Goal: Task Accomplishment & Management: Manage account settings

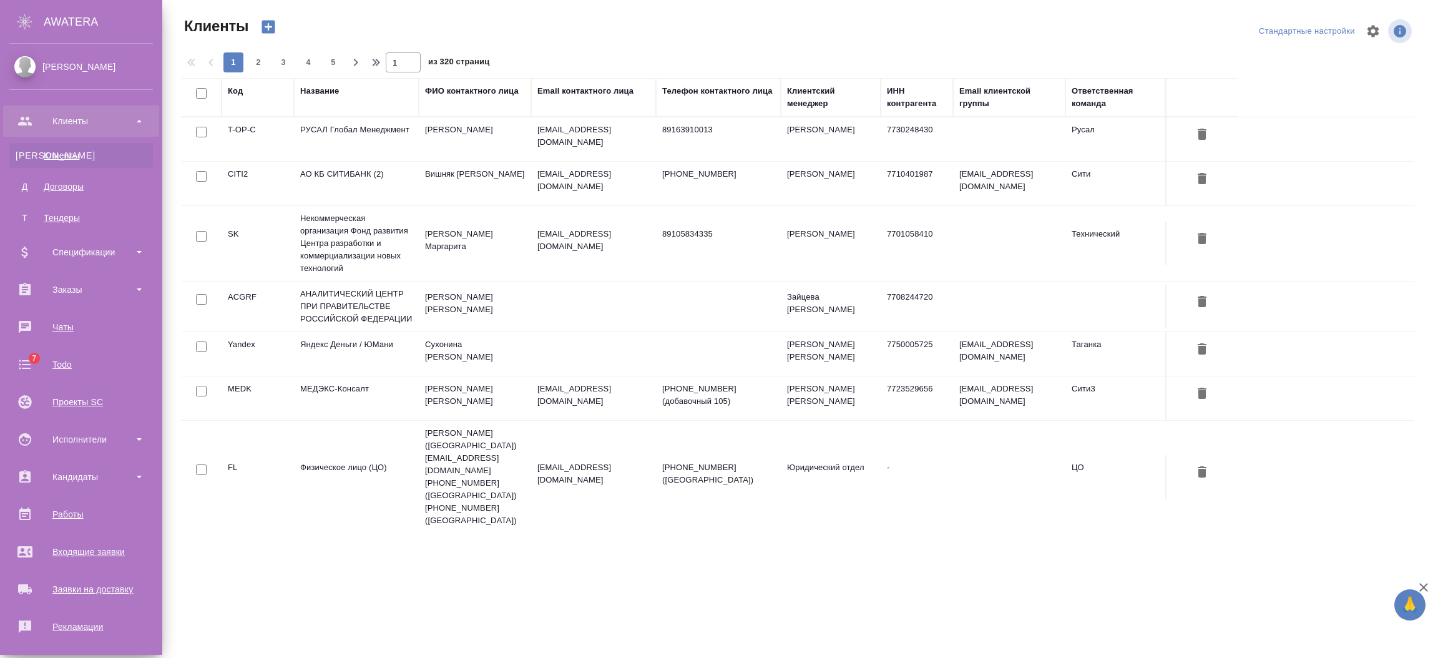
select select "RU"
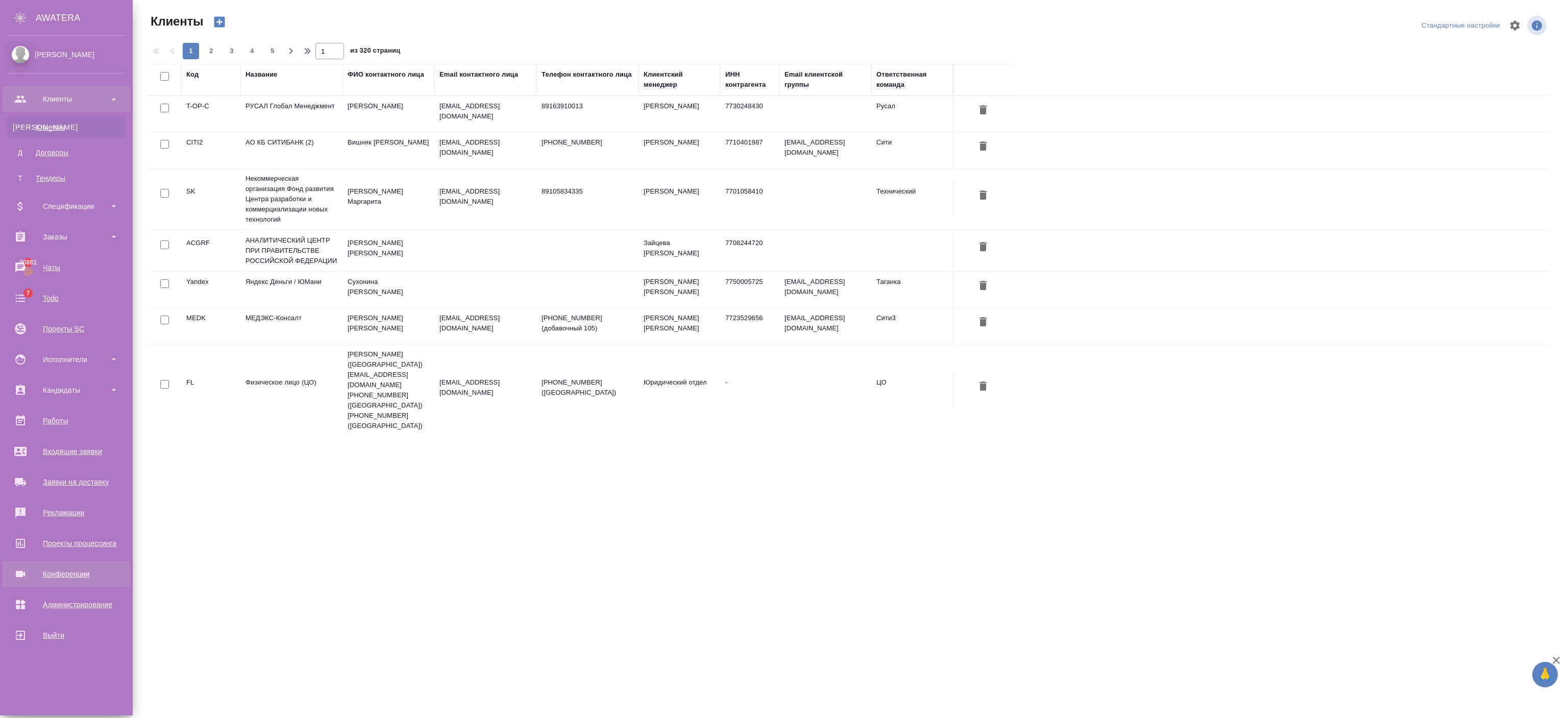
click at [61, 537] on div "Конференции" at bounding box center [66, 573] width 118 height 16
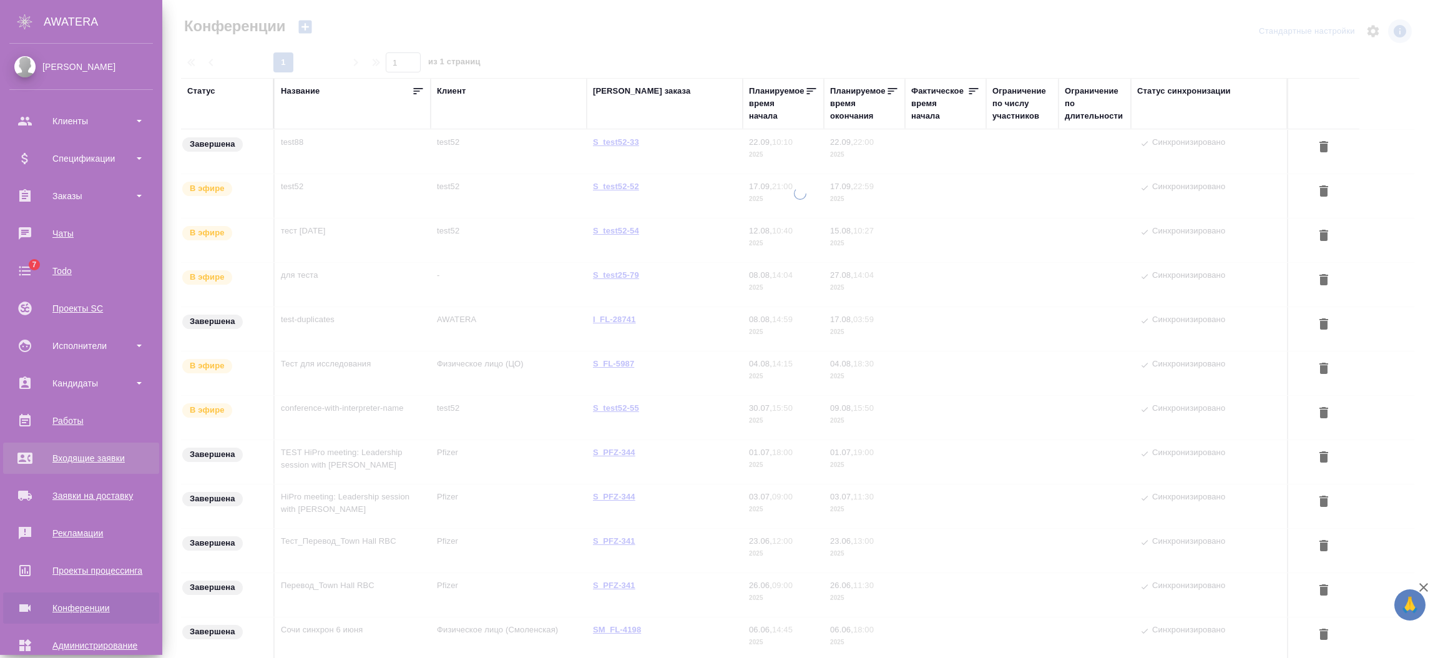
type input "[PERSON_NAME]"
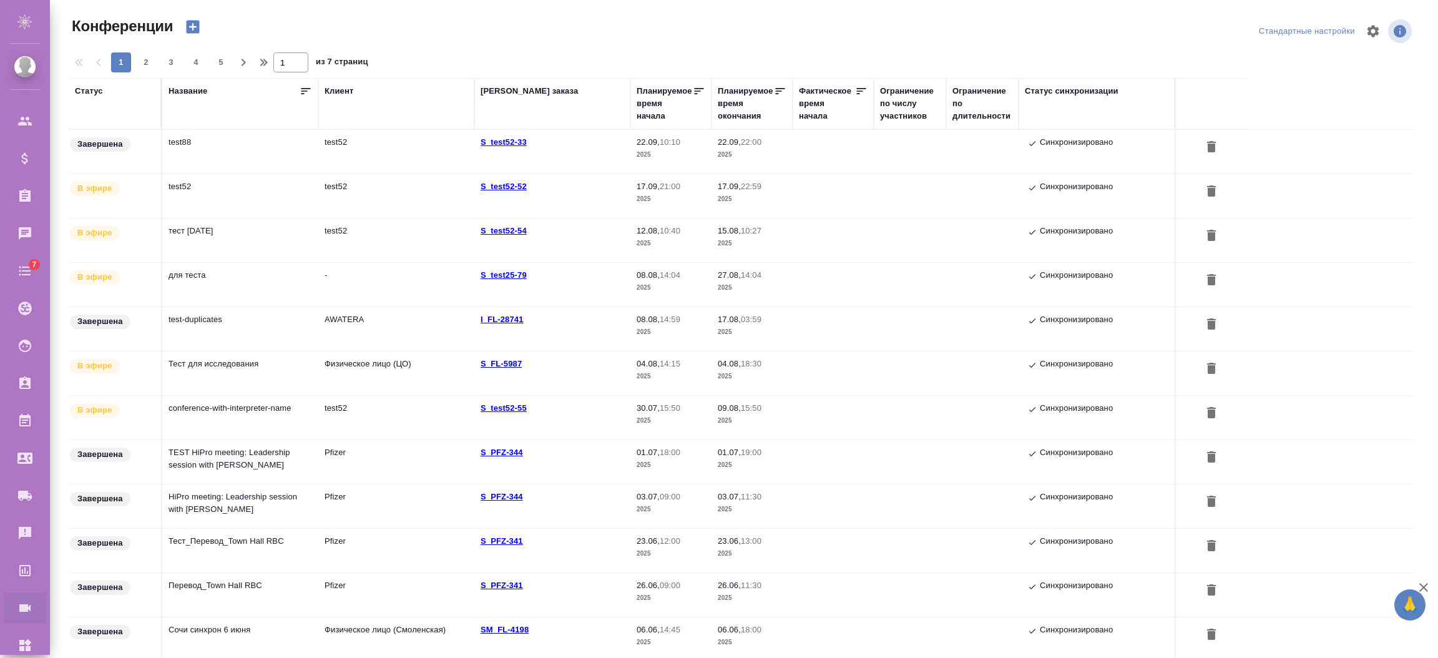
click at [199, 159] on td "test88" at bounding box center [240, 152] width 156 height 44
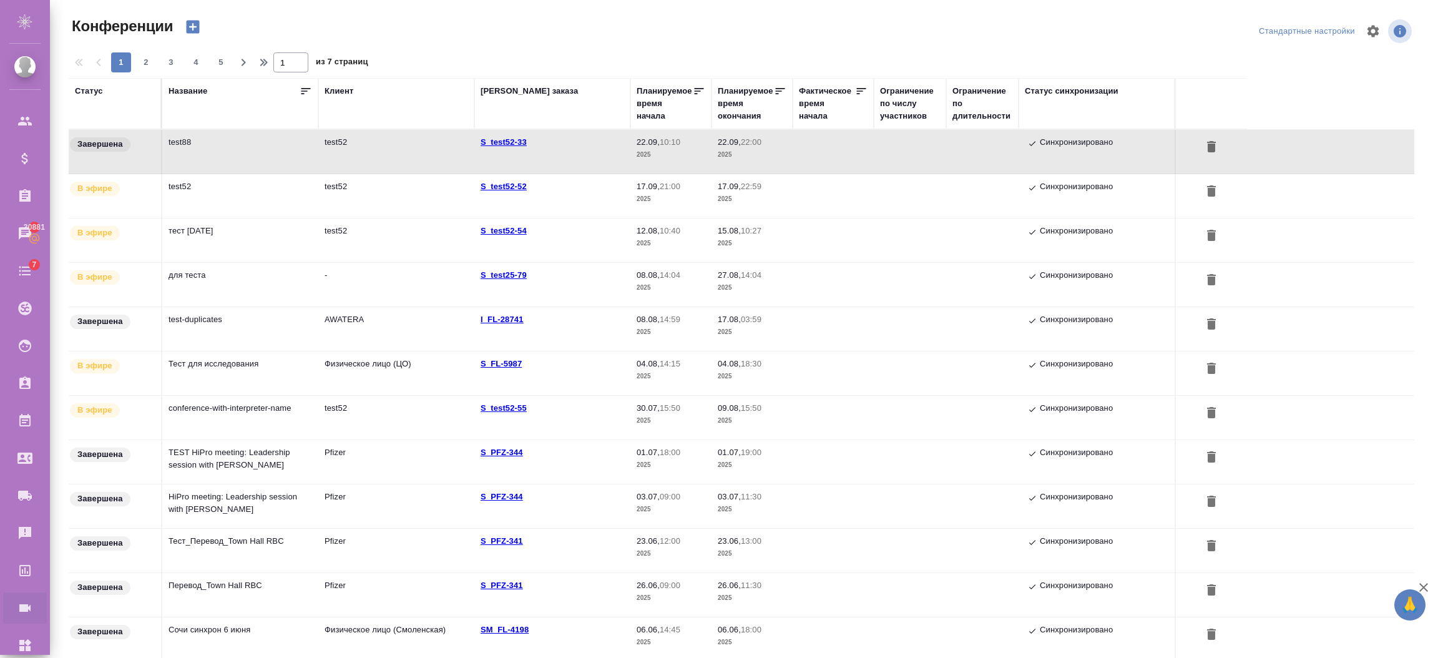
click at [400, 187] on td "test52" at bounding box center [396, 196] width 156 height 44
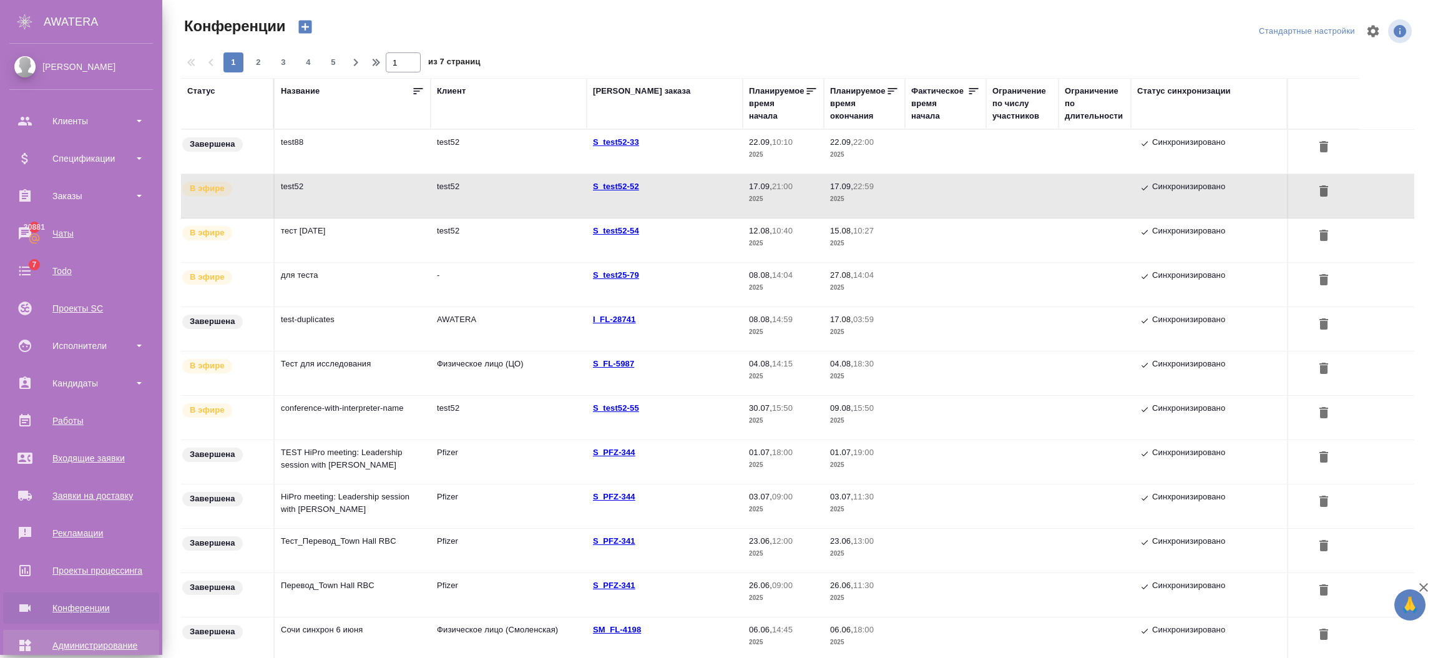
click at [68, 632] on link "Администрирование" at bounding box center [81, 645] width 156 height 31
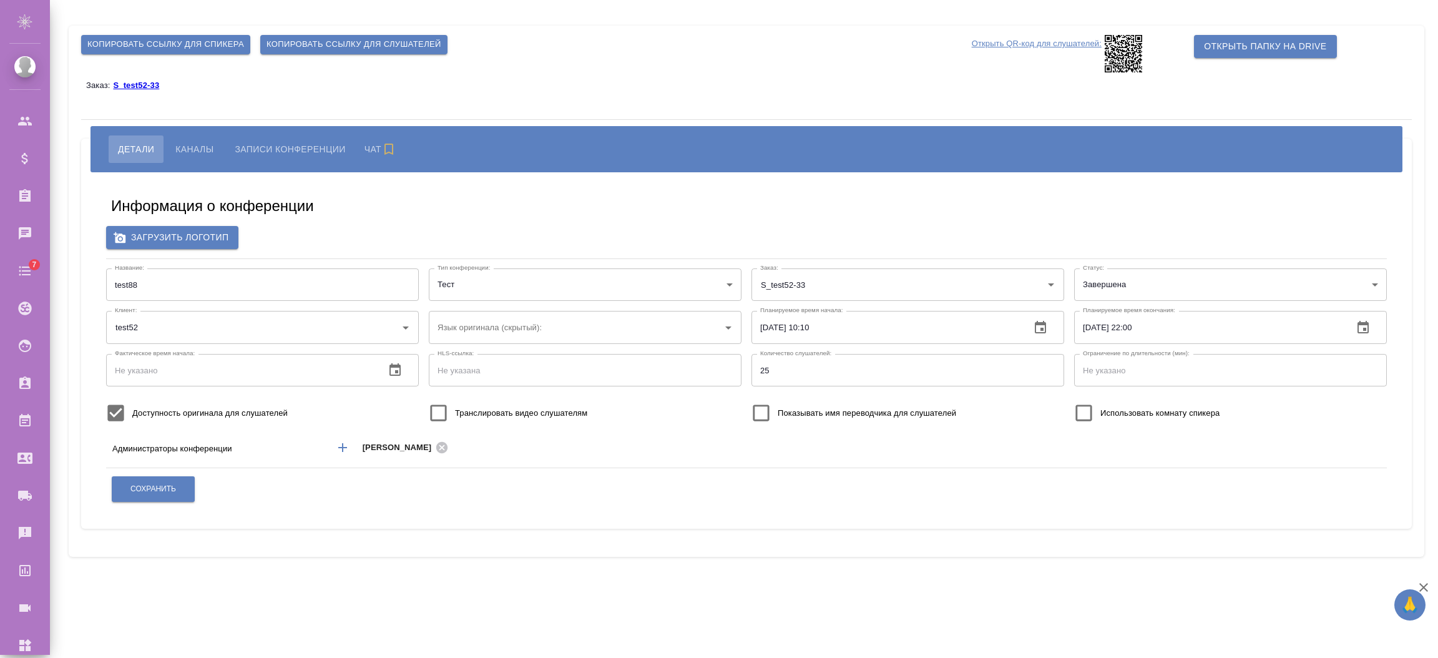
click at [1122, 280] on body "🙏 .cls-1 fill:#fff; AWATERA Semenets Irina Клиенты Спецификации Заказы Чаты 7 T…" at bounding box center [719, 379] width 1438 height 758
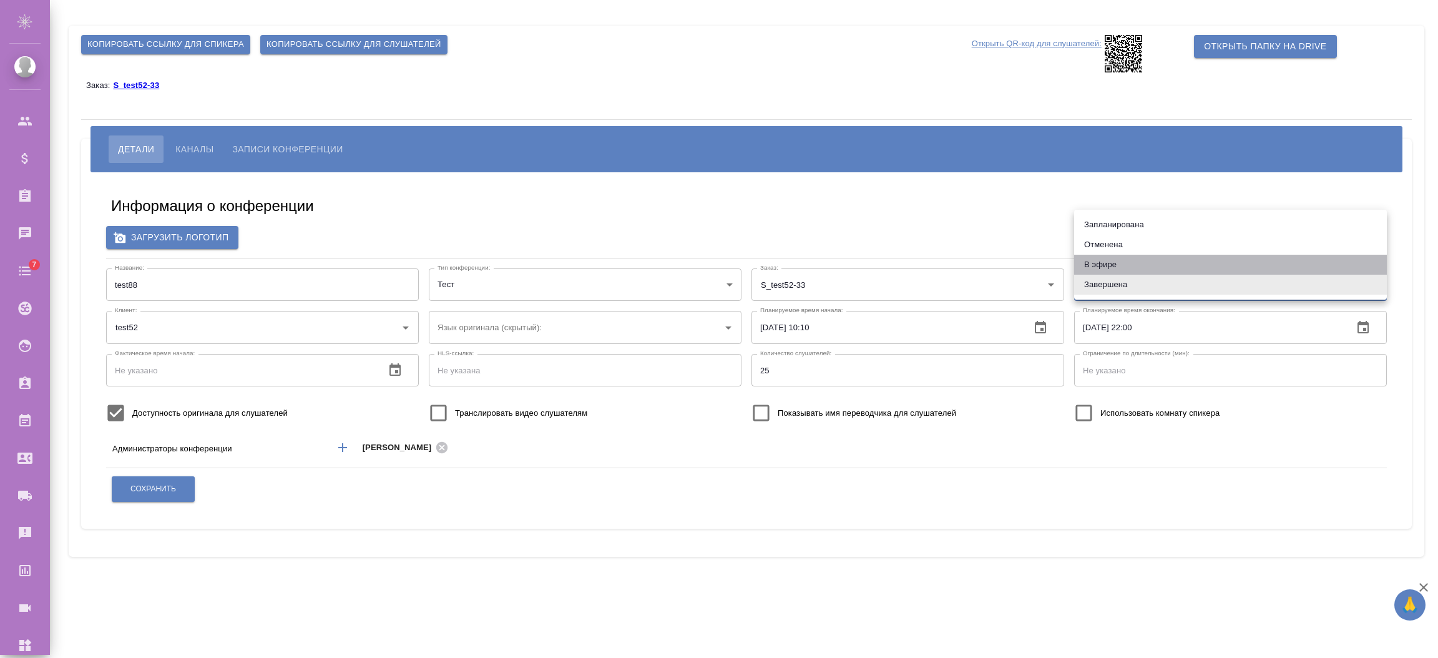
click at [1110, 255] on li "В эфире" at bounding box center [1230, 265] width 313 height 20
type input "online"
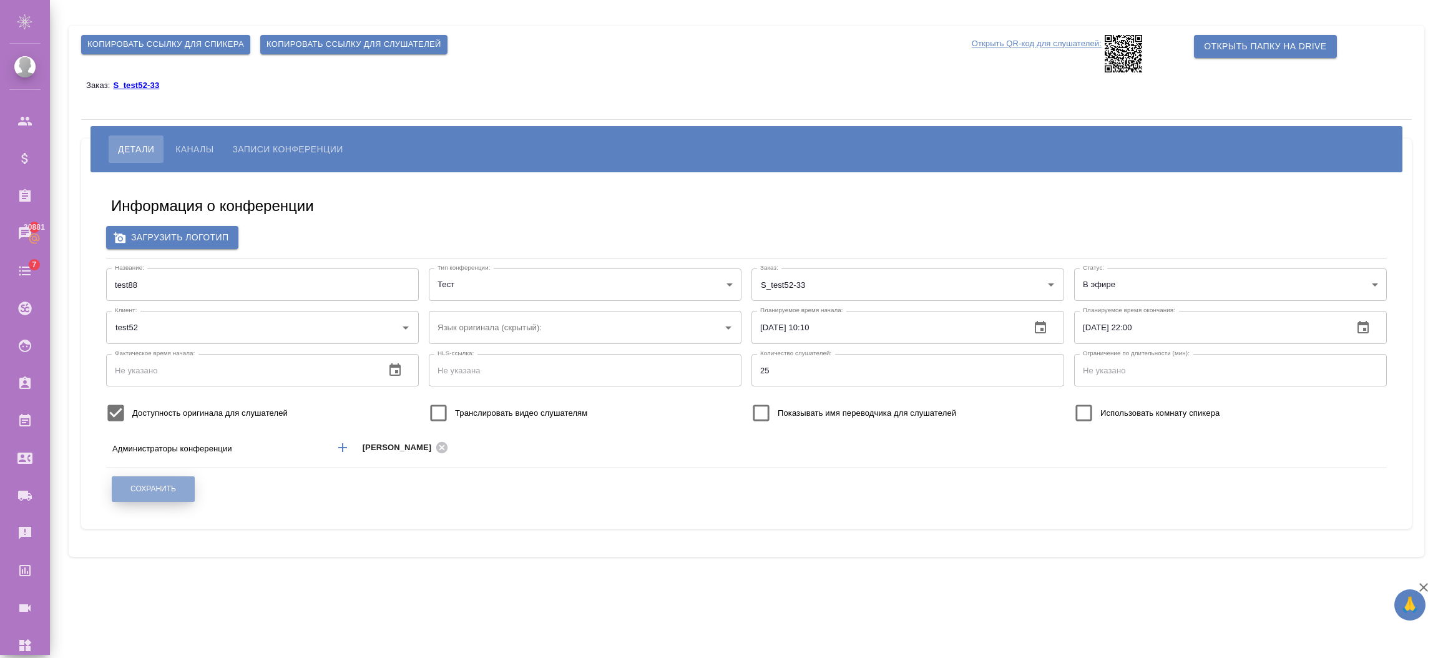
click at [149, 494] on button "Сохранить" at bounding box center [153, 489] width 83 height 26
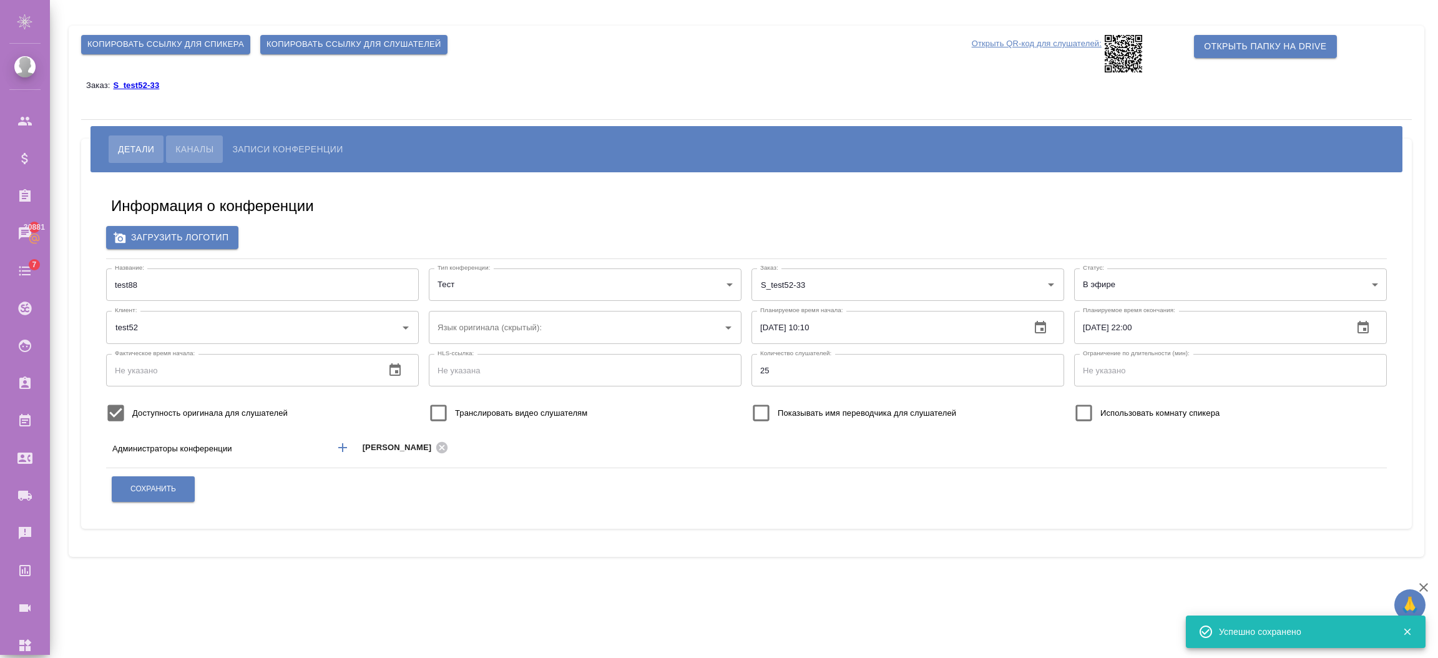
click at [203, 151] on span "Каналы" at bounding box center [194, 149] width 38 height 15
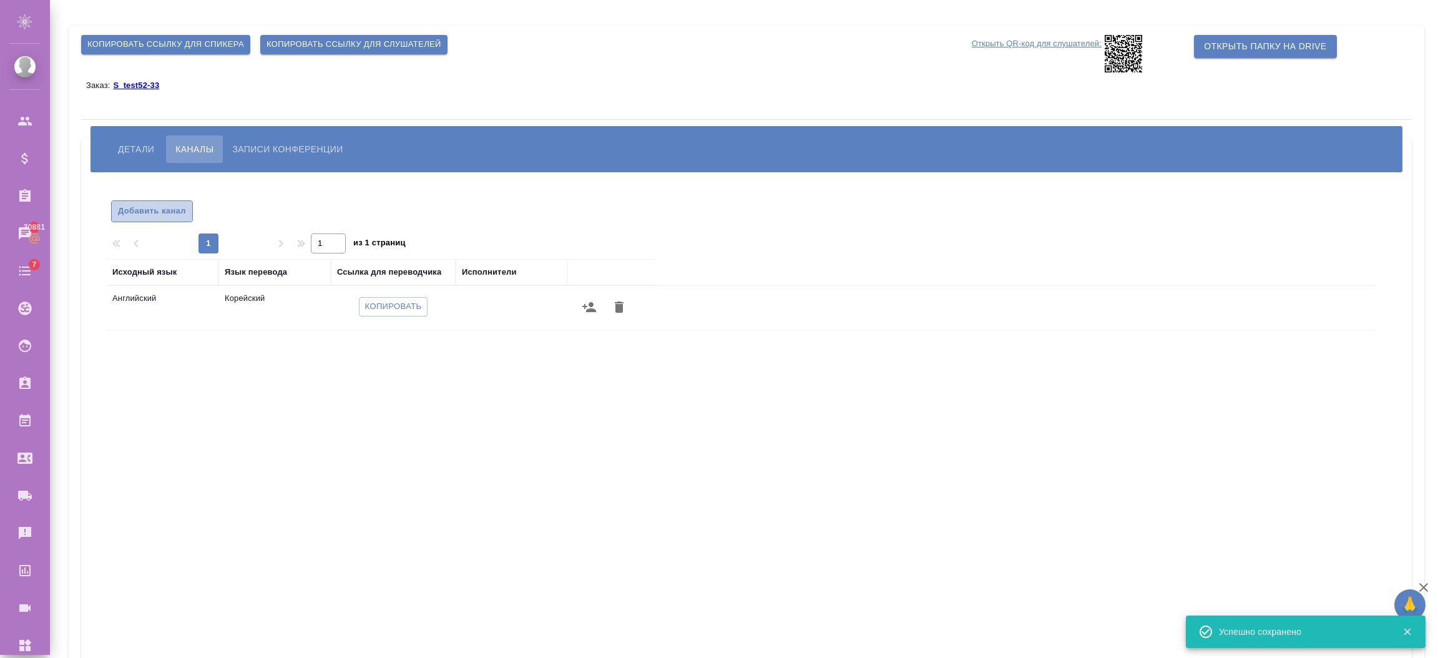
click at [167, 216] on span "Добавить канал" at bounding box center [152, 211] width 68 height 14
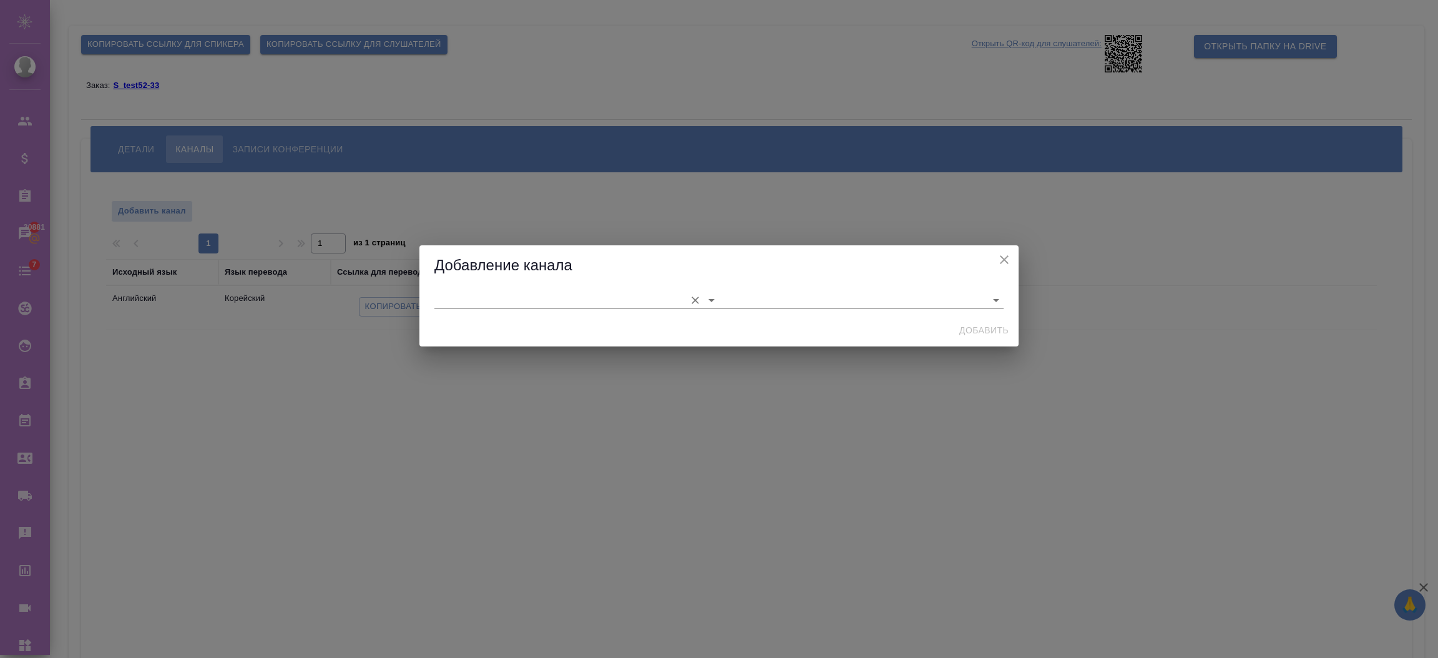
click at [537, 308] on input "text" at bounding box center [556, 299] width 245 height 17
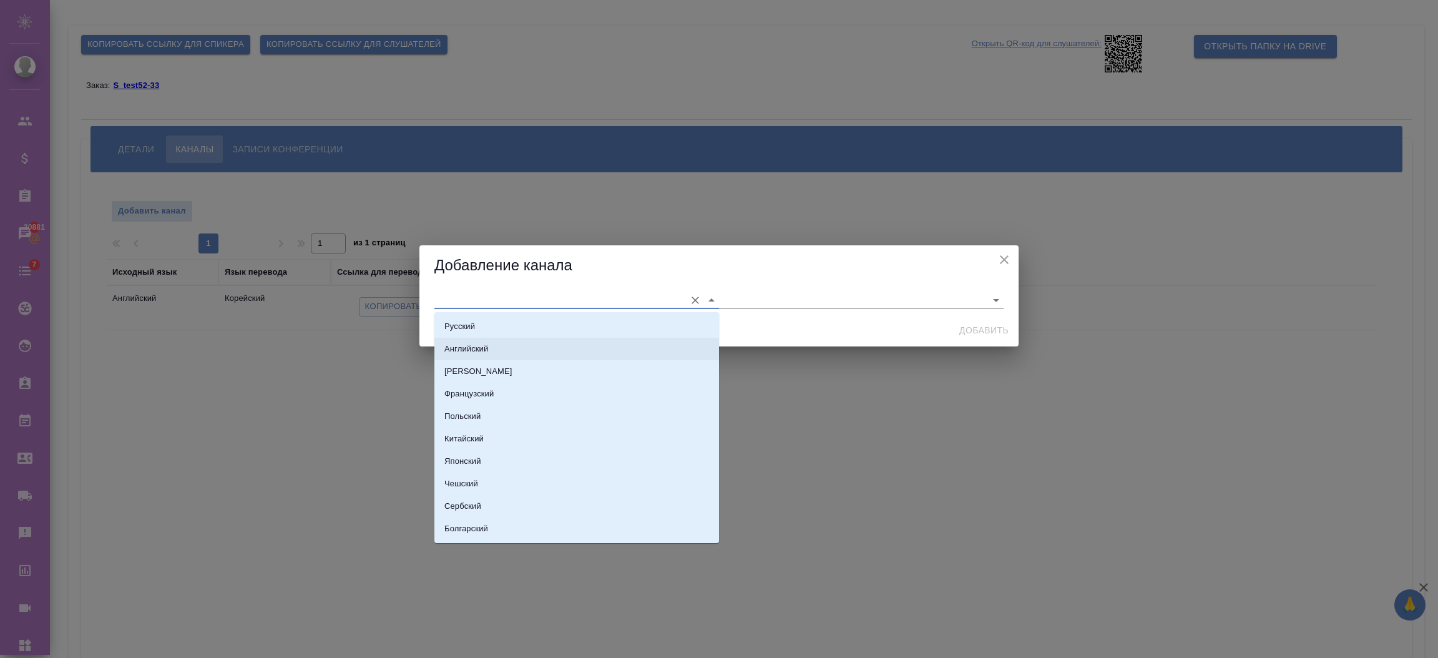
click at [519, 358] on li "Английский" at bounding box center [576, 349] width 285 height 22
type input "Английский"
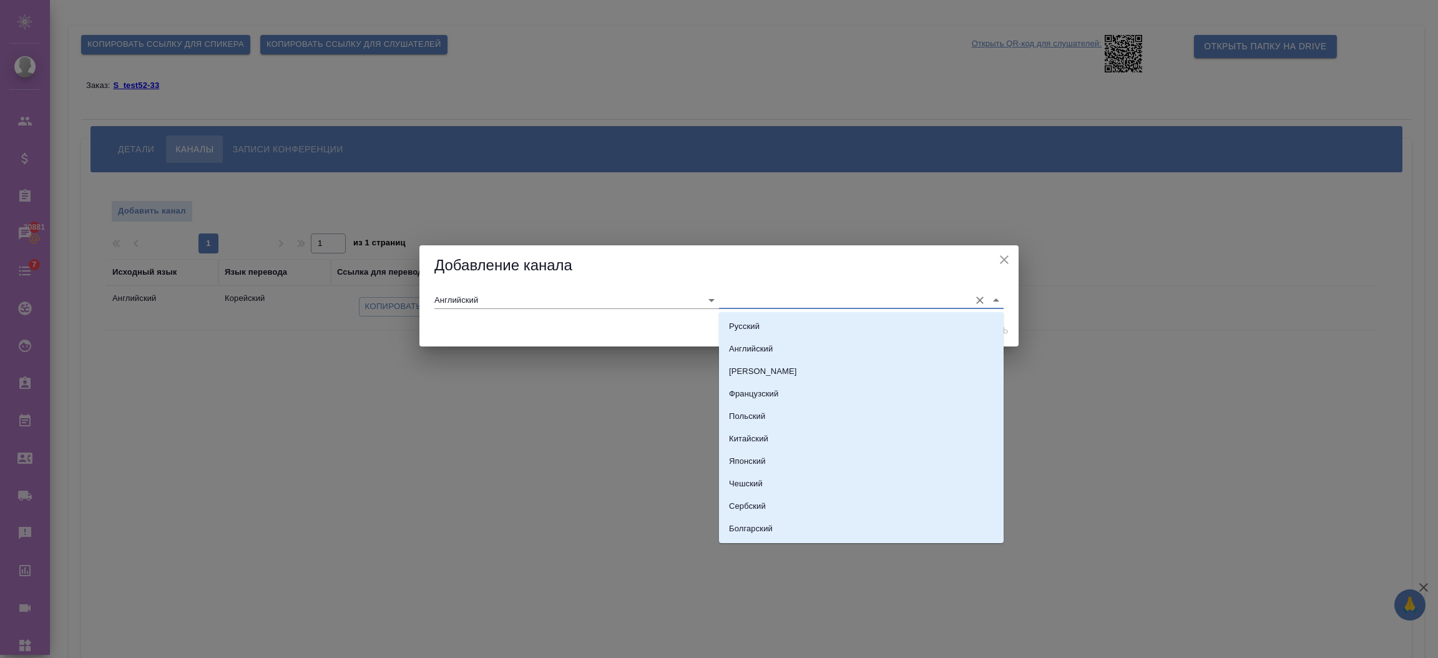
click at [731, 299] on input "text" at bounding box center [841, 299] width 245 height 17
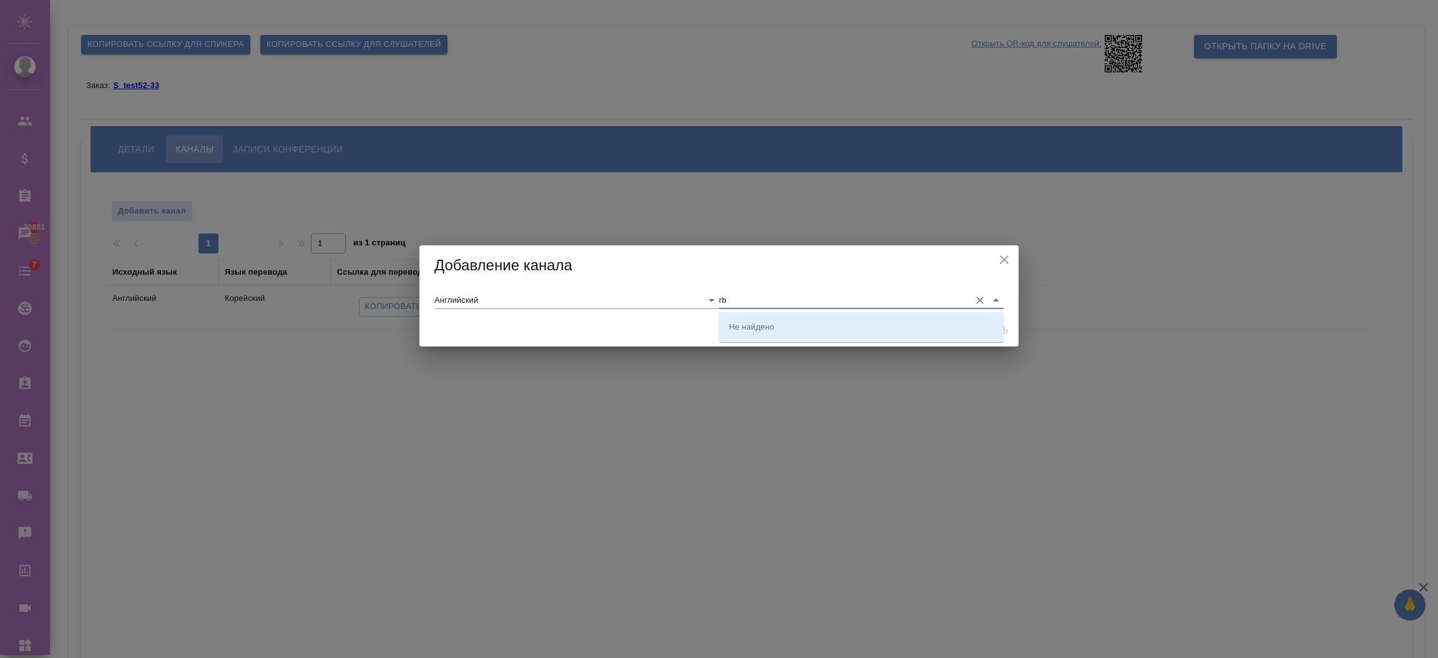
type input "r"
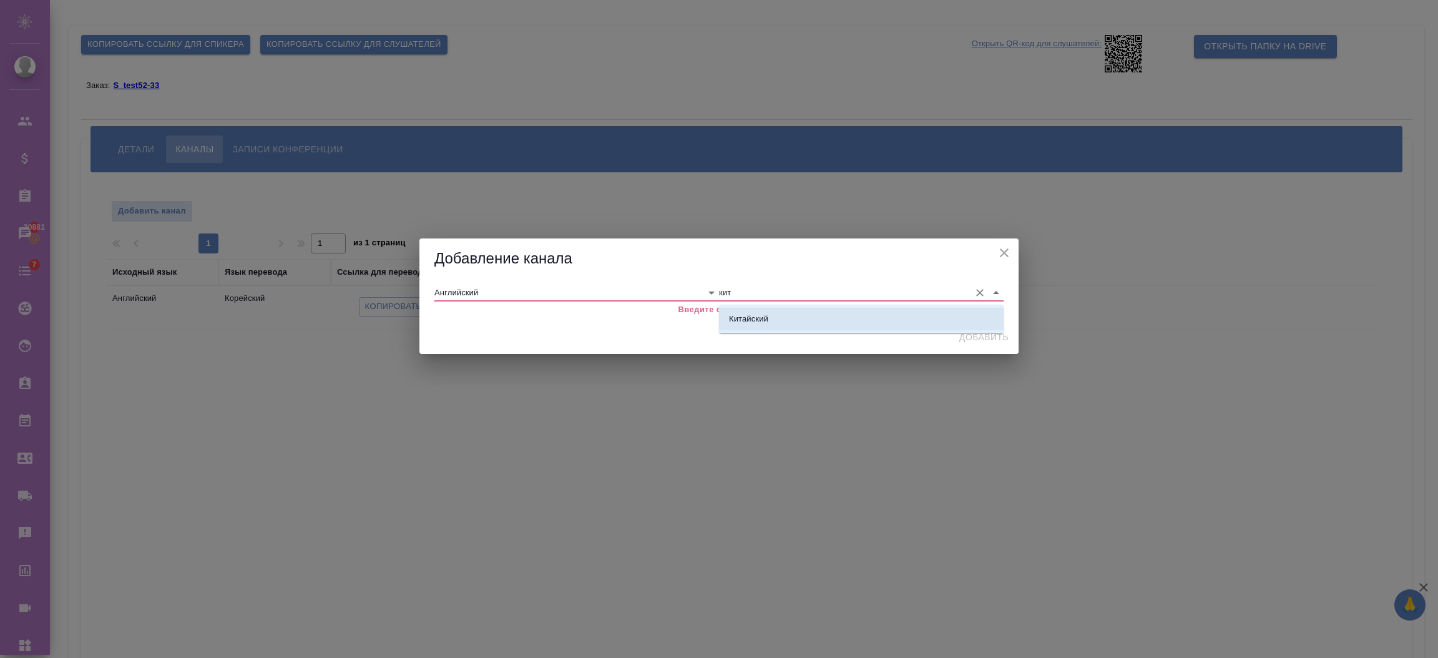
click at [743, 318] on p "Китайский" at bounding box center [748, 319] width 39 height 12
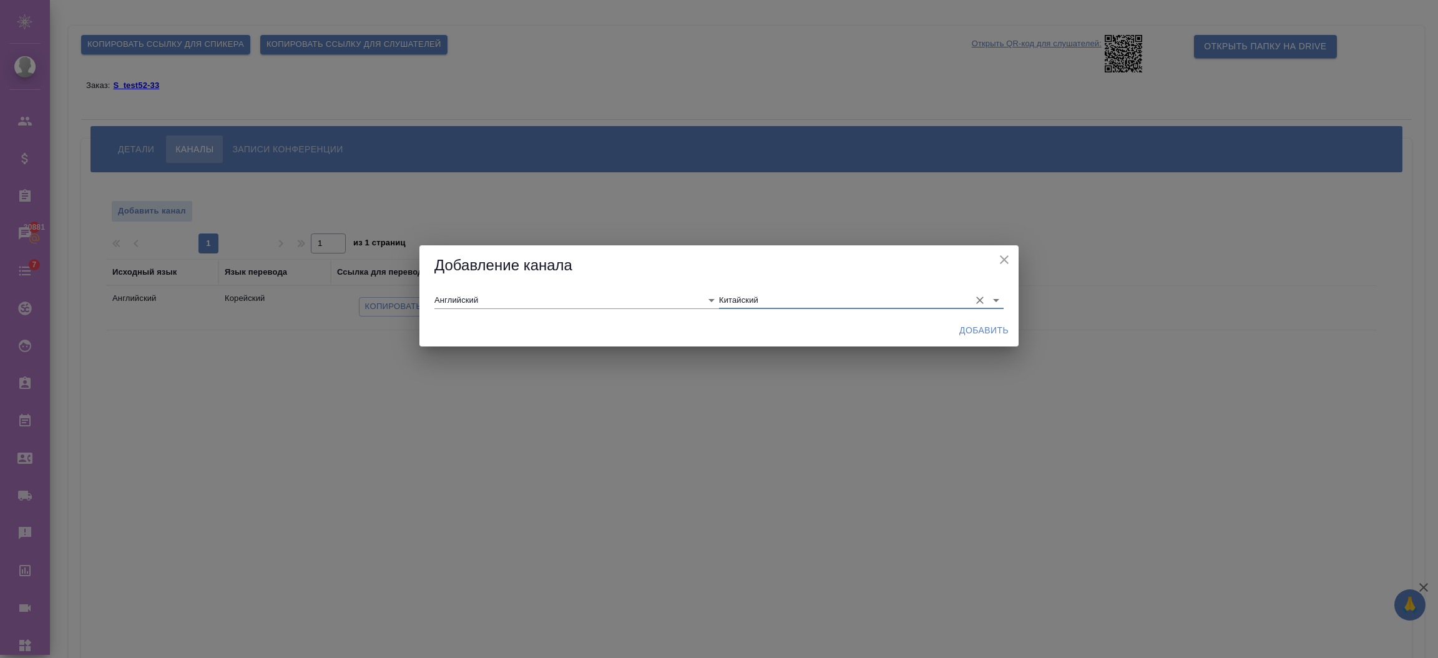
type input "Китайский"
click at [967, 330] on span "Добавить" at bounding box center [983, 331] width 49 height 16
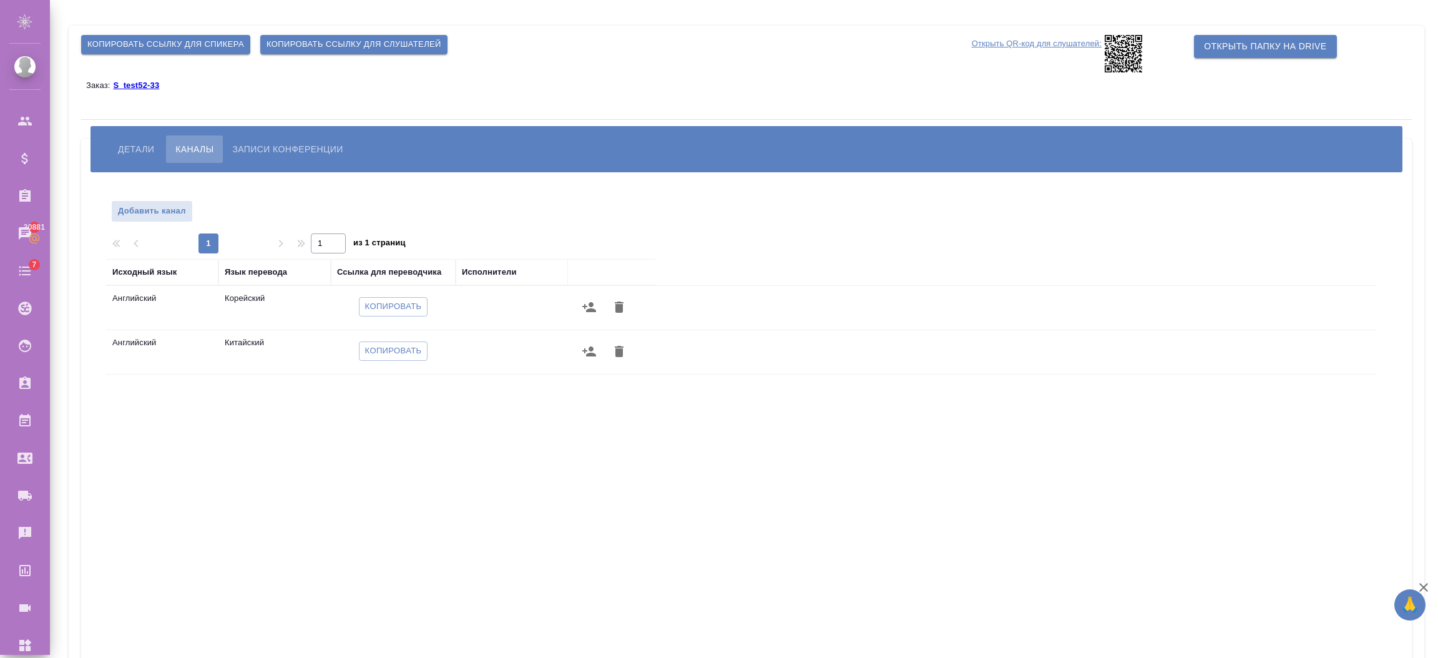
click at [1145, 52] on link "Открыть QR-код для слушателей:" at bounding box center [1081, 53] width 218 height 37
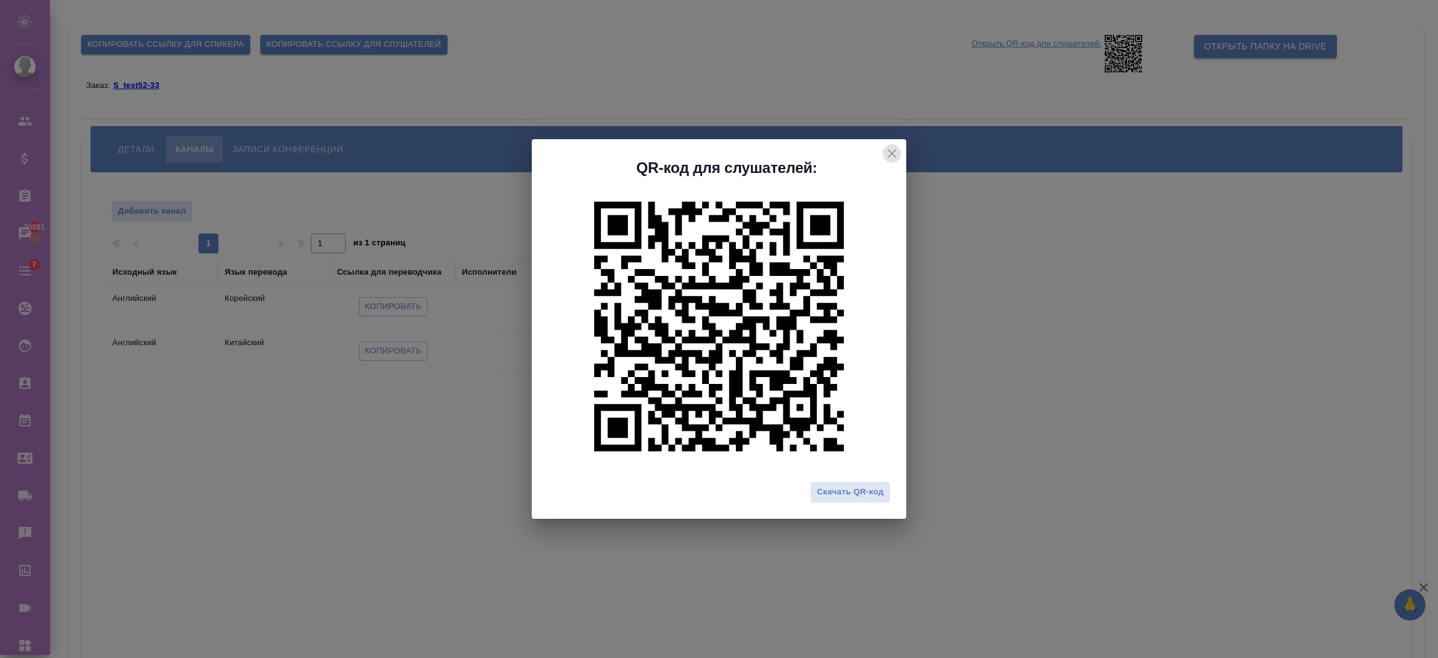
click at [889, 155] on icon "close" at bounding box center [891, 153] width 15 height 15
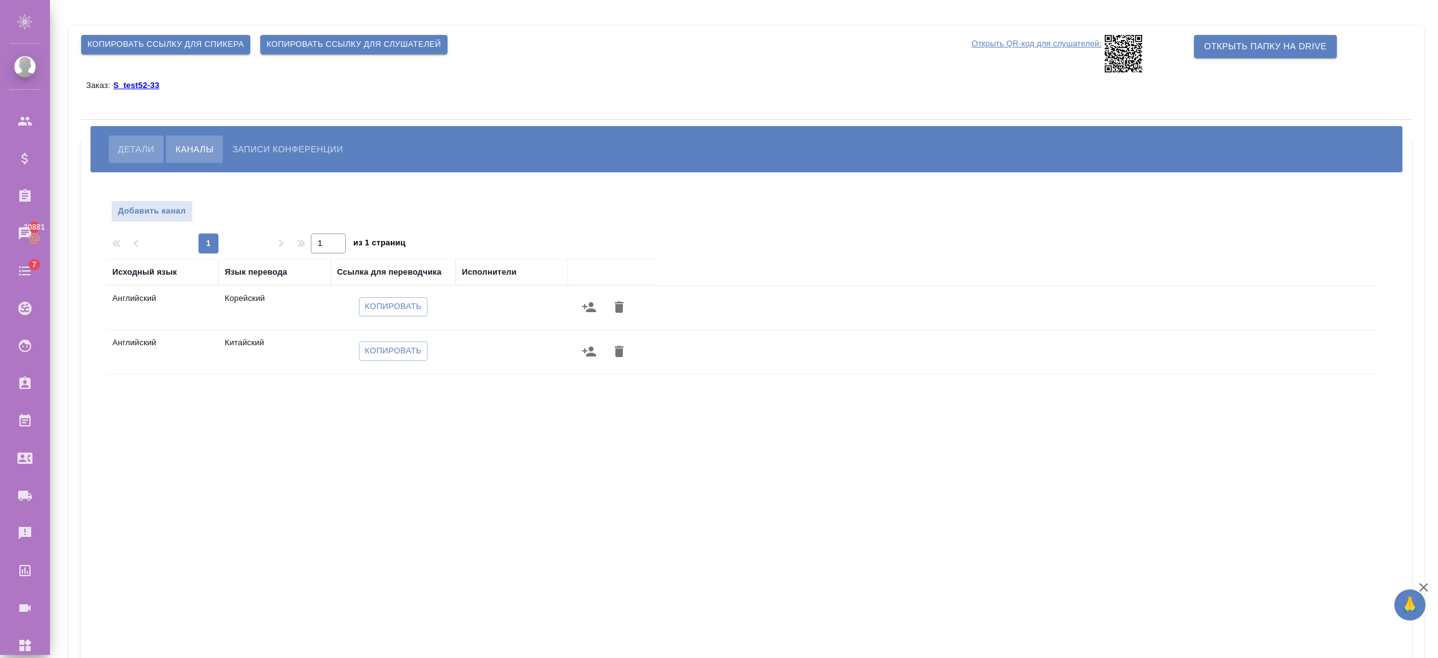
click at [140, 159] on button "Детали" at bounding box center [136, 148] width 55 height 27
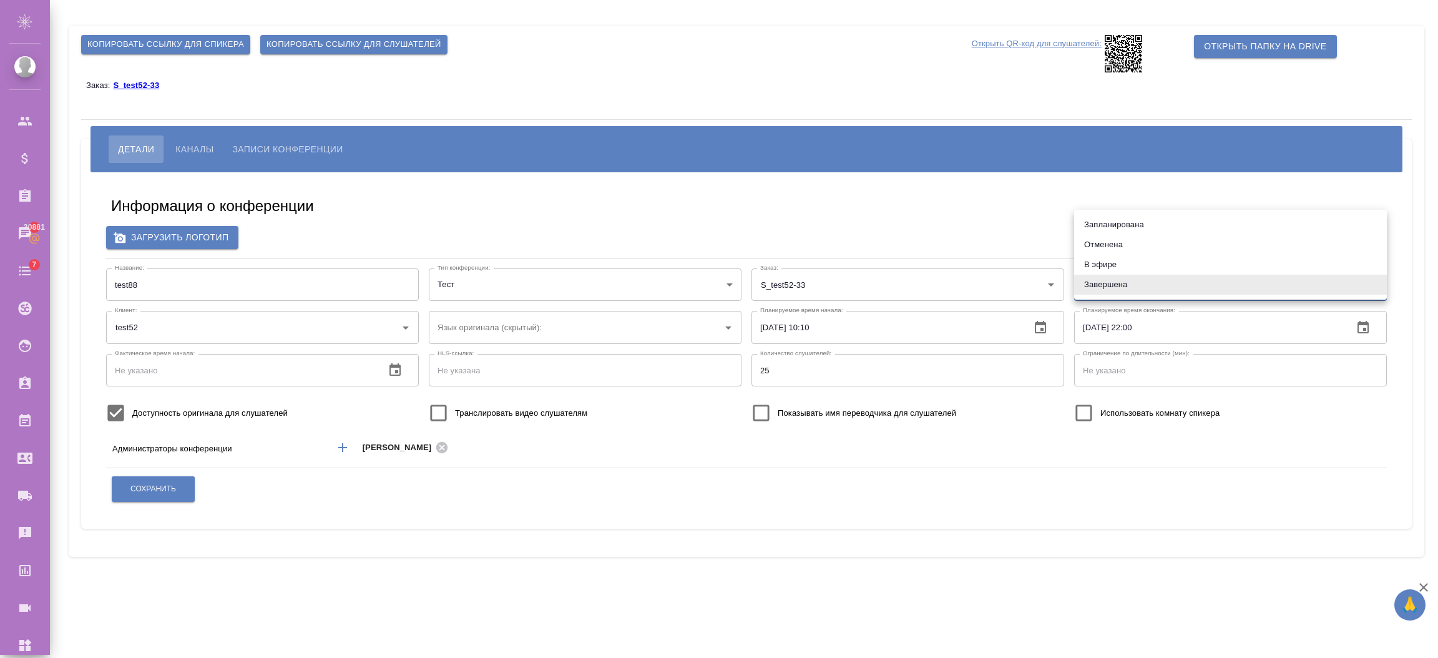
click at [1136, 287] on body "🙏 .cls-1 fill:#fff; AWATERA Semenets Irina Клиенты Спецификации Заказы 30881 Ча…" at bounding box center [719, 379] width 1438 height 758
click at [1103, 265] on li "В эфире" at bounding box center [1230, 265] width 313 height 20
type input "online"
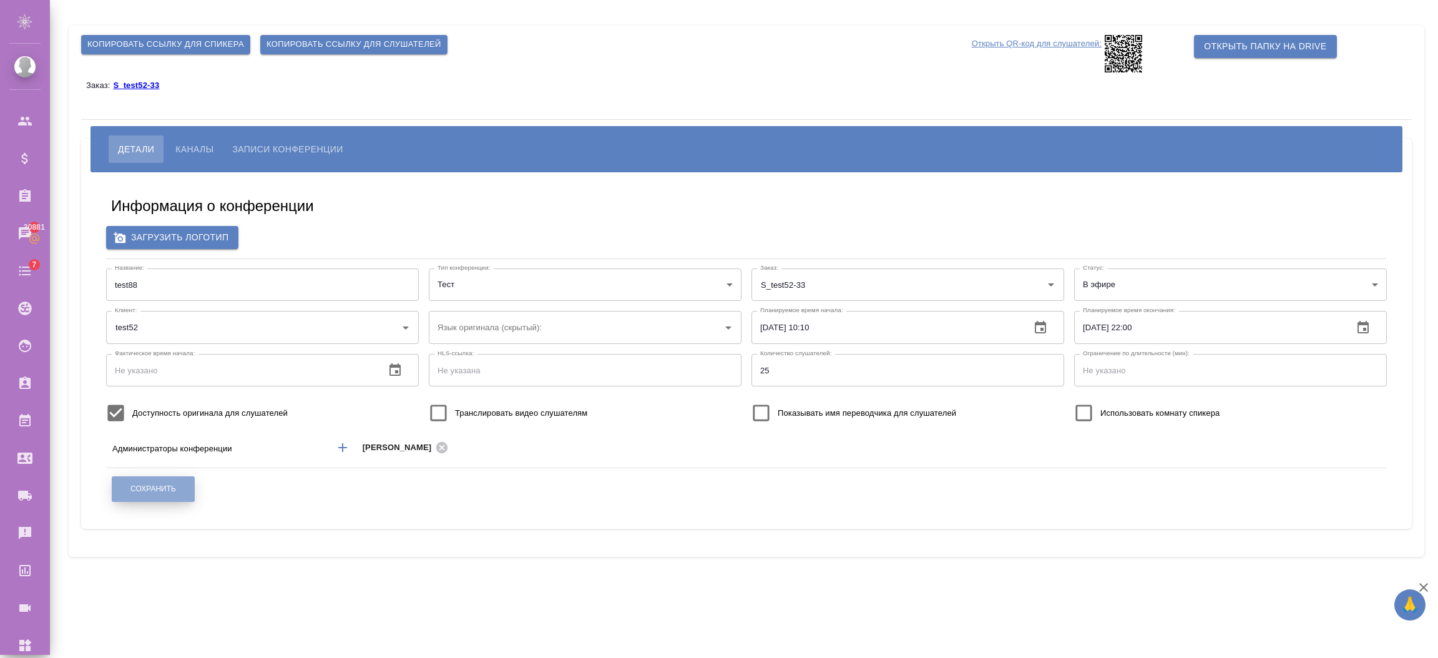
click at [158, 484] on span "Сохранить" at bounding box center [153, 489] width 46 height 11
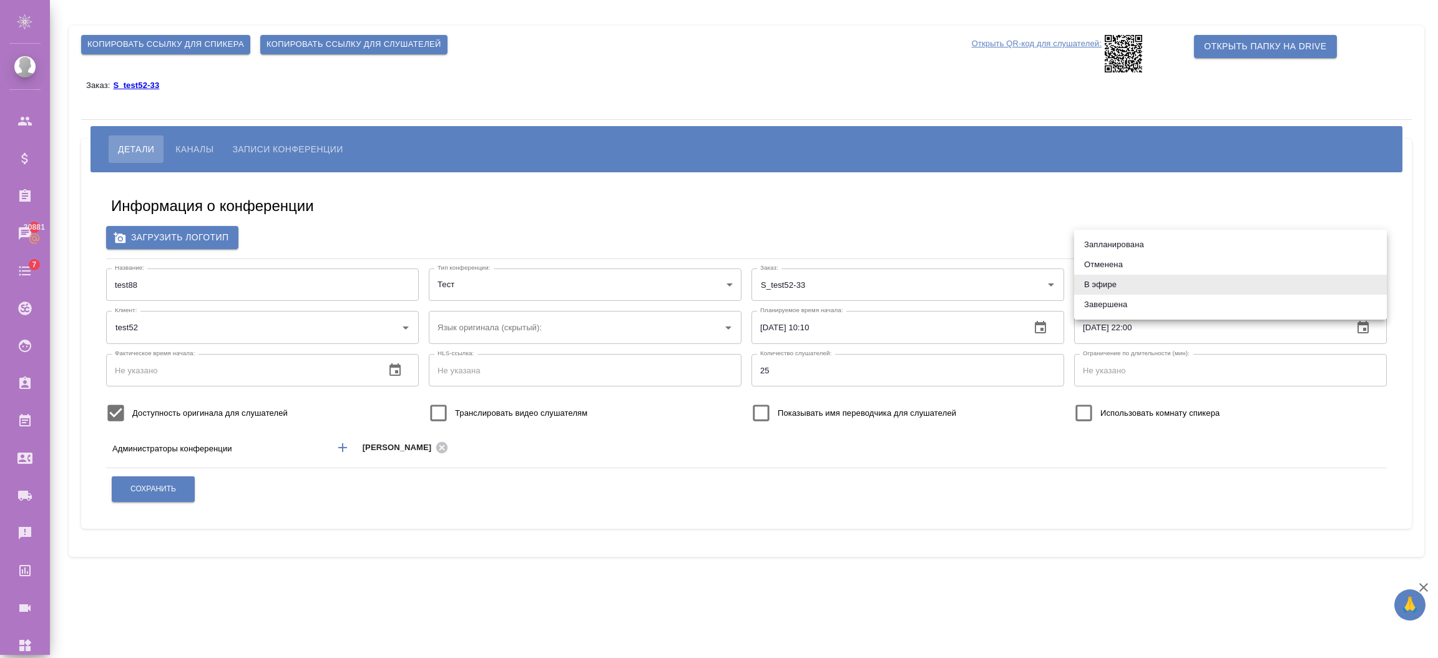
click at [1105, 285] on body "🙏 .cls-1 fill:#fff; AWATERA Semenets Irina Клиенты Спецификации Заказы 30881 Ча…" at bounding box center [719, 379] width 1438 height 758
click at [1099, 299] on li "Завершена" at bounding box center [1230, 305] width 313 height 20
type input "ended"
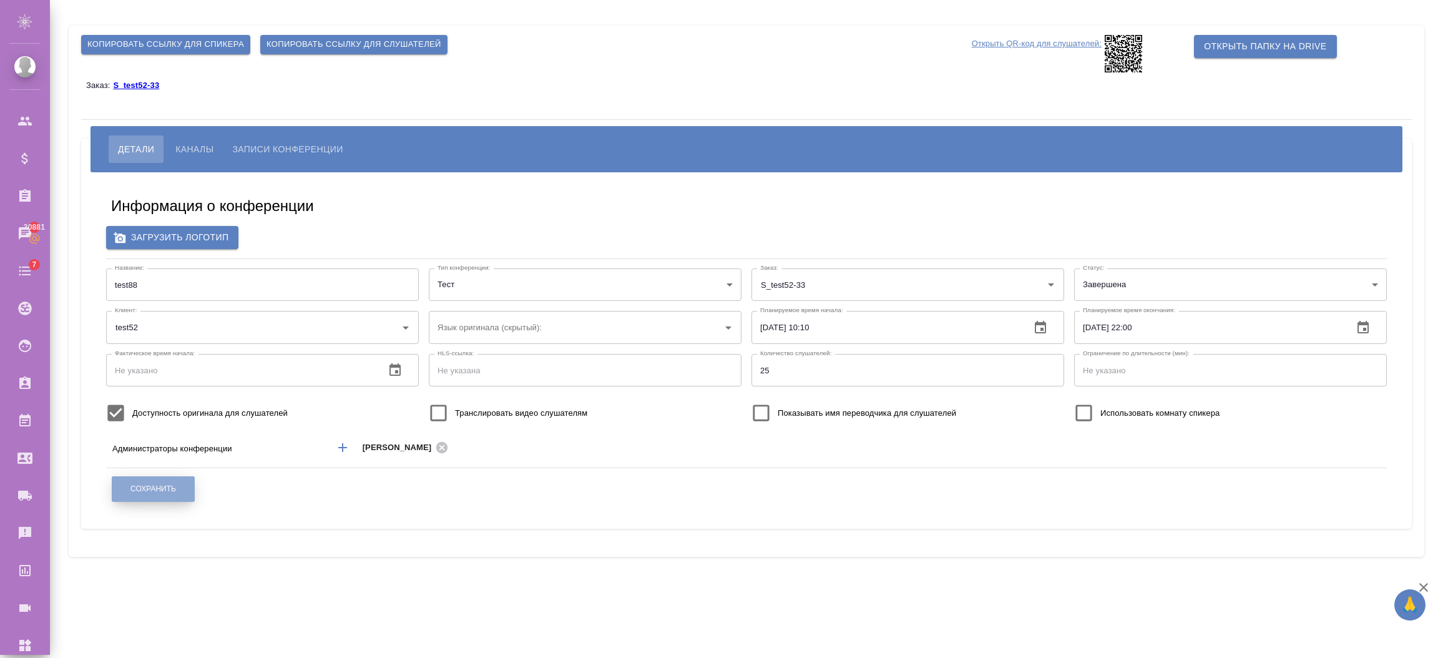
click at [170, 491] on span "Сохранить" at bounding box center [153, 489] width 46 height 11
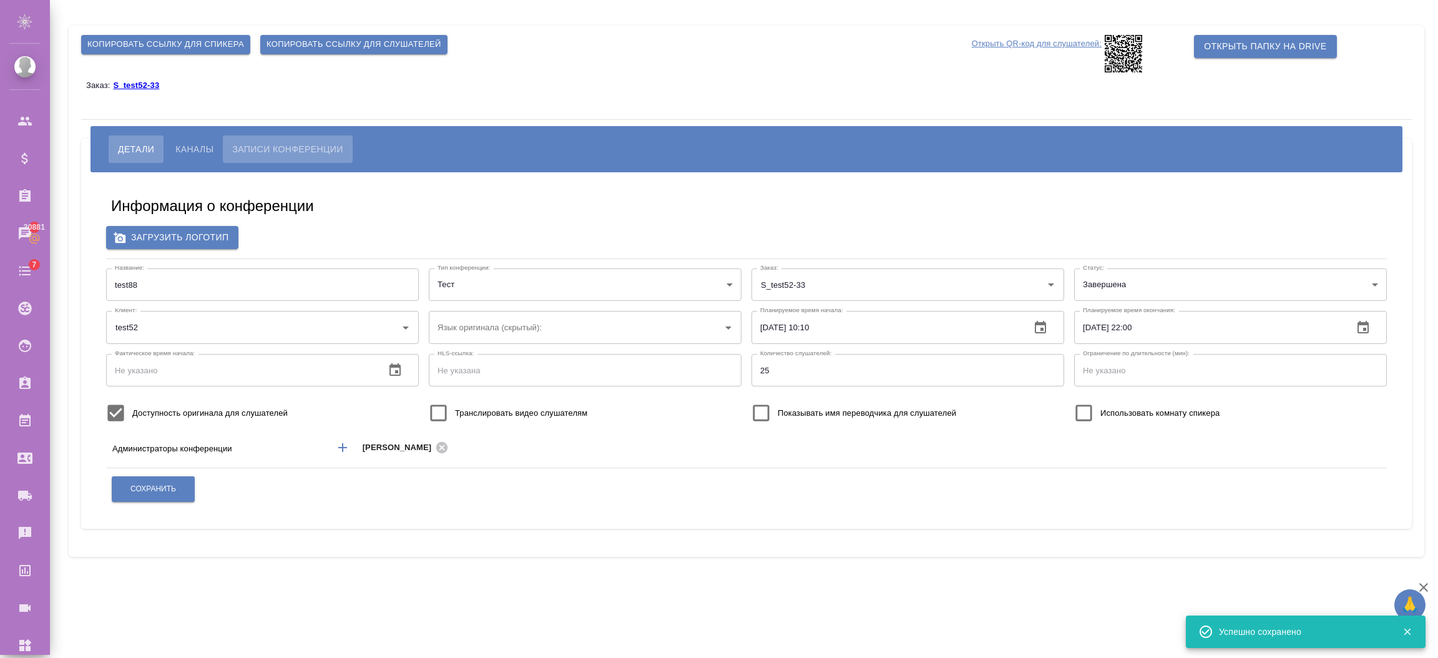
click at [320, 150] on span "Записи конференции" at bounding box center [287, 149] width 110 height 15
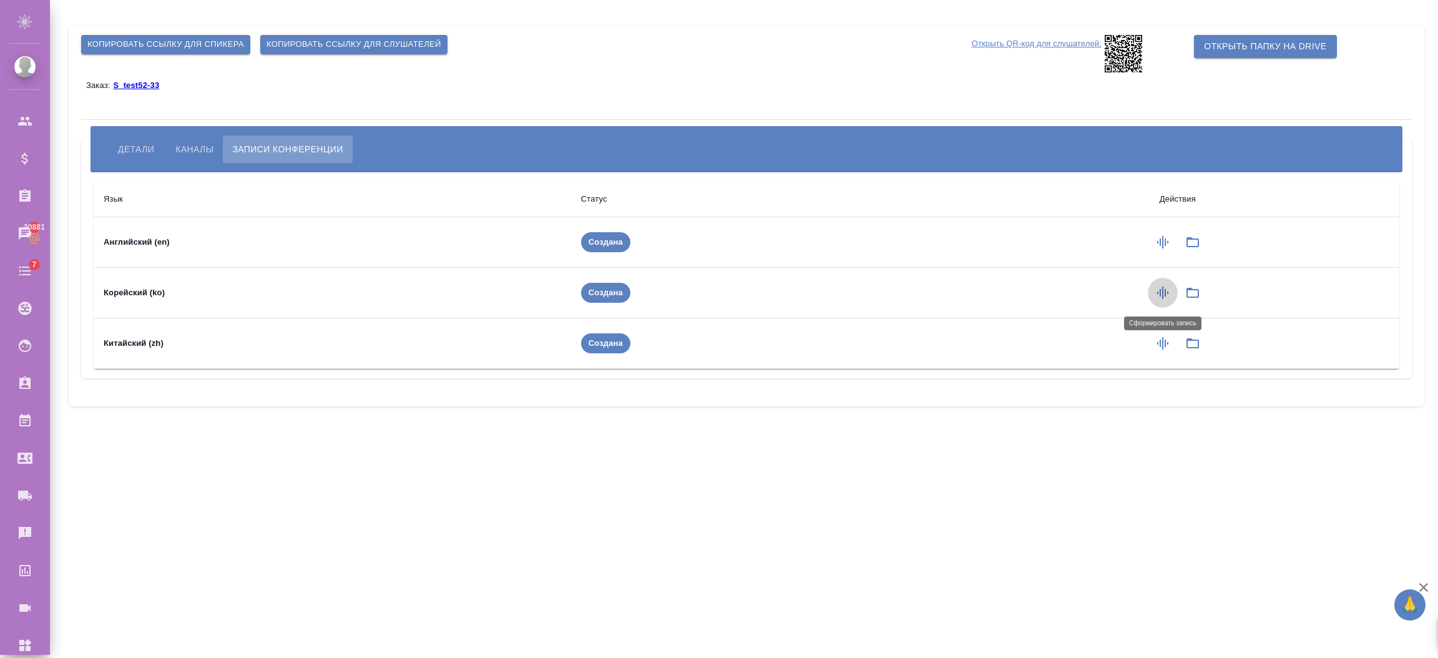
click at [1163, 298] on icon "button" at bounding box center [1162, 292] width 11 height 12
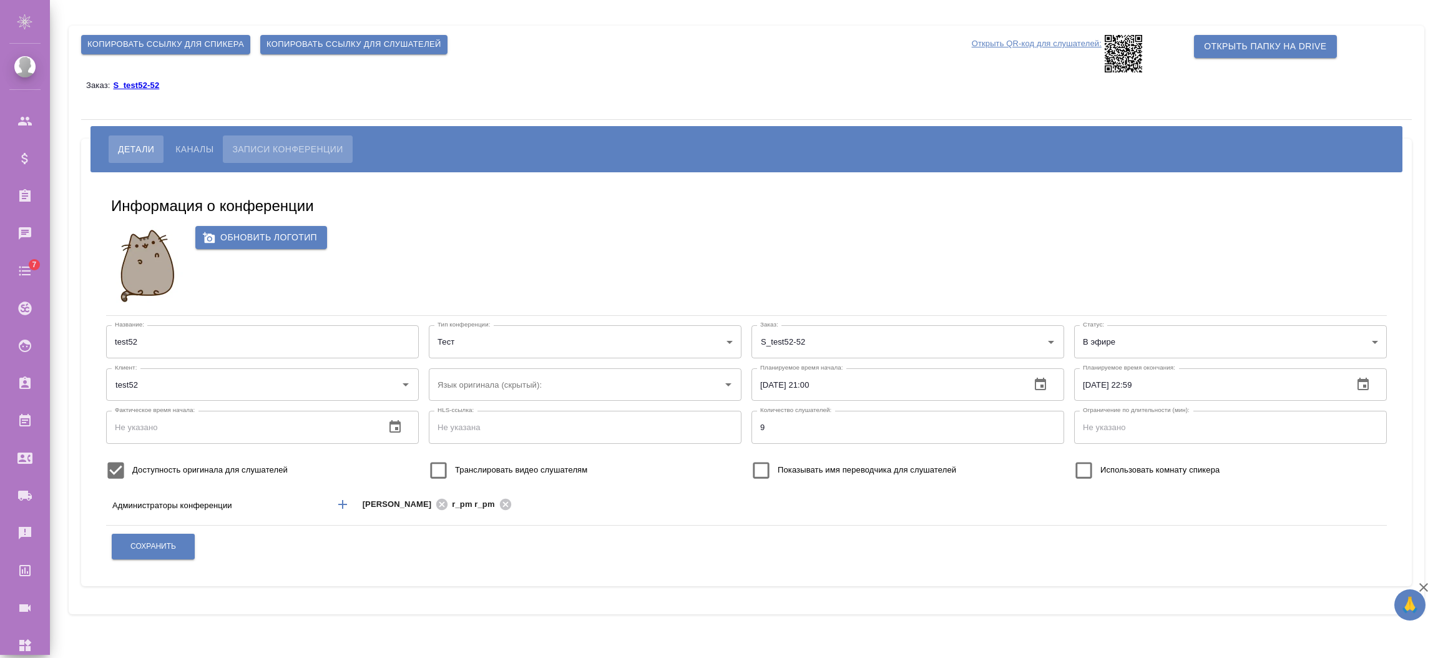
click at [300, 156] on span "Записи конференции" at bounding box center [287, 149] width 110 height 15
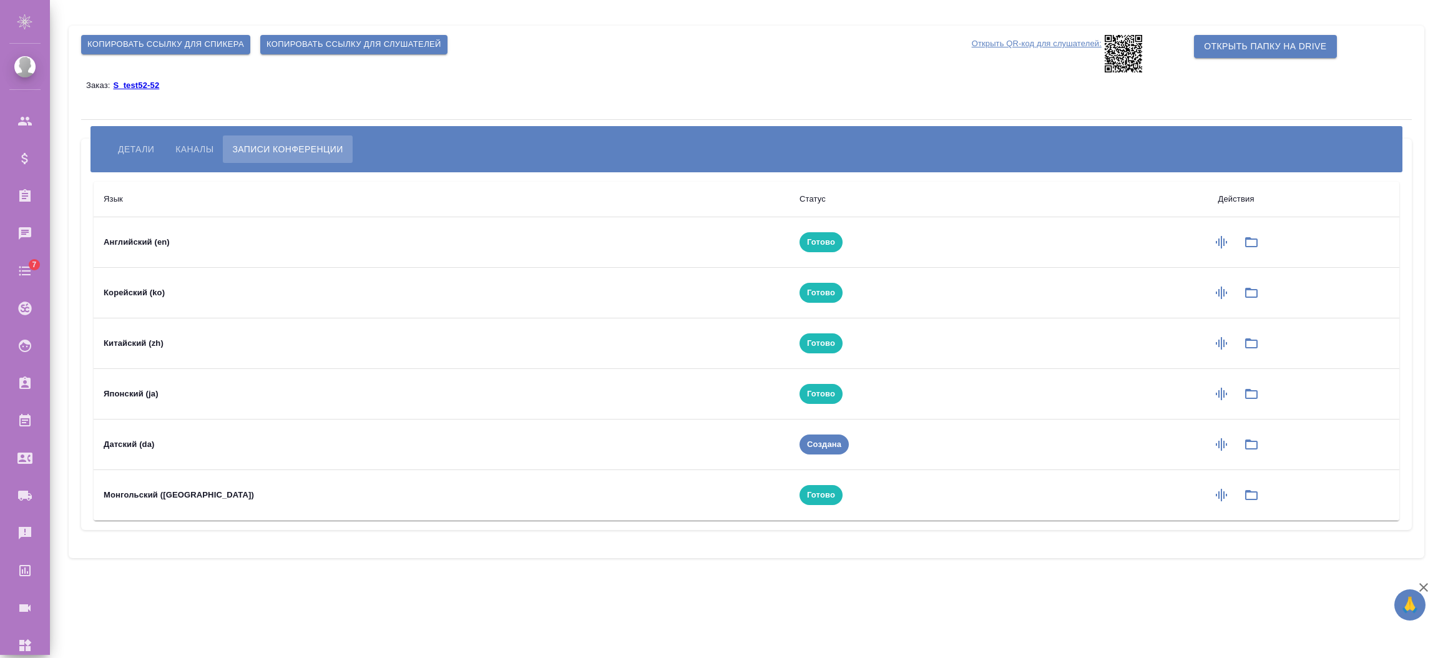
click at [195, 144] on span "Каналы" at bounding box center [194, 149] width 38 height 15
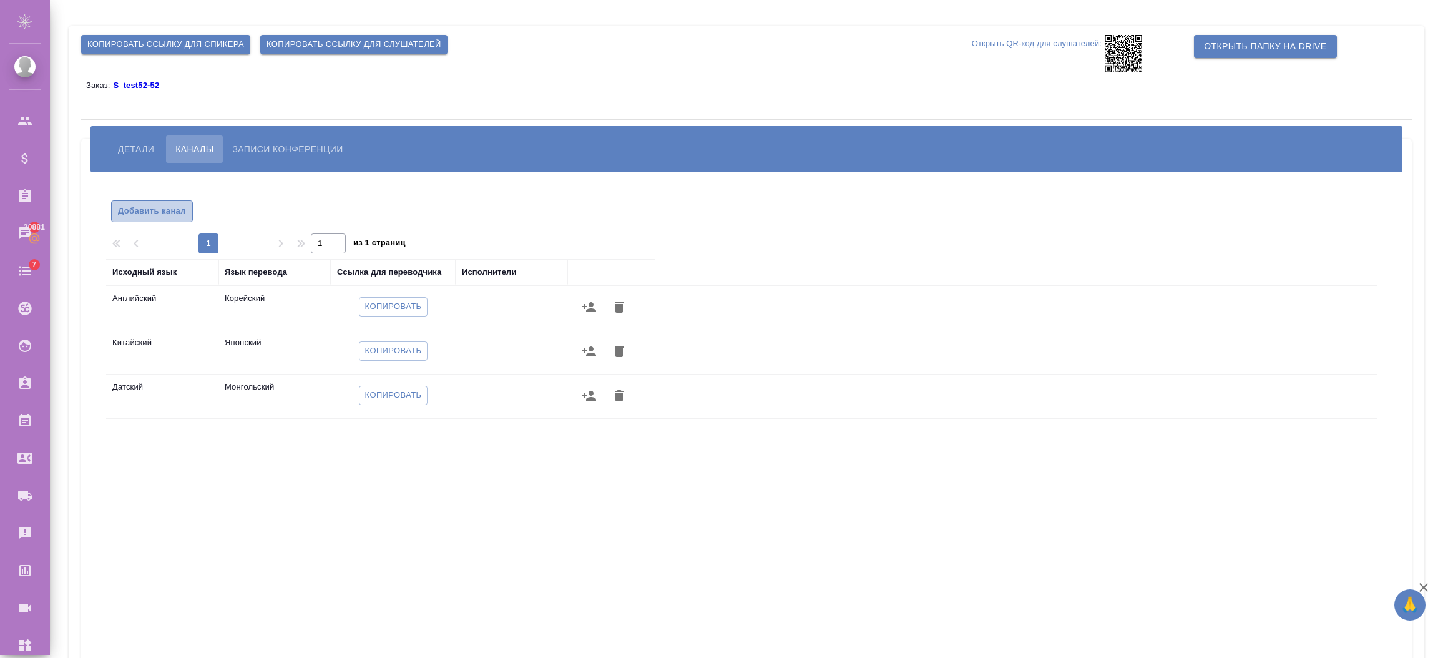
click at [145, 216] on span "Добавить канал" at bounding box center [152, 211] width 68 height 14
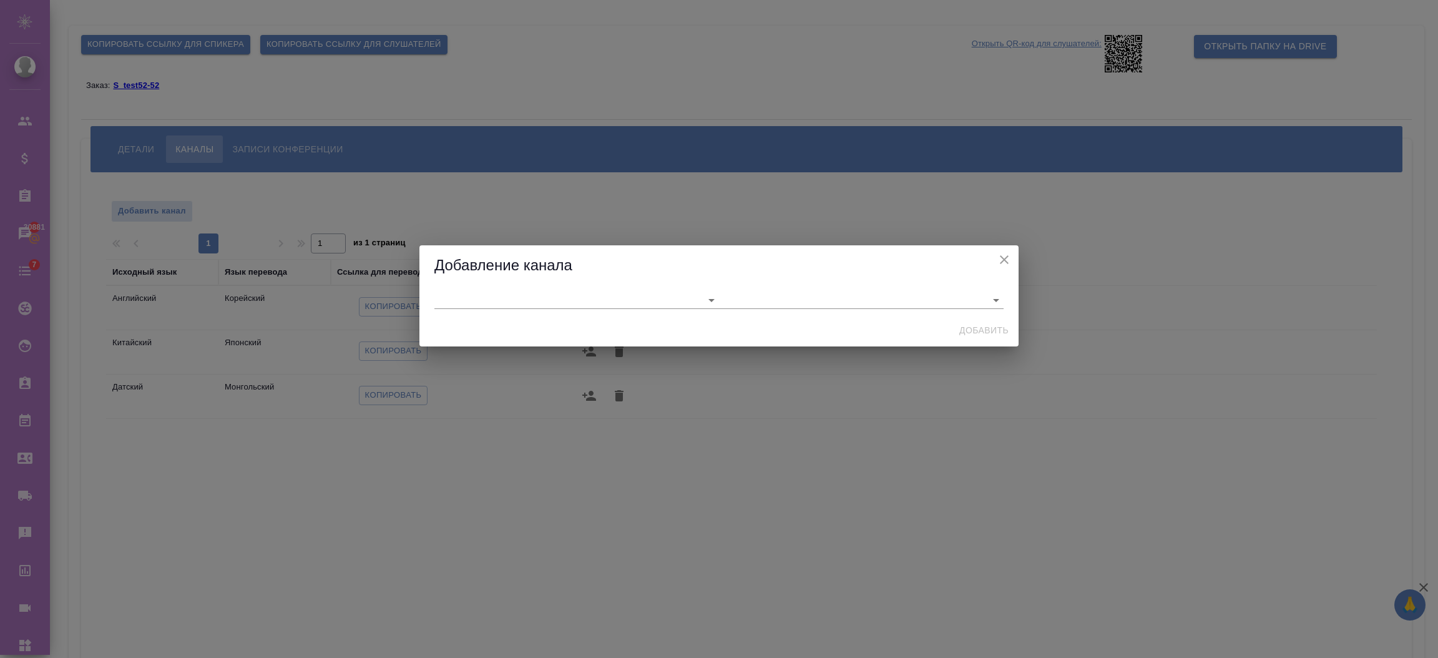
click at [443, 310] on div at bounding box center [718, 299] width 599 height 27
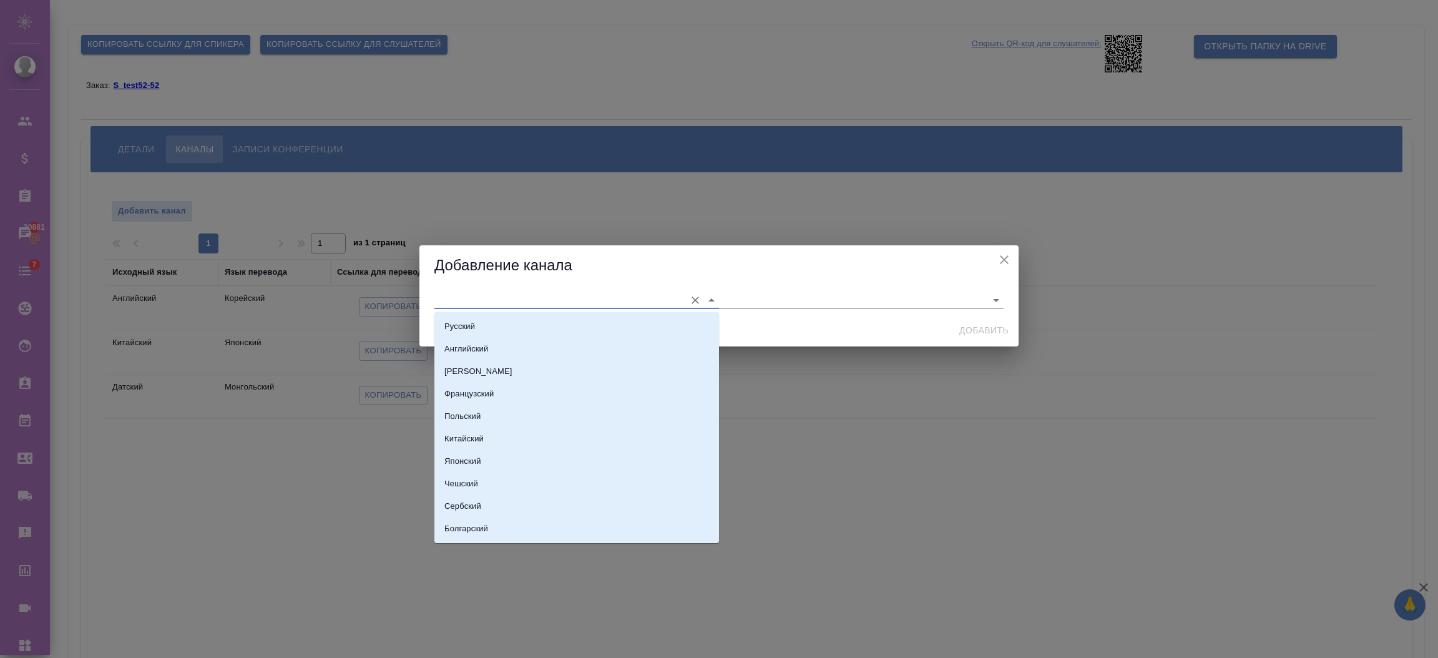
click at [447, 302] on input "text" at bounding box center [556, 299] width 245 height 17
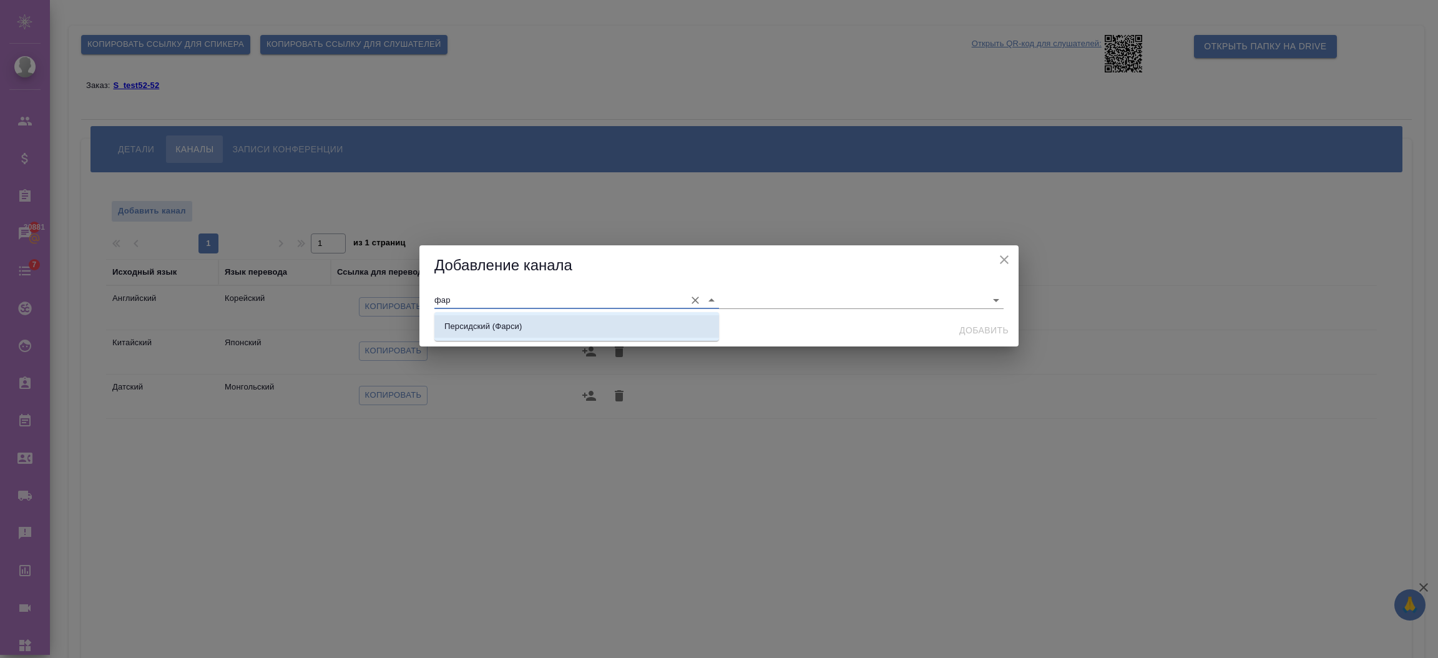
click at [474, 329] on p "Персидский (Фарси)" at bounding box center [482, 326] width 77 height 12
type input "Персидский (Фарси)"
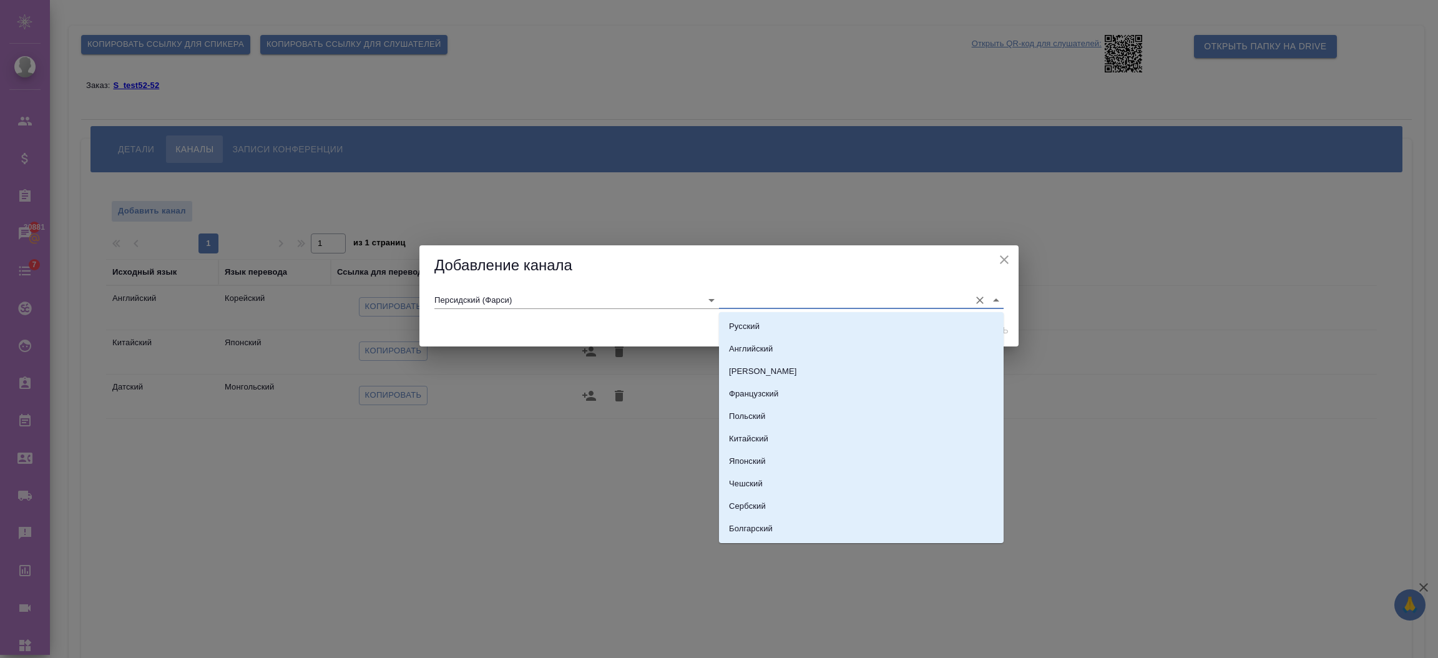
click at [739, 298] on input "text" at bounding box center [841, 299] width 245 height 17
click at [753, 389] on p "Французский" at bounding box center [753, 394] width 49 height 12
type input "Французский"
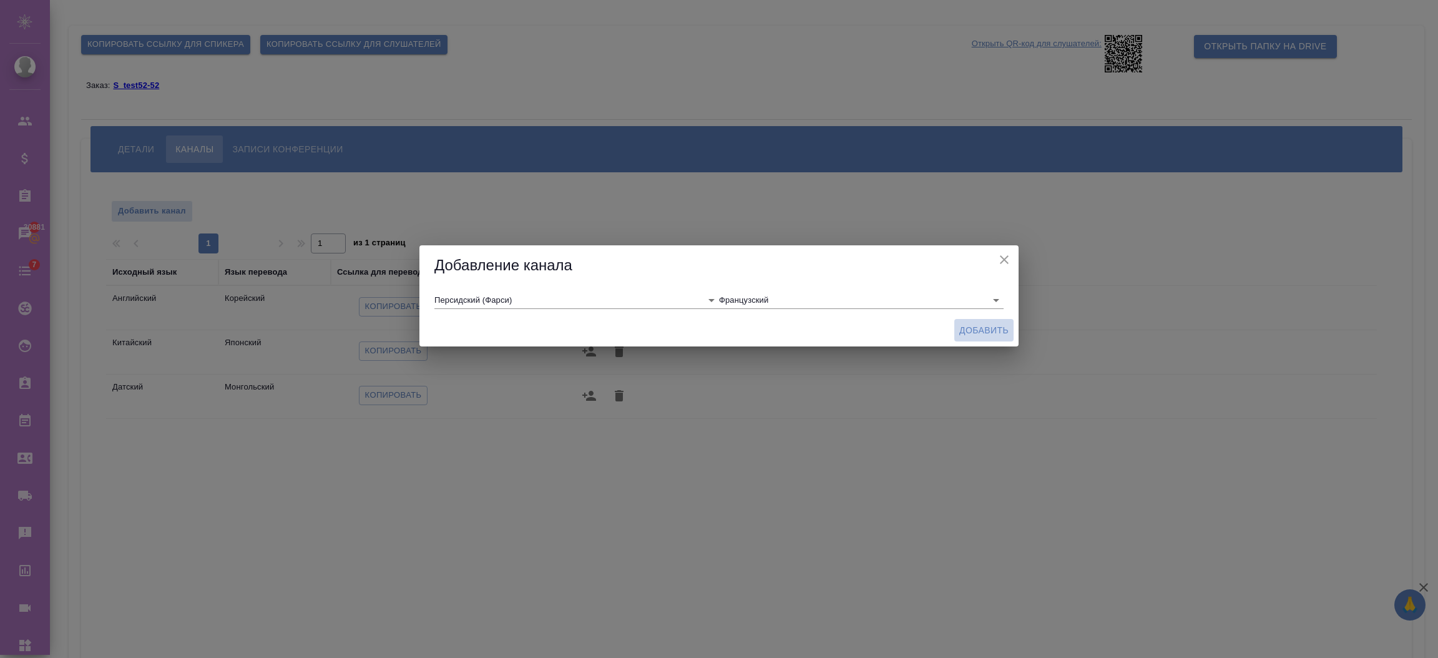
click at [980, 325] on span "Добавить" at bounding box center [983, 331] width 49 height 16
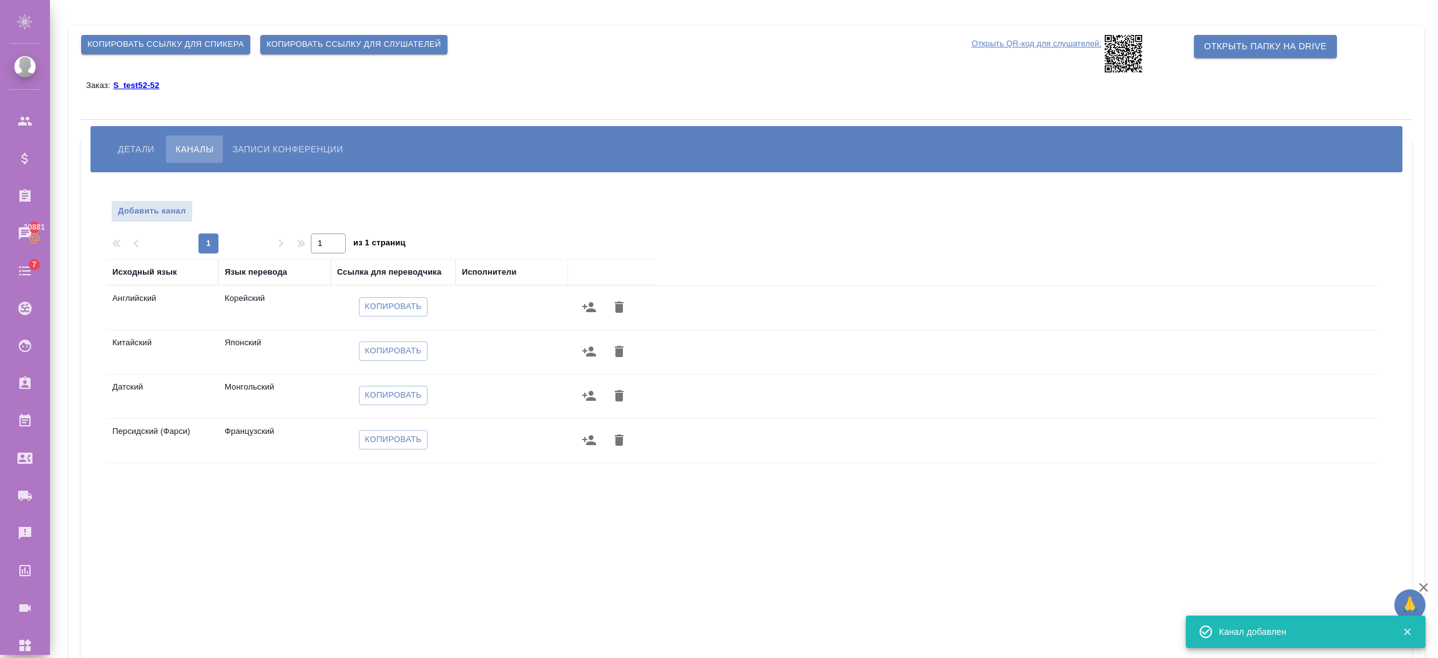
click at [1117, 56] on icon at bounding box center [1123, 53] width 37 height 37
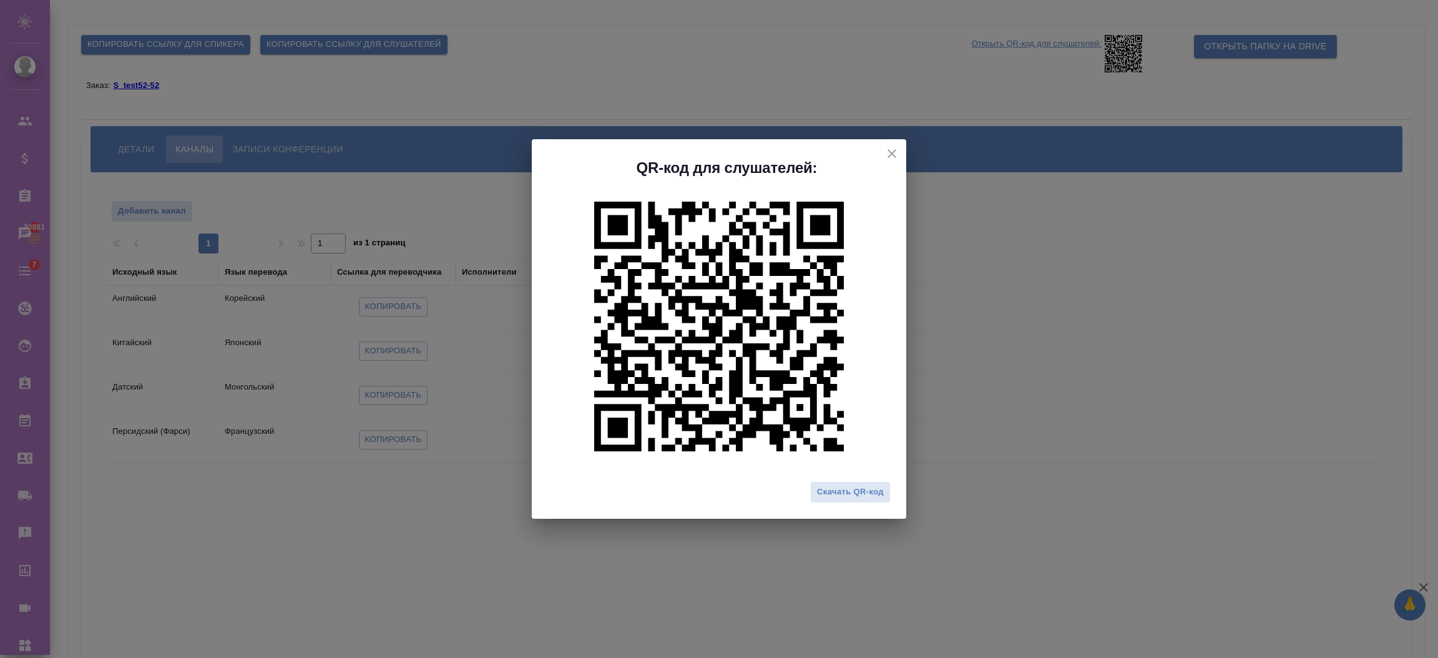
drag, startPoint x: 906, startPoint y: 166, endPoint x: 892, endPoint y: 160, distance: 15.1
click at [892, 160] on div "QR-код для слушателей: Скачать QR-код" at bounding box center [719, 329] width 1438 height 658
click at [892, 160] on icon "close" at bounding box center [891, 153] width 15 height 15
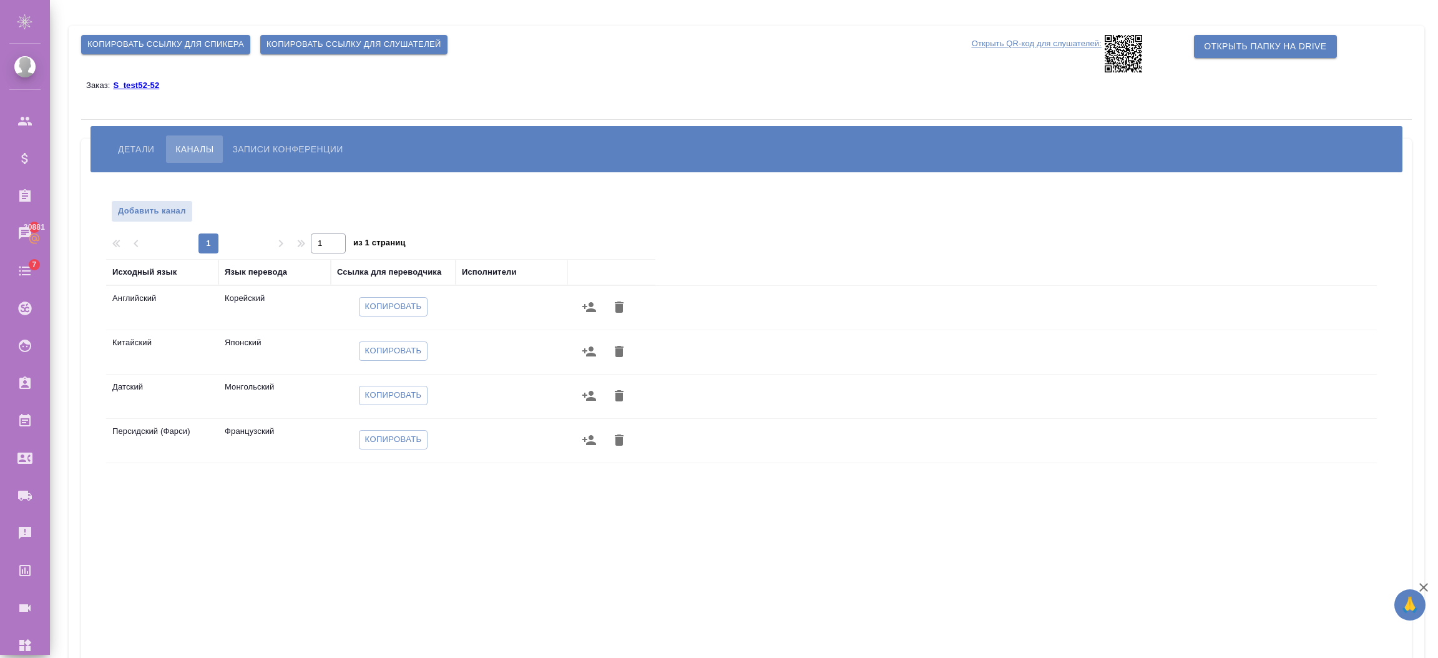
click at [1118, 51] on icon at bounding box center [1123, 53] width 37 height 37
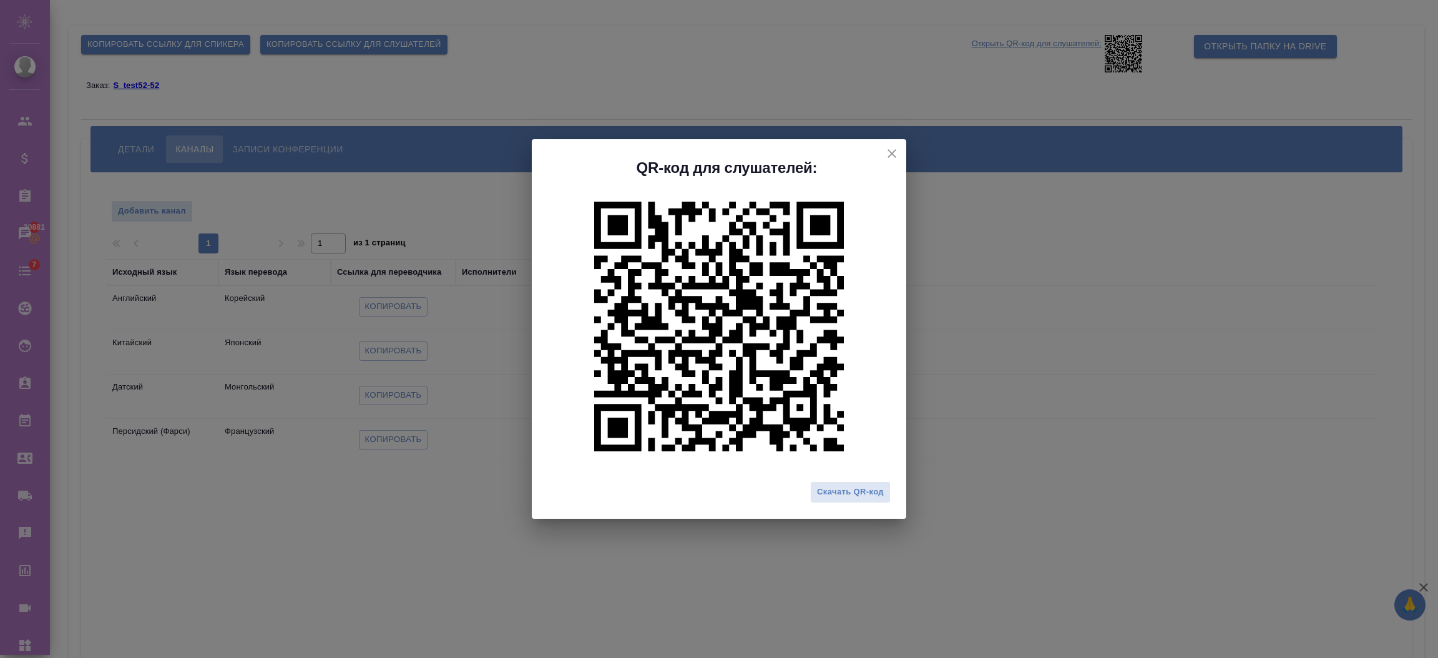
click at [897, 150] on icon "close" at bounding box center [891, 153] width 15 height 15
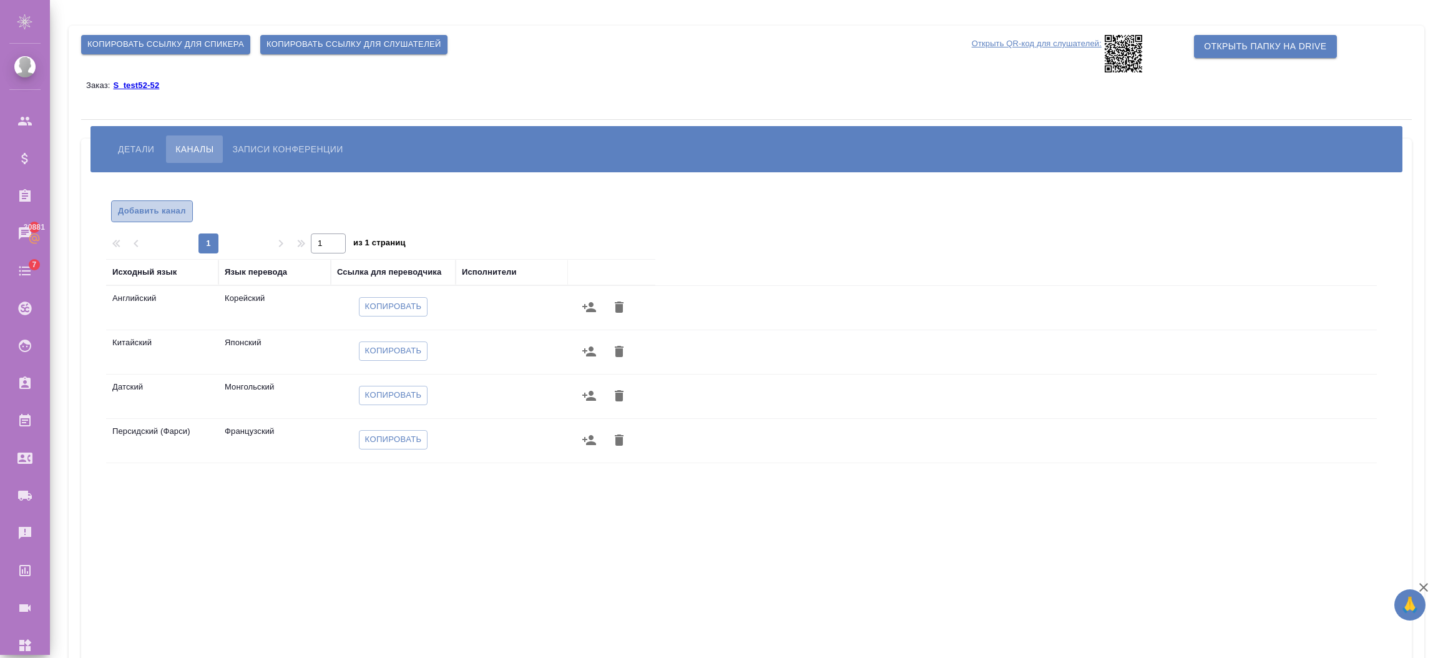
click at [155, 213] on span "Добавить канал" at bounding box center [152, 211] width 68 height 14
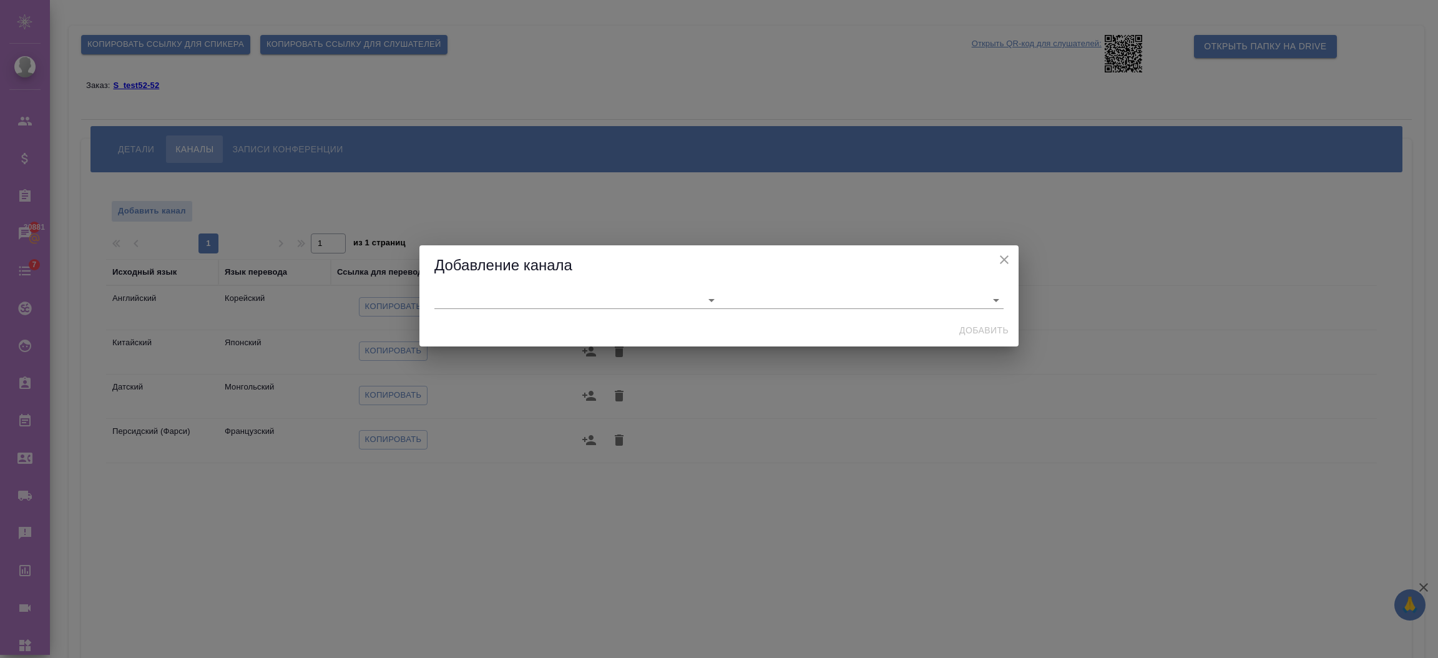
click at [565, 288] on div at bounding box center [718, 299] width 599 height 27
drag, startPoint x: 544, startPoint y: 313, endPoint x: 544, endPoint y: 300, distance: 13.7
click at [544, 300] on div at bounding box center [718, 299] width 599 height 27
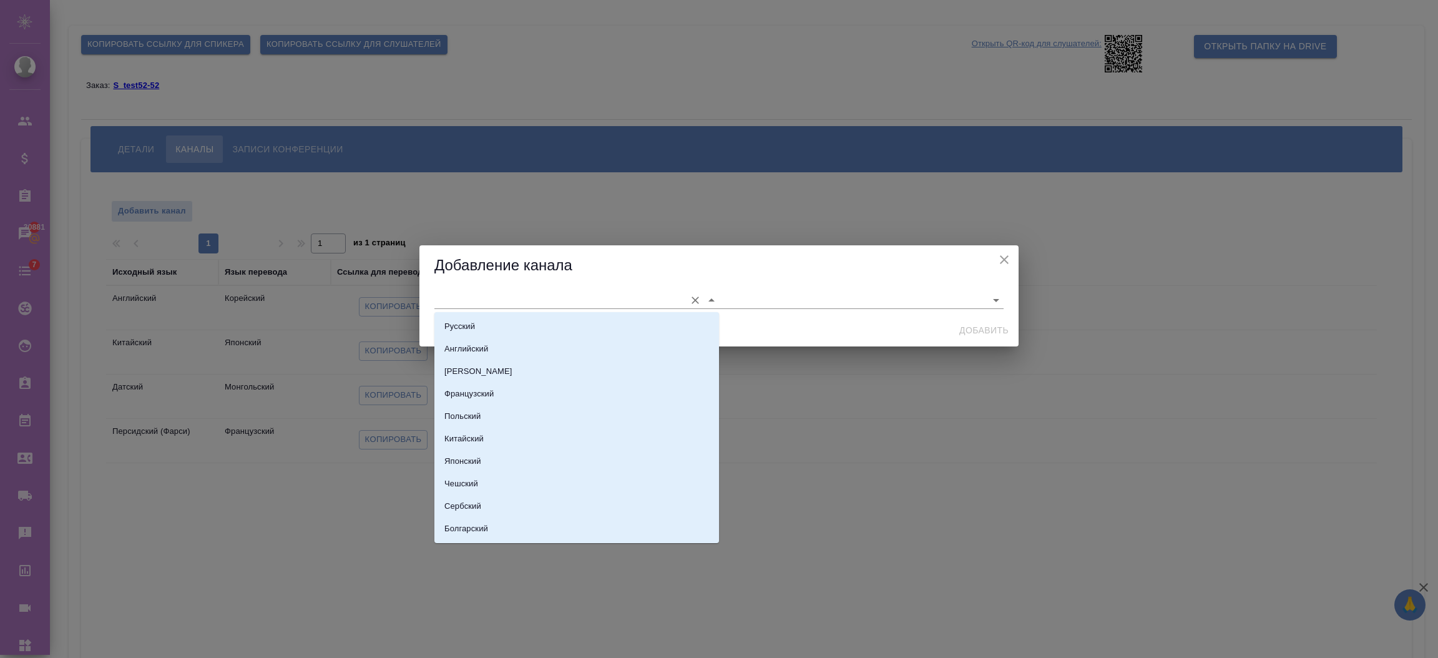
click at [544, 300] on input "text" at bounding box center [556, 299] width 245 height 17
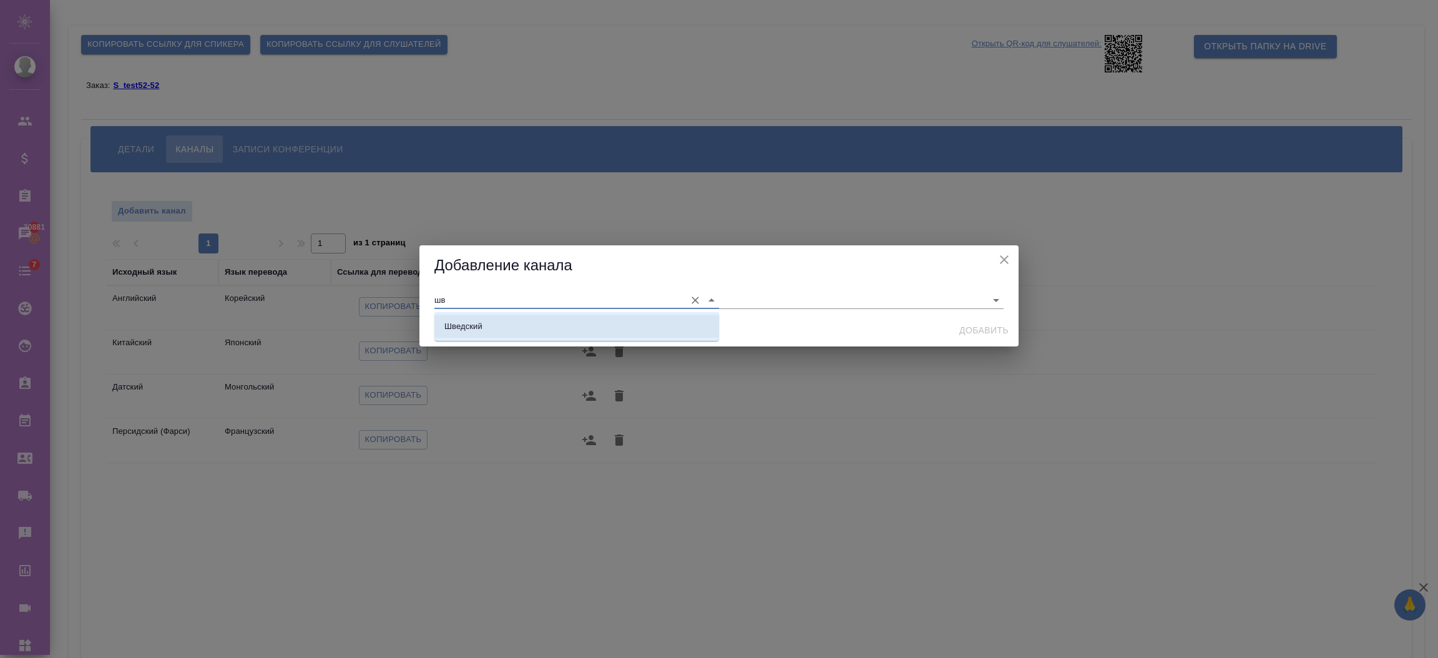
click at [531, 320] on li "Шведский" at bounding box center [576, 326] width 285 height 22
type input "Шведский"
click at [750, 286] on div "Шведский" at bounding box center [718, 299] width 599 height 27
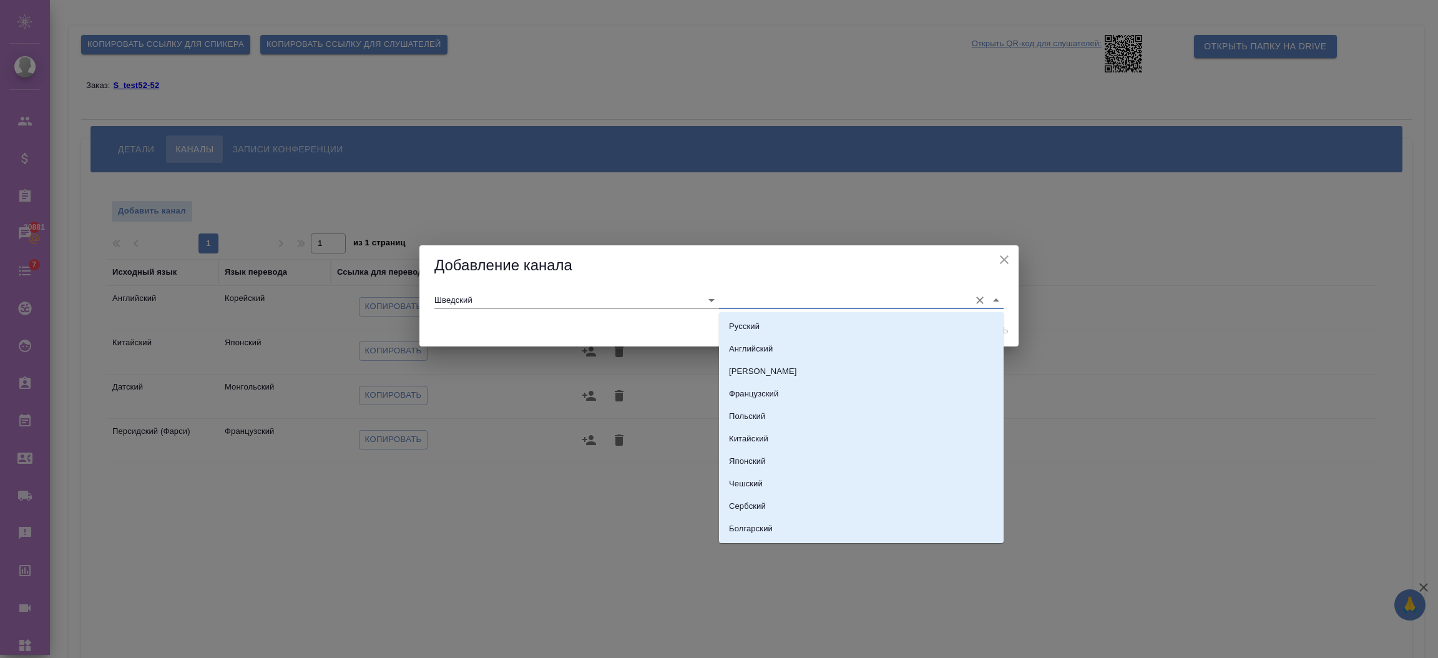
click at [748, 293] on input "text" at bounding box center [841, 299] width 245 height 17
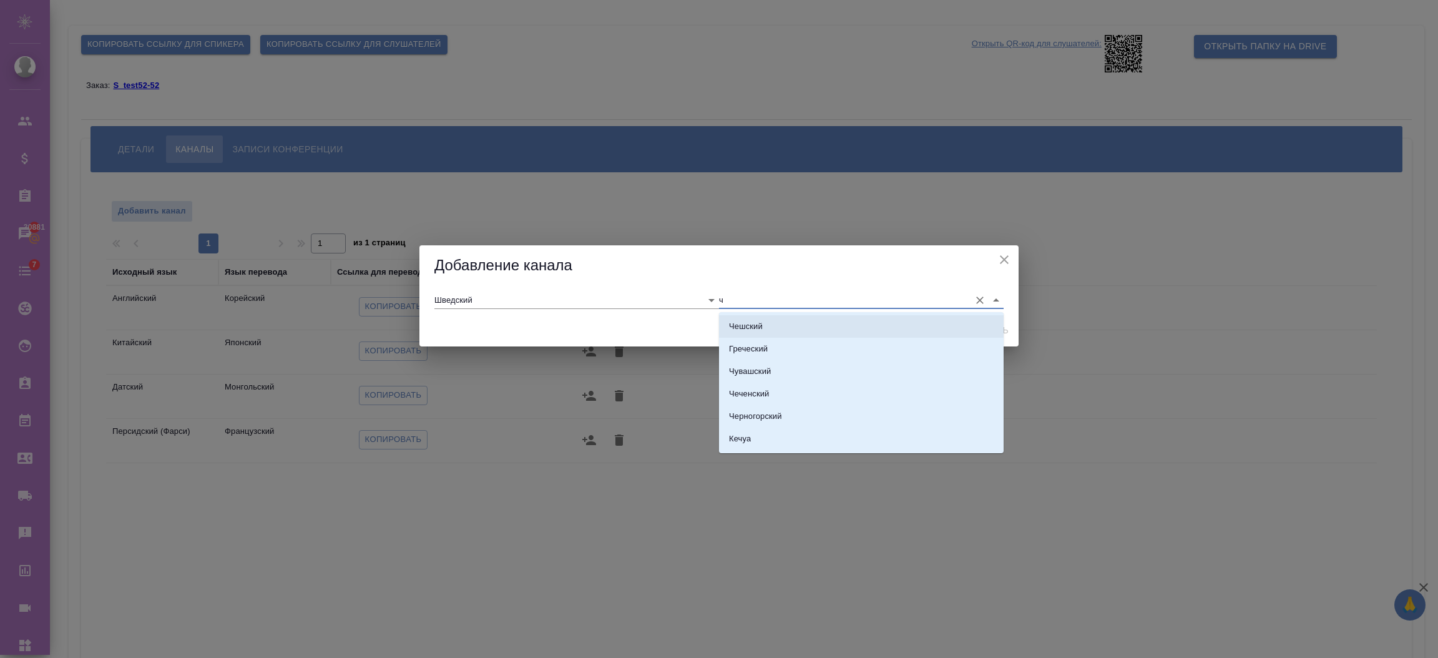
click at [748, 328] on p "Чешский" at bounding box center [746, 326] width 34 height 12
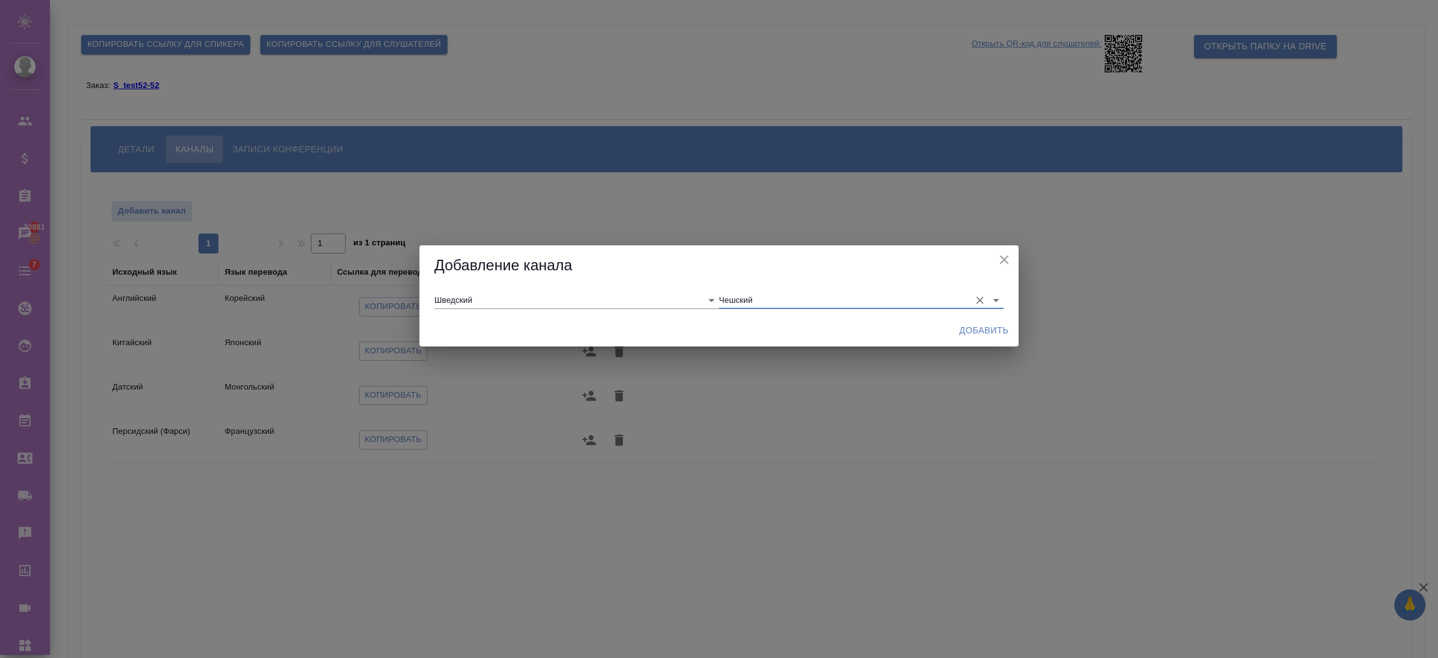
type input "Чешский"
click at [971, 331] on span "Добавить" at bounding box center [983, 331] width 49 height 16
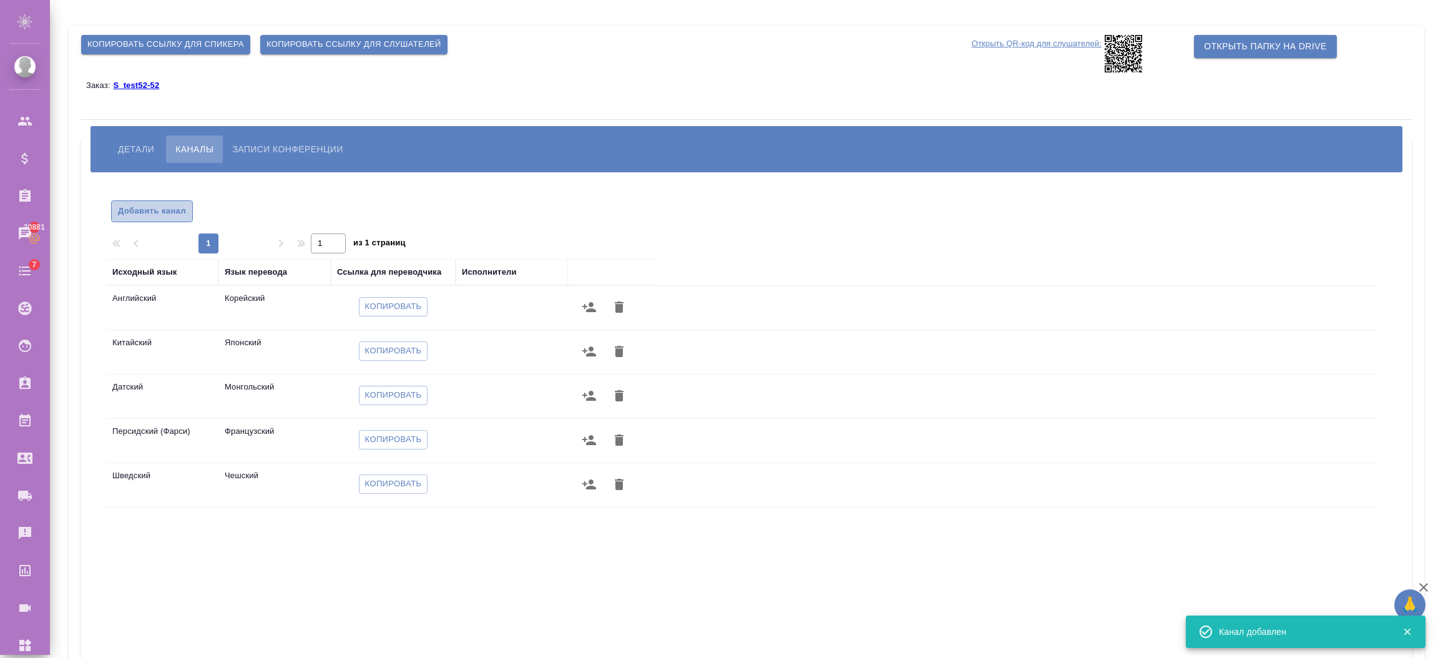
click at [153, 216] on span "Добавить канал" at bounding box center [152, 211] width 68 height 14
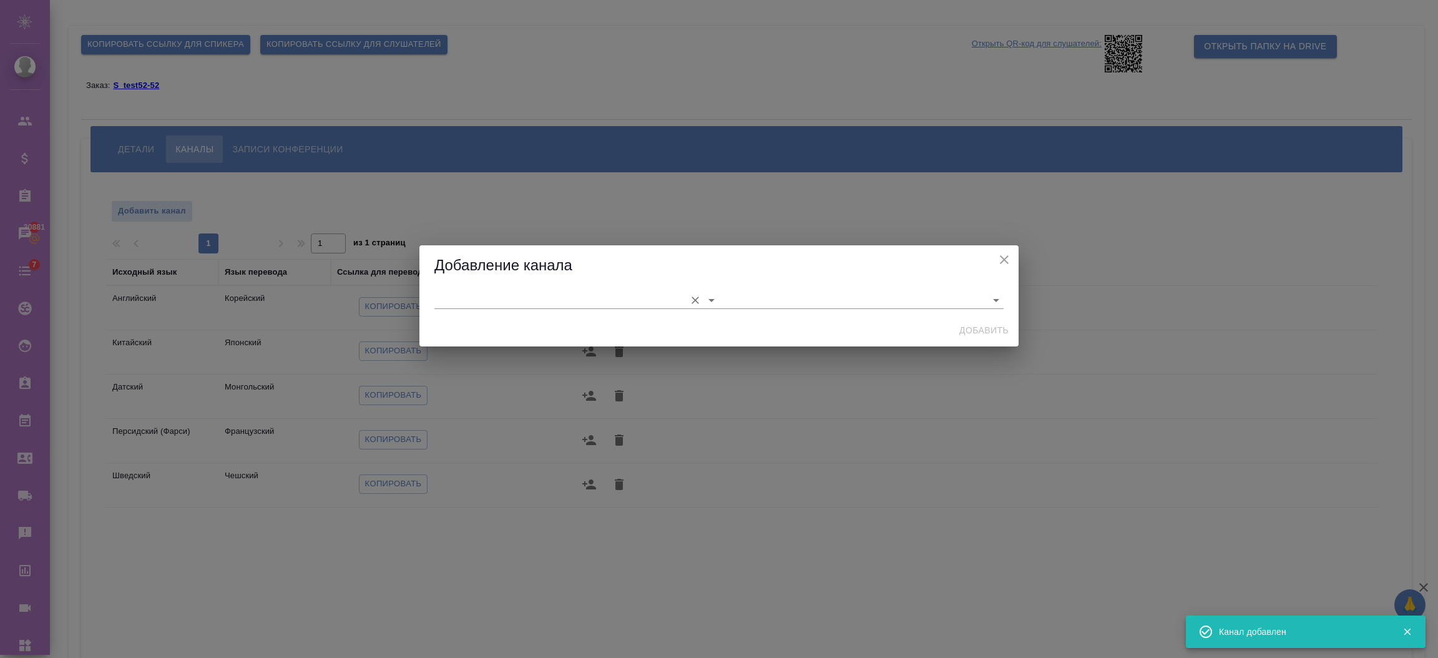
click at [471, 305] on input "text" at bounding box center [556, 299] width 245 height 17
click at [476, 316] on li "Греческий" at bounding box center [576, 326] width 285 height 22
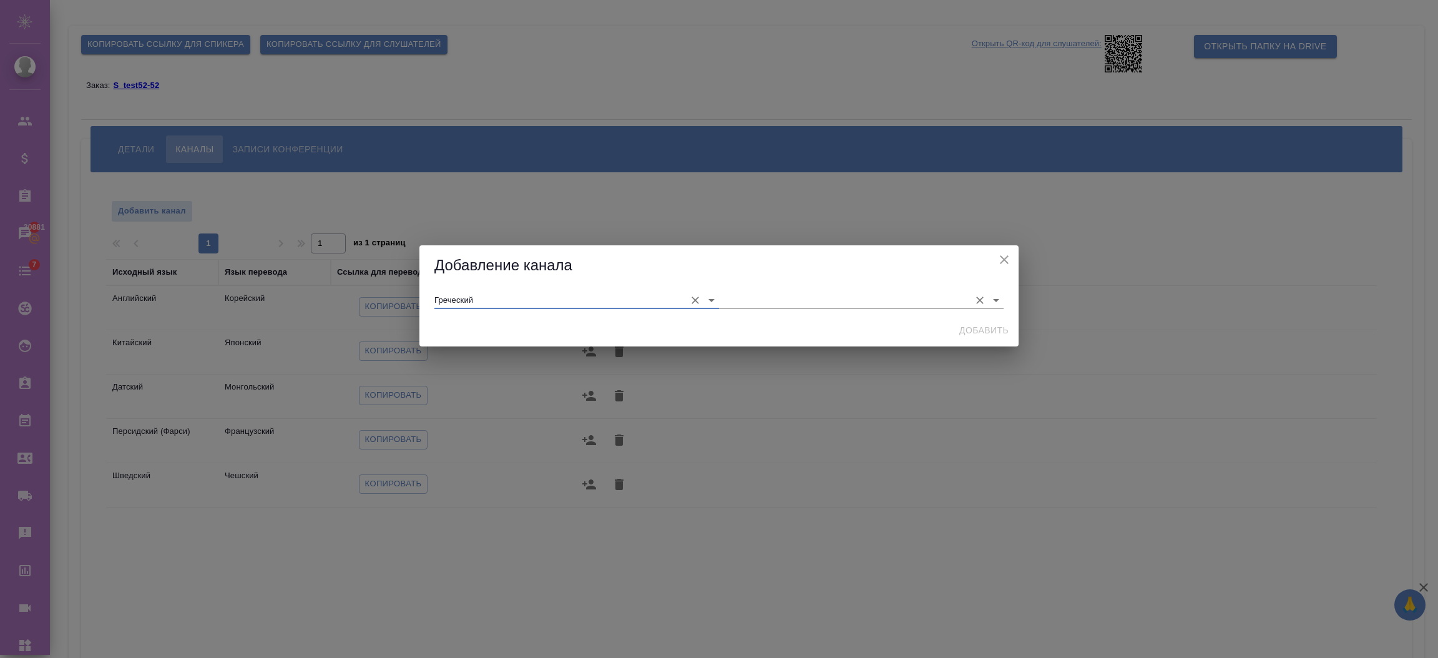
type input "Греческий"
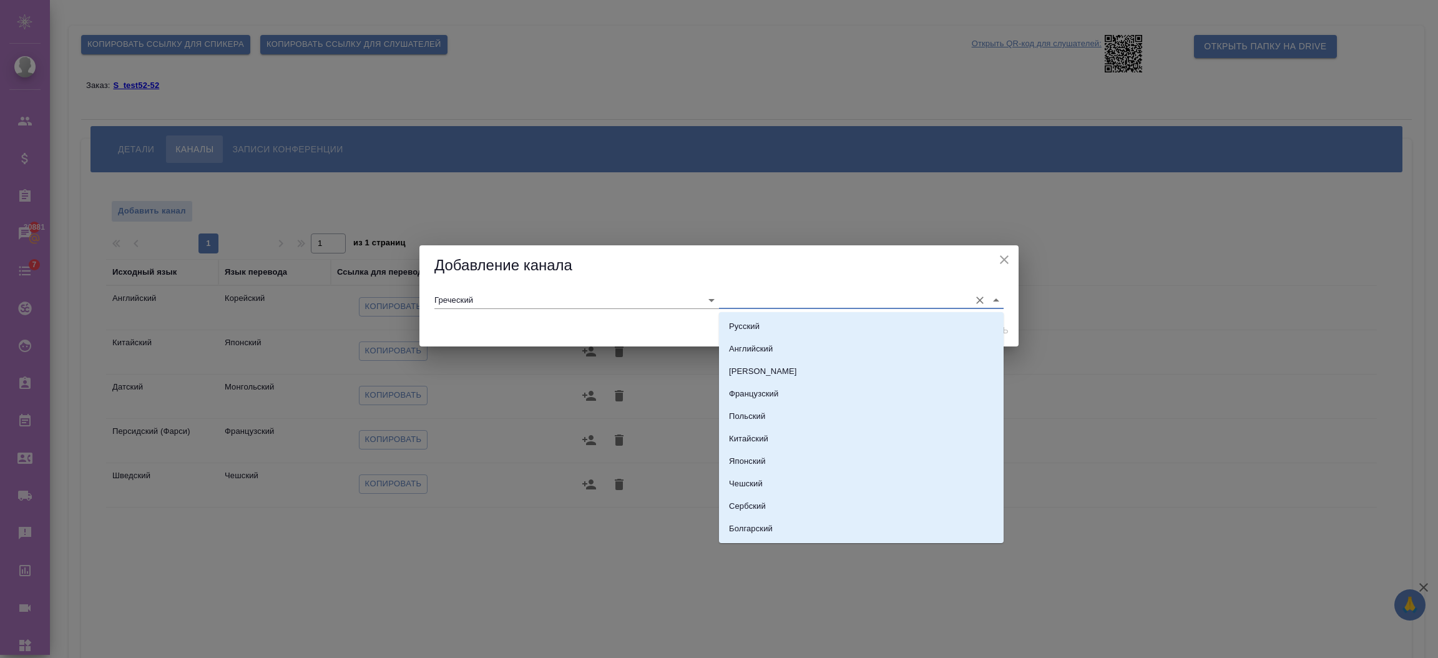
click at [726, 296] on input "text" at bounding box center [841, 299] width 245 height 17
click at [768, 507] on li "Сербский" at bounding box center [861, 506] width 285 height 22
type input "Сербский"
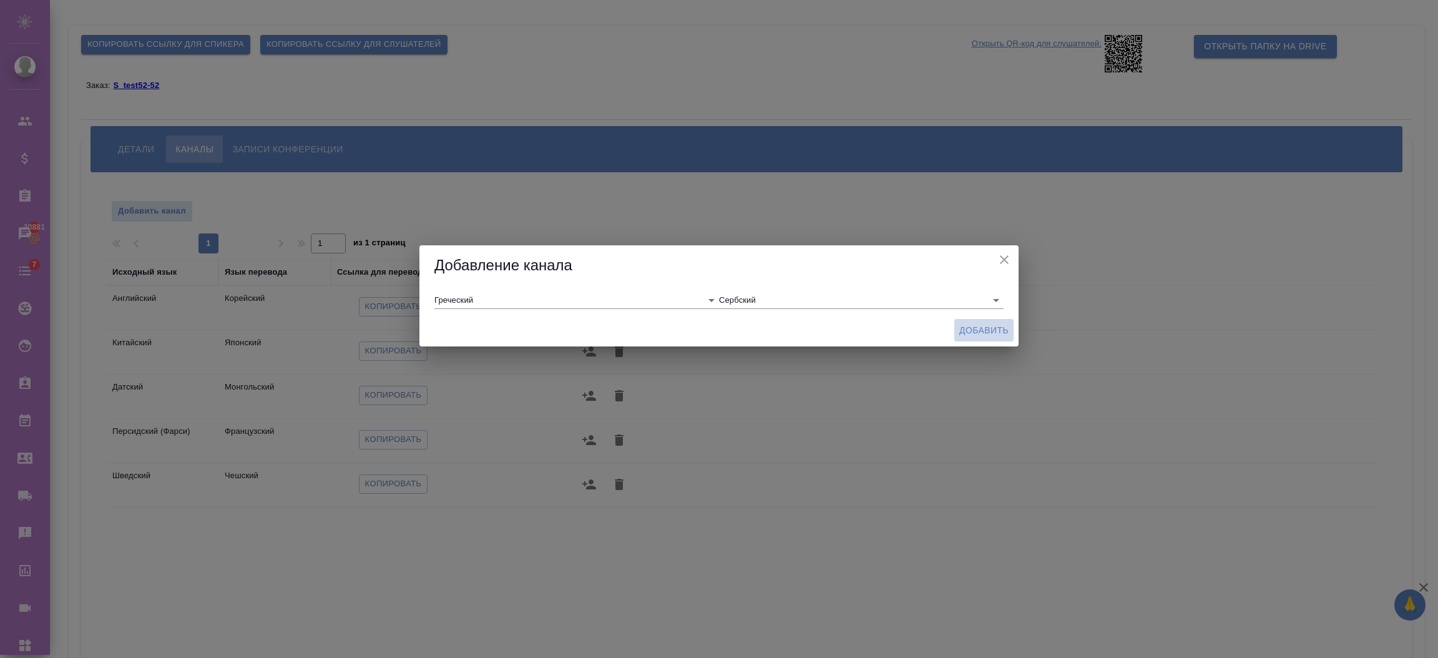
click at [997, 331] on span "Добавить" at bounding box center [983, 331] width 49 height 16
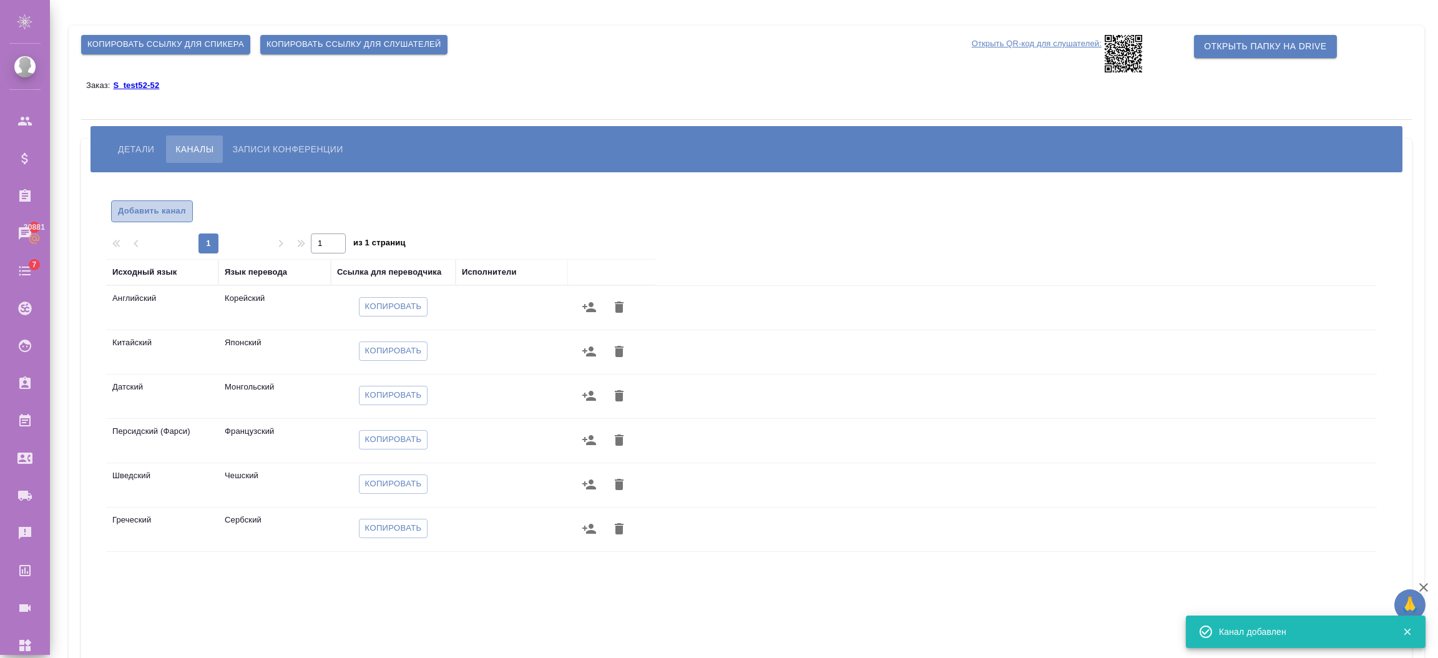
click at [137, 215] on span "Добавить канал" at bounding box center [152, 211] width 68 height 14
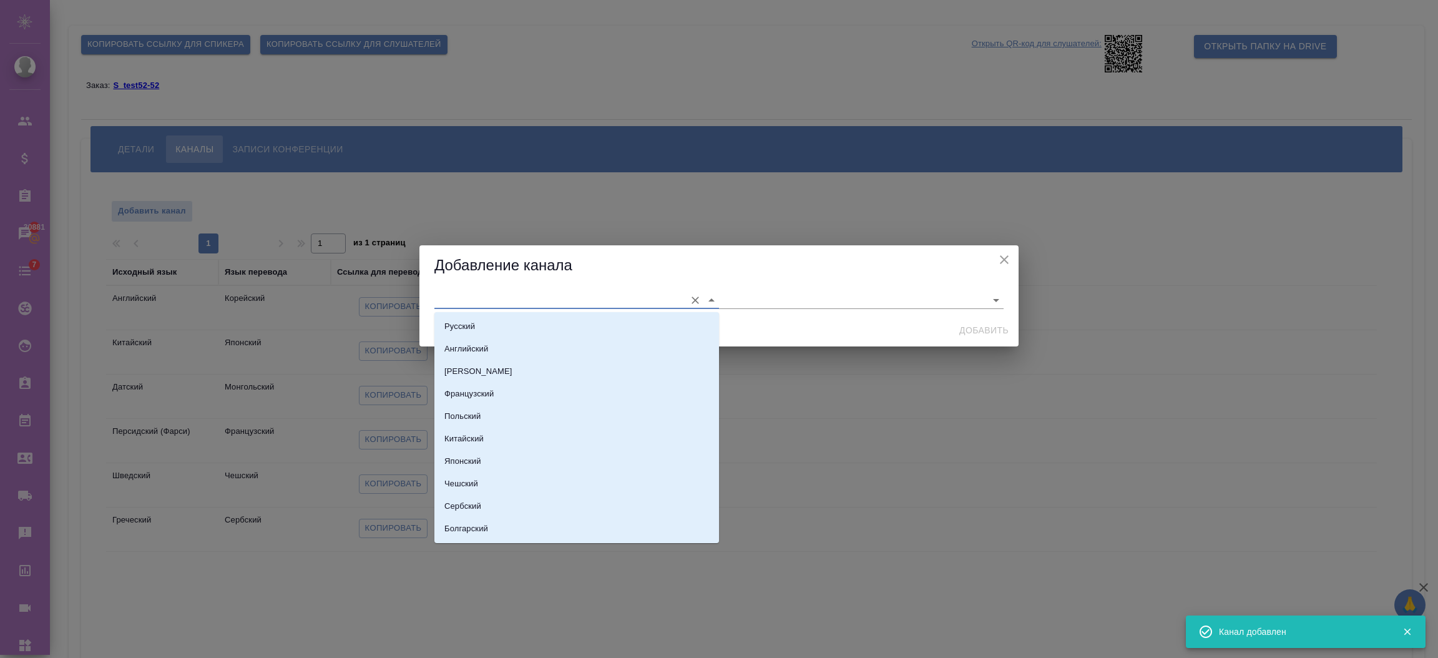
click at [451, 303] on input "text" at bounding box center [556, 299] width 245 height 17
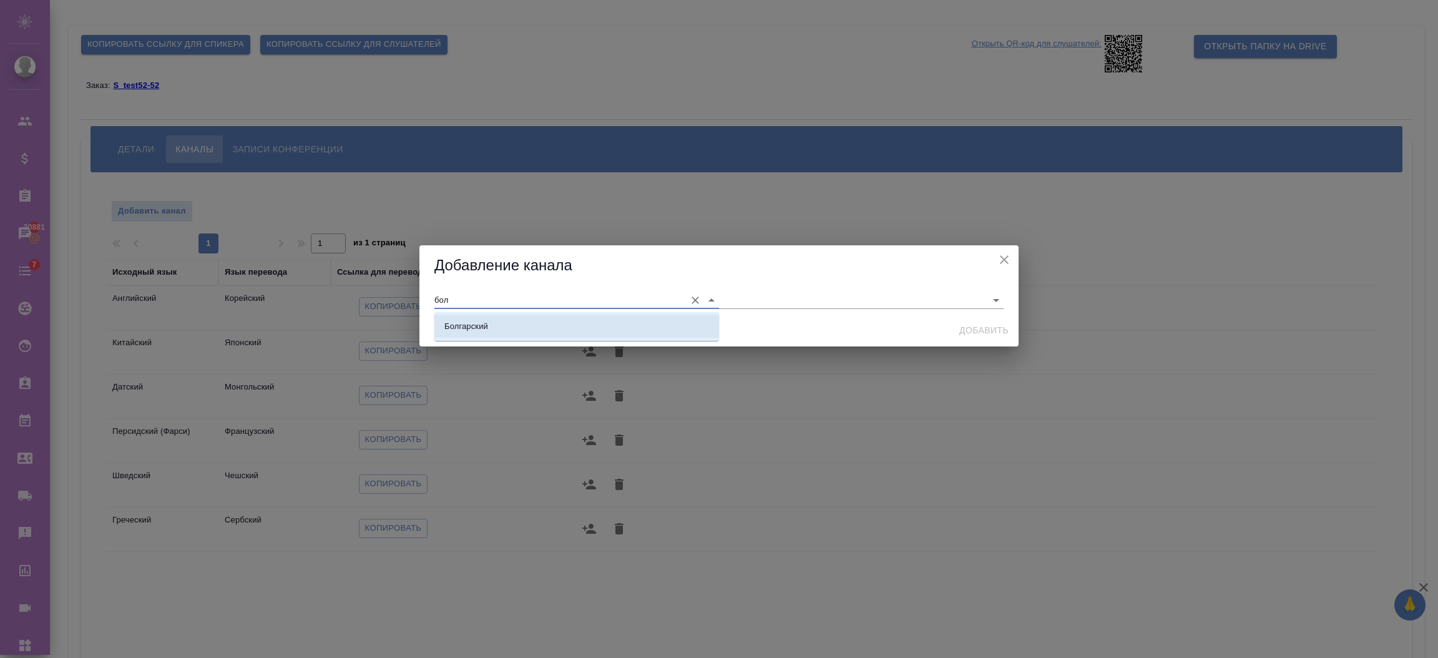
click at [459, 315] on li "Болгарский" at bounding box center [576, 326] width 285 height 22
type input "Болгарский"
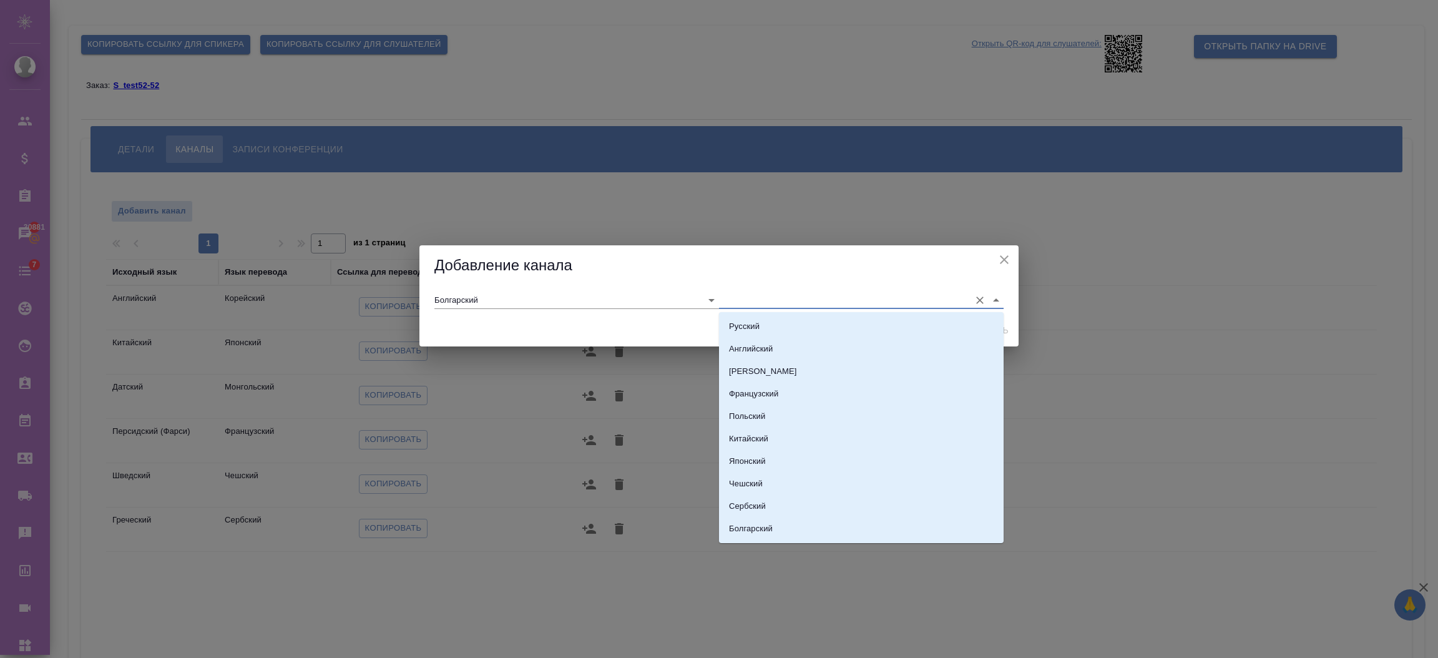
click at [733, 301] on input "text" at bounding box center [841, 299] width 245 height 17
click at [810, 429] on li "Хорватский" at bounding box center [861, 429] width 285 height 22
type input "Хорватский"
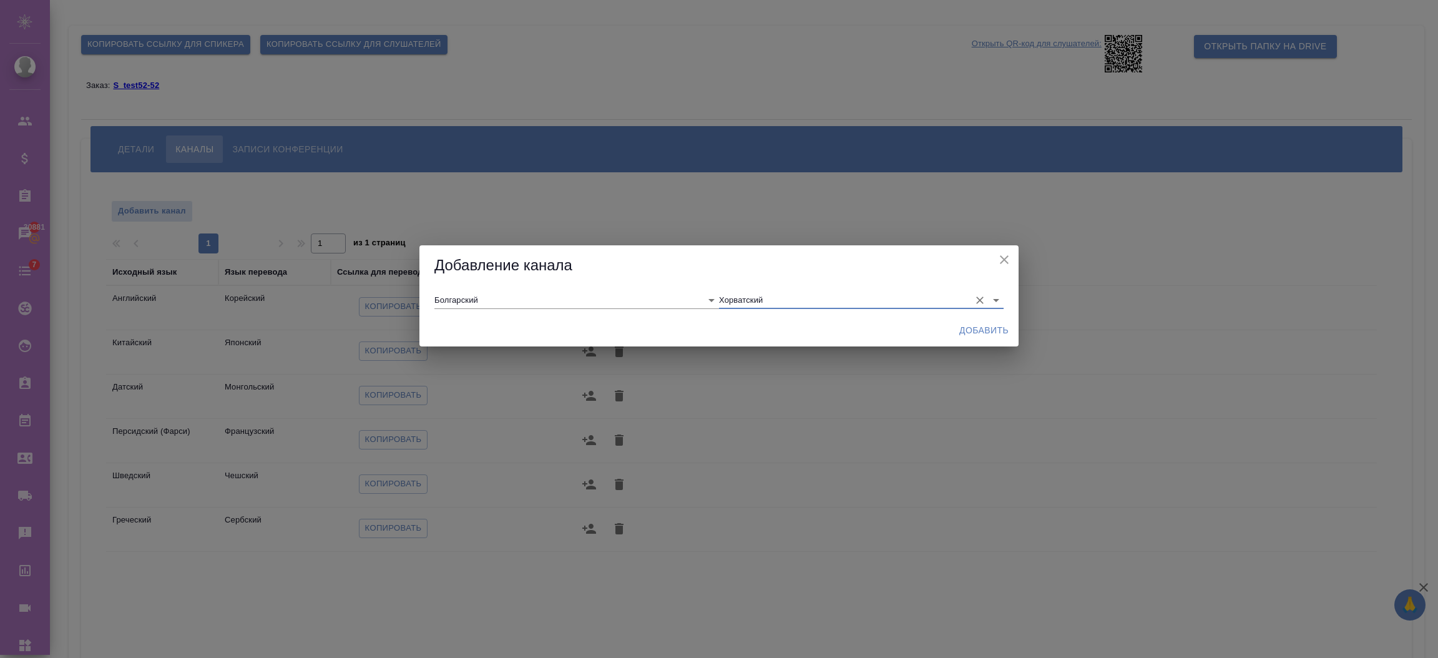
click at [985, 321] on button "Добавить" at bounding box center [983, 330] width 59 height 23
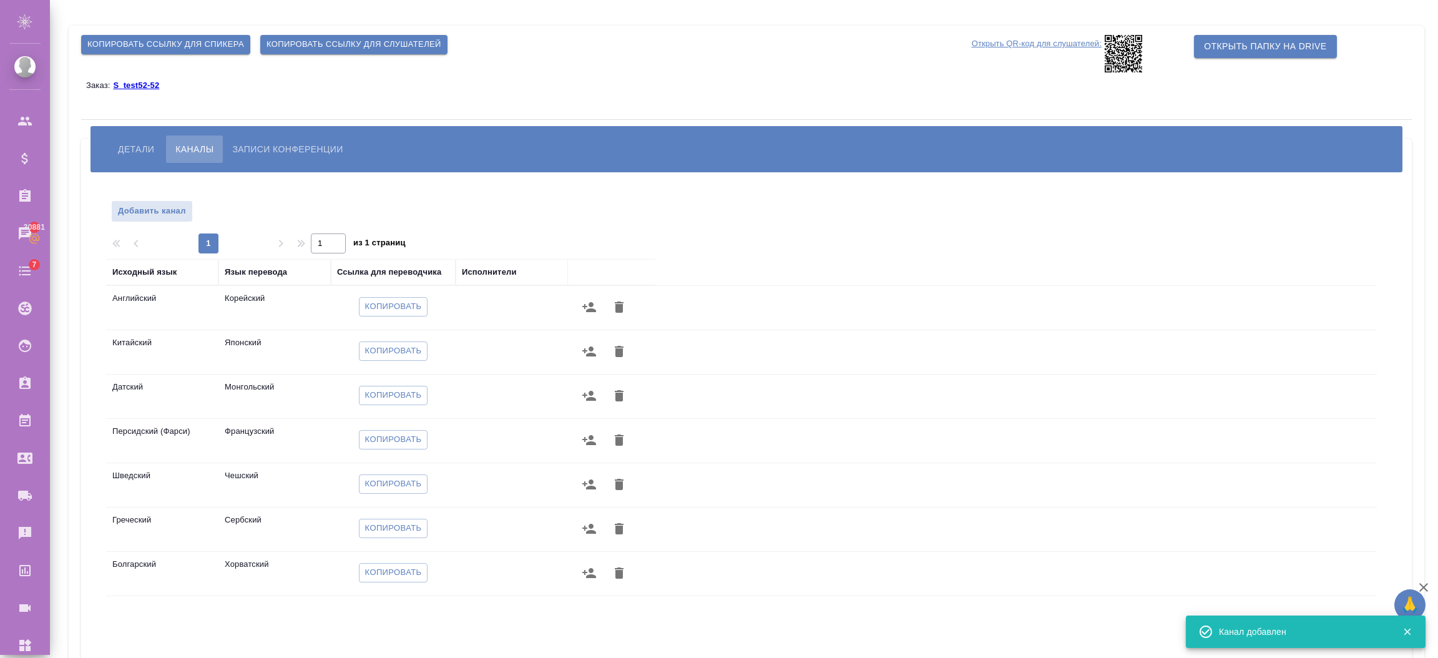
click at [1125, 54] on icon at bounding box center [1123, 53] width 37 height 37
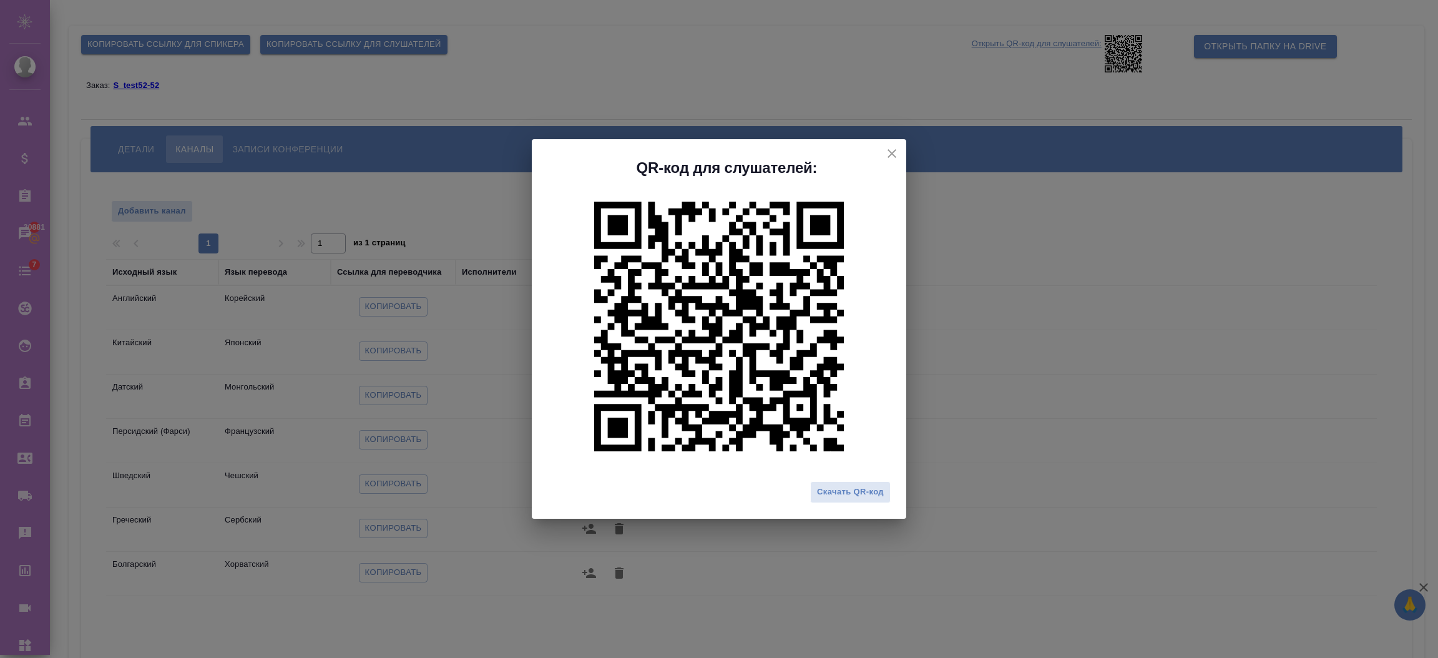
click at [892, 149] on icon "close" at bounding box center [891, 153] width 15 height 15
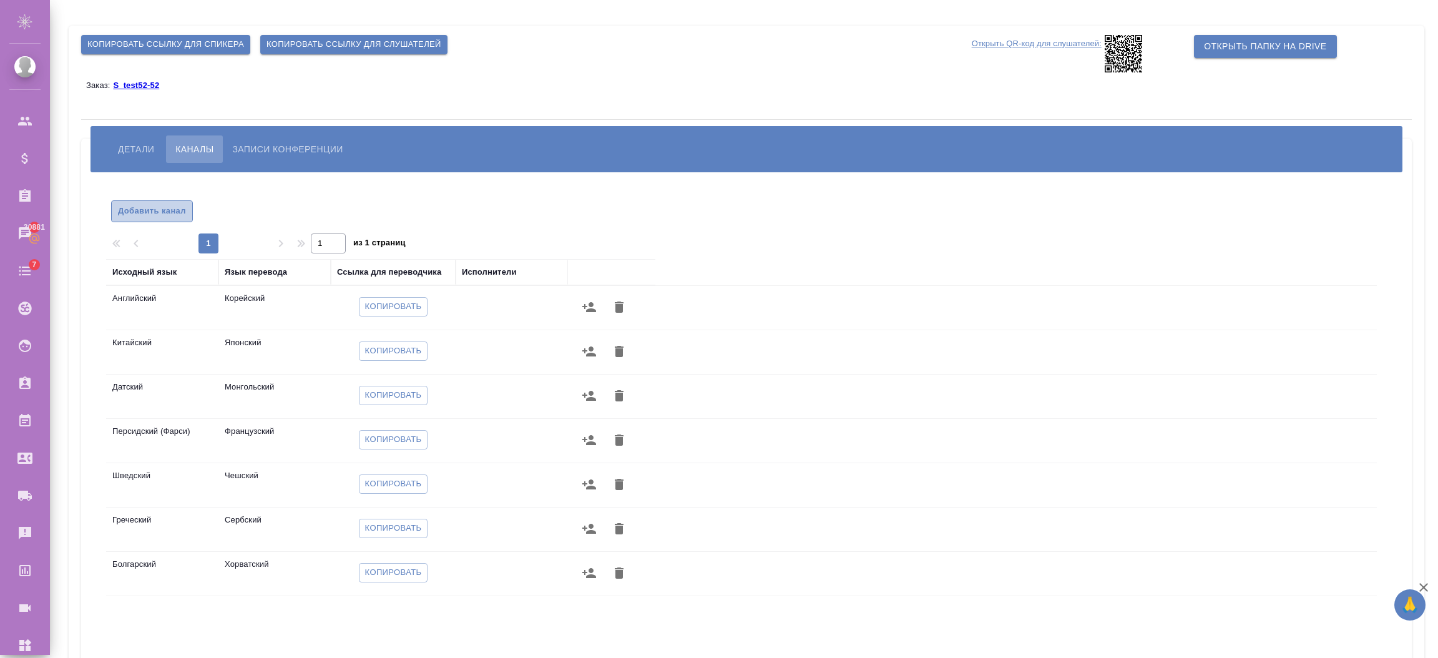
click at [164, 210] on span "Добавить канал" at bounding box center [152, 211] width 68 height 14
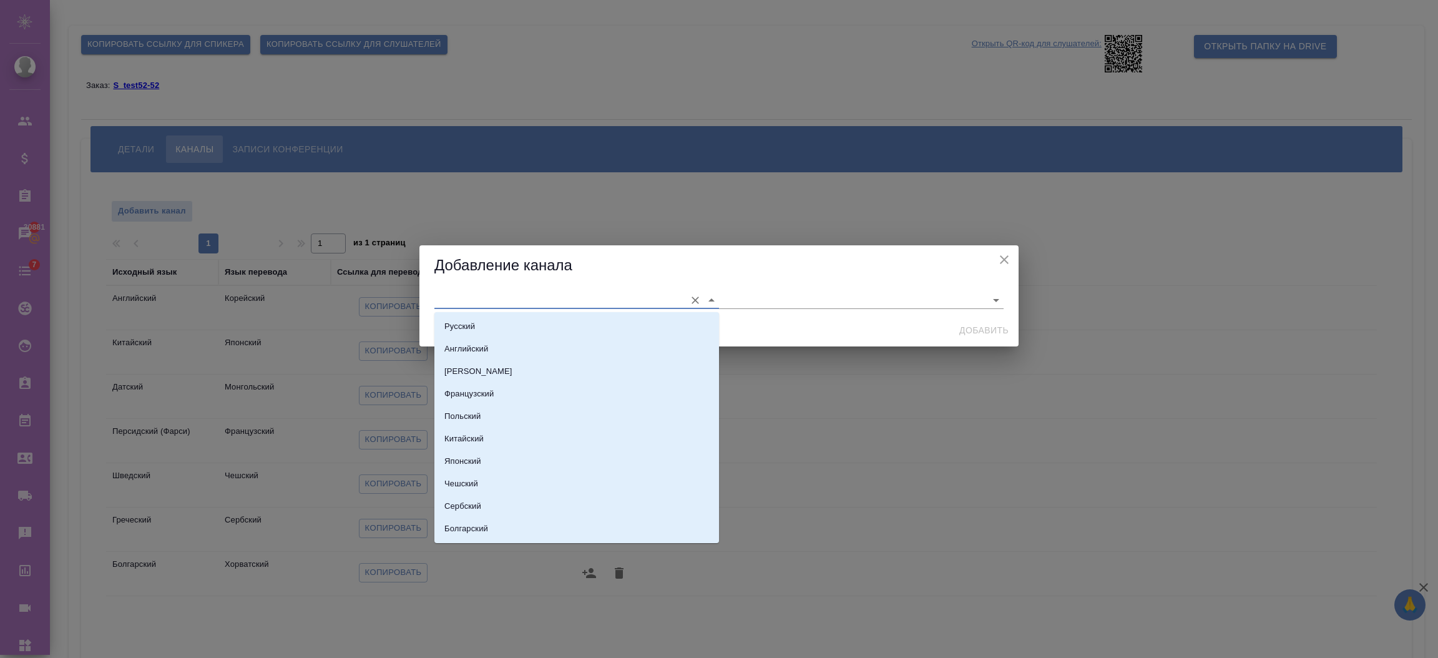
click at [444, 298] on input "text" at bounding box center [556, 299] width 245 height 17
drag, startPoint x: 702, startPoint y: 339, endPoint x: 702, endPoint y: 351, distance: 11.9
click at [702, 351] on li "Английский" at bounding box center [576, 349] width 285 height 22
type input "Английский"
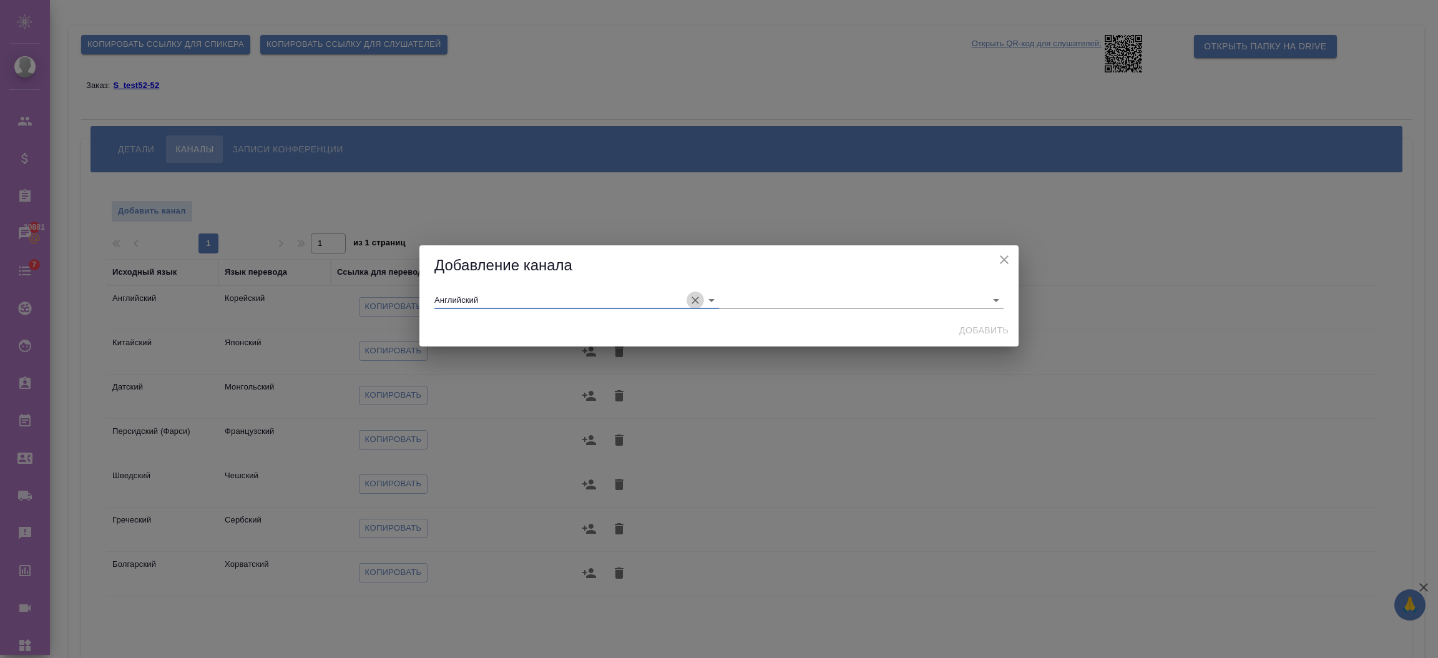
click at [692, 294] on icon "Очистить" at bounding box center [695, 300] width 12 height 12
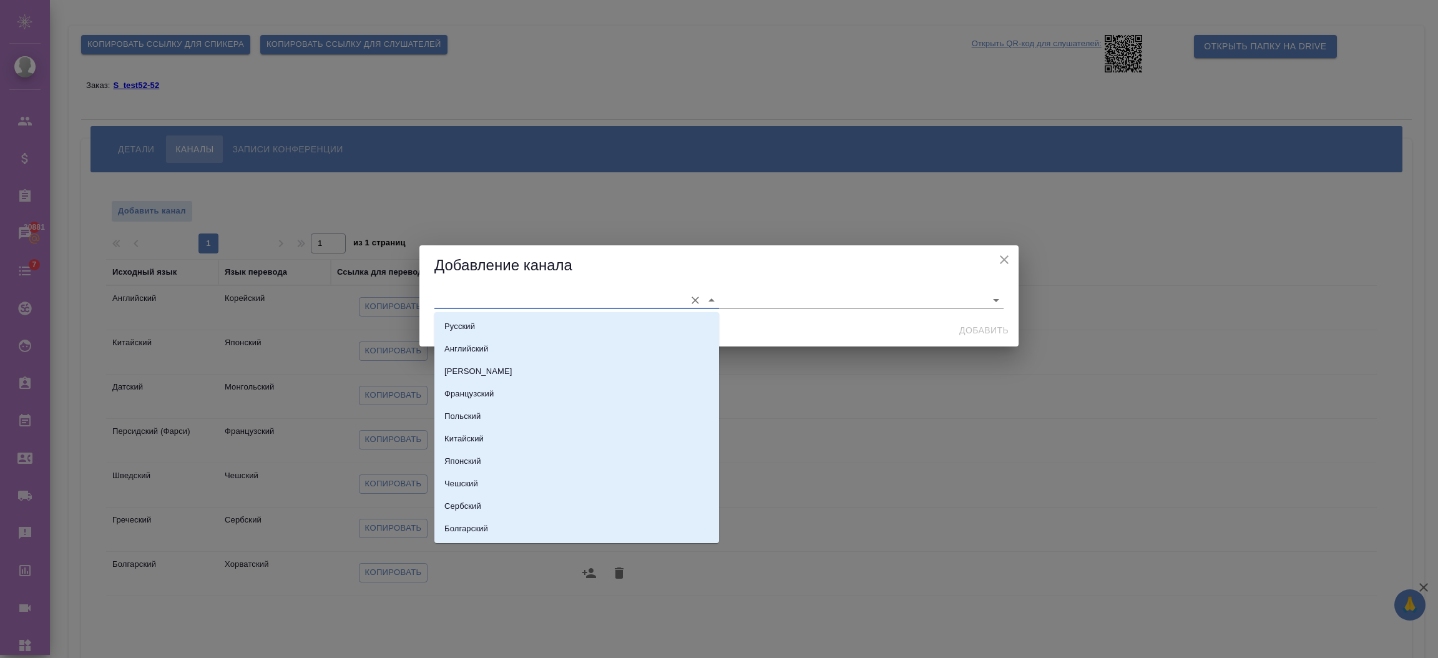
click at [643, 297] on input "text" at bounding box center [556, 299] width 245 height 17
click at [556, 371] on li "Словацкий" at bounding box center [576, 373] width 285 height 22
type input "Словацкий"
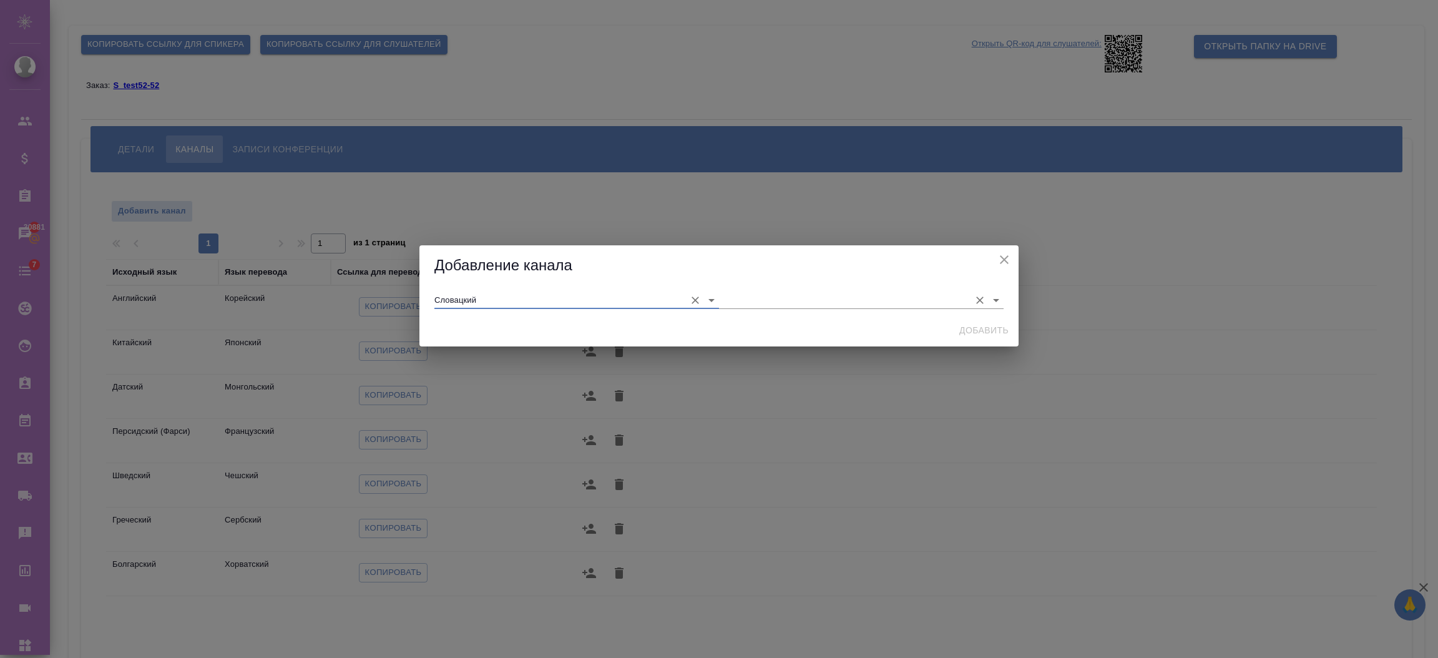
click at [751, 292] on input "text" at bounding box center [841, 299] width 245 height 17
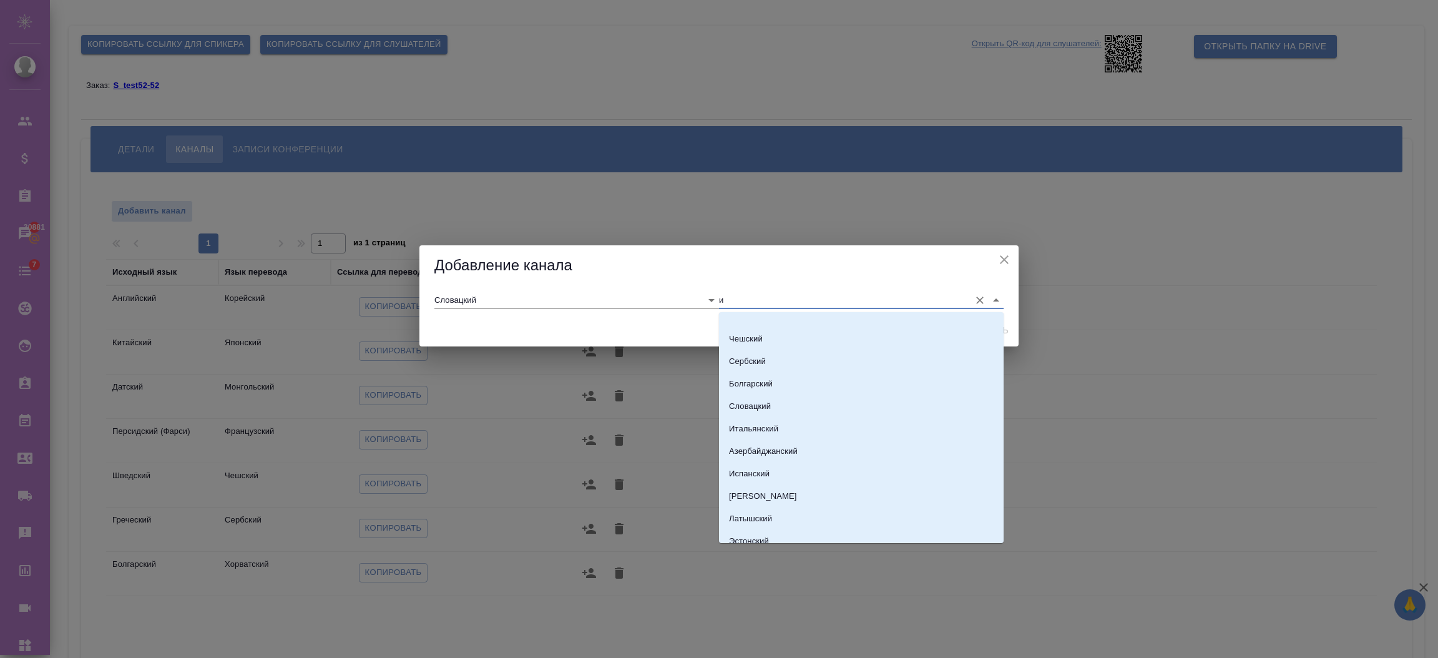
scroll to position [229, 0]
click at [787, 459] on li "Эстонский" at bounding box center [861, 457] width 285 height 22
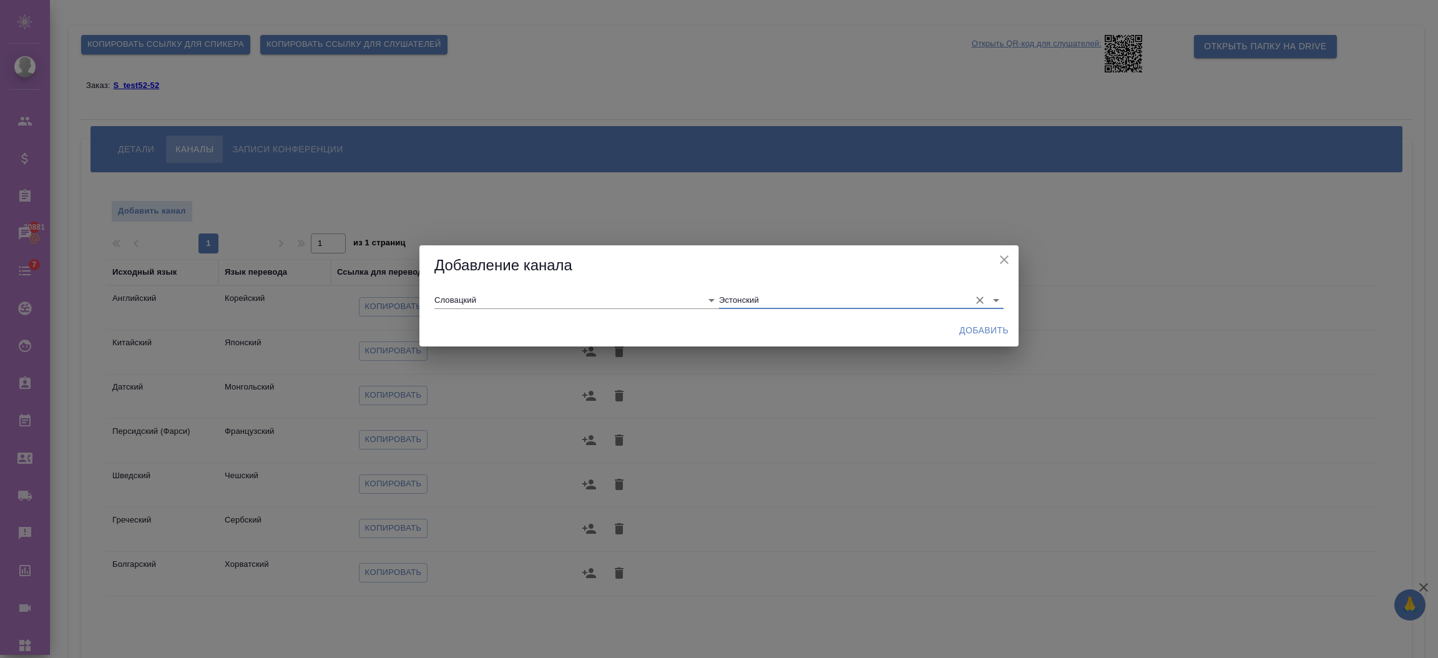
type input "Эстонский"
click at [975, 335] on span "Добавить" at bounding box center [983, 331] width 49 height 16
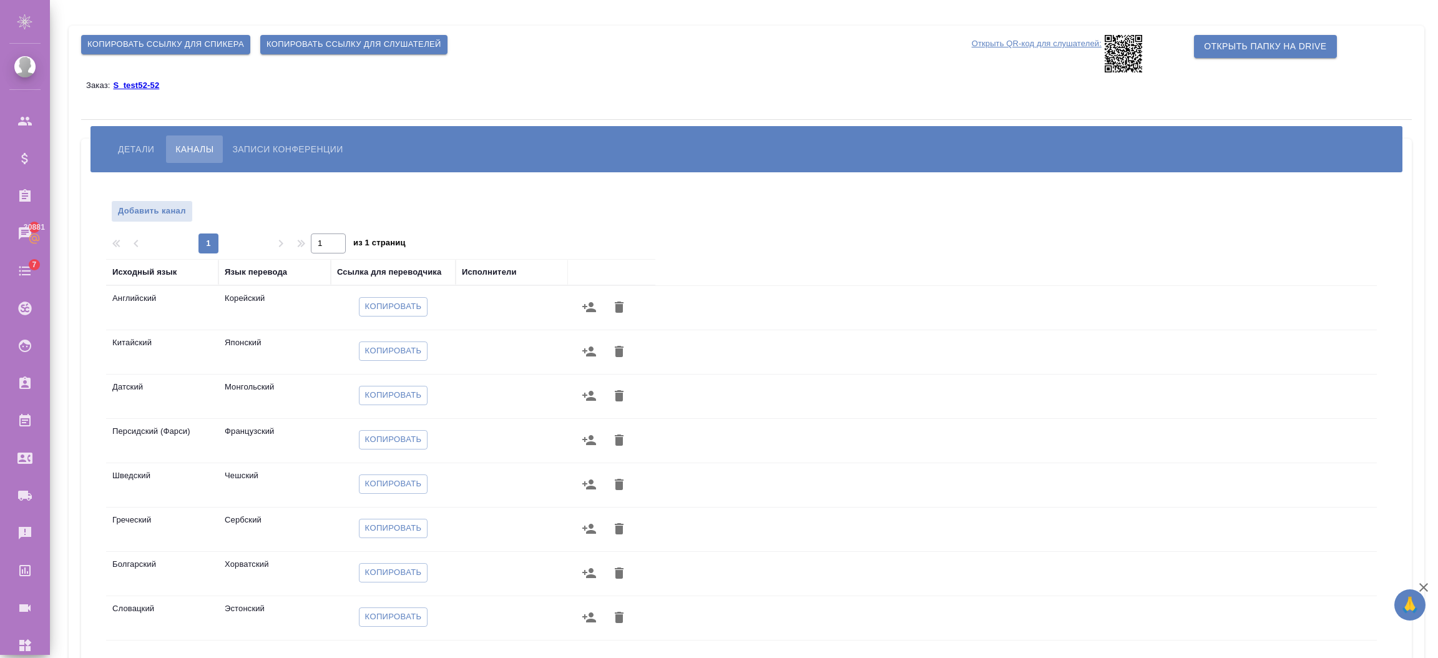
click at [171, 224] on div "Добавить канал" at bounding box center [152, 213] width 82 height 27
click at [152, 201] on button "Добавить канал" at bounding box center [152, 211] width 82 height 22
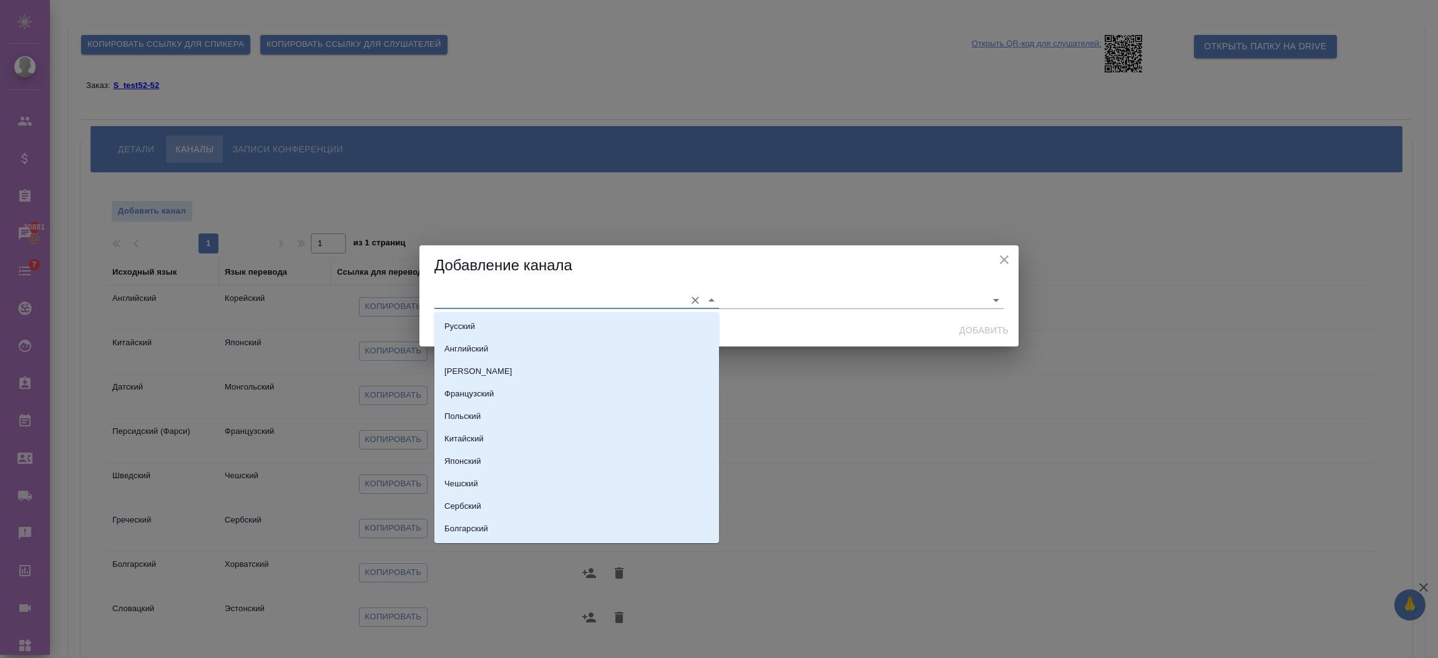
click at [467, 302] on input "text" at bounding box center [556, 299] width 245 height 17
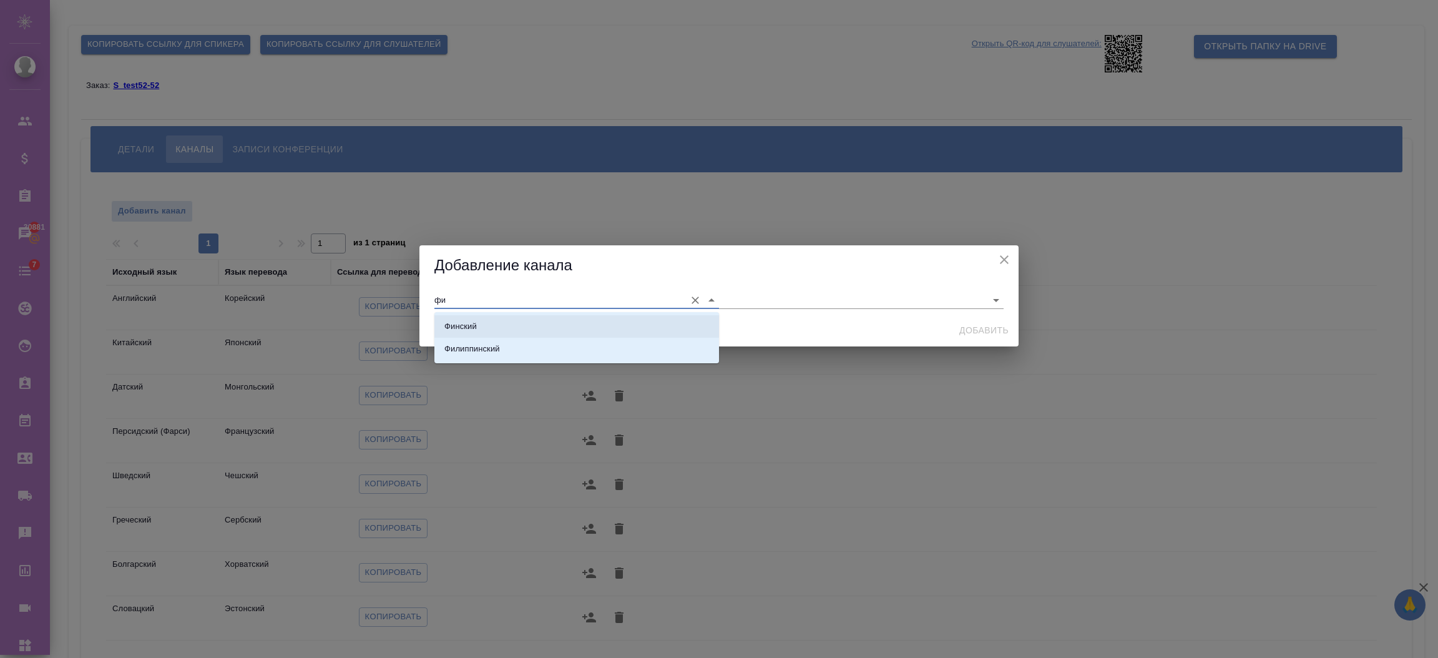
click at [478, 325] on li "Финский" at bounding box center [576, 326] width 285 height 22
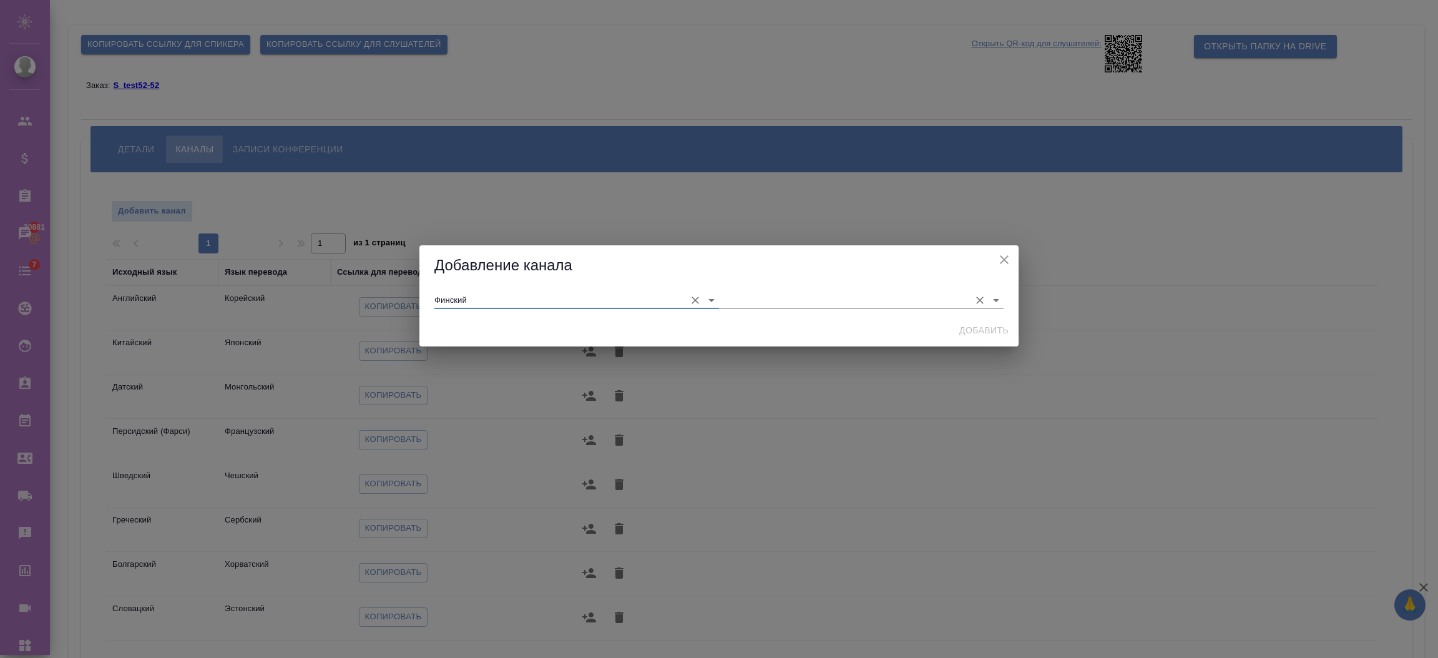
type input "Финский"
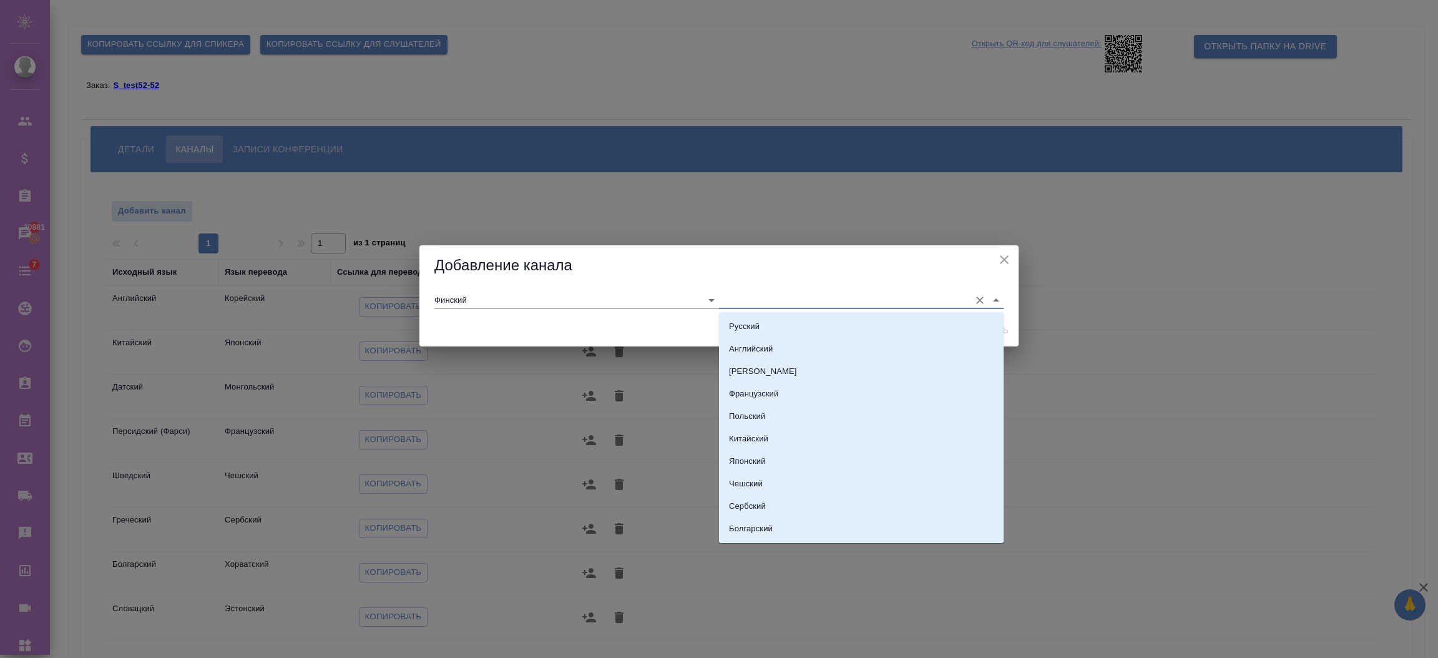
click at [751, 298] on input "text" at bounding box center [841, 299] width 245 height 17
click at [775, 447] on li "Малаялам" at bounding box center [861, 452] width 285 height 22
type input "Малаялам"
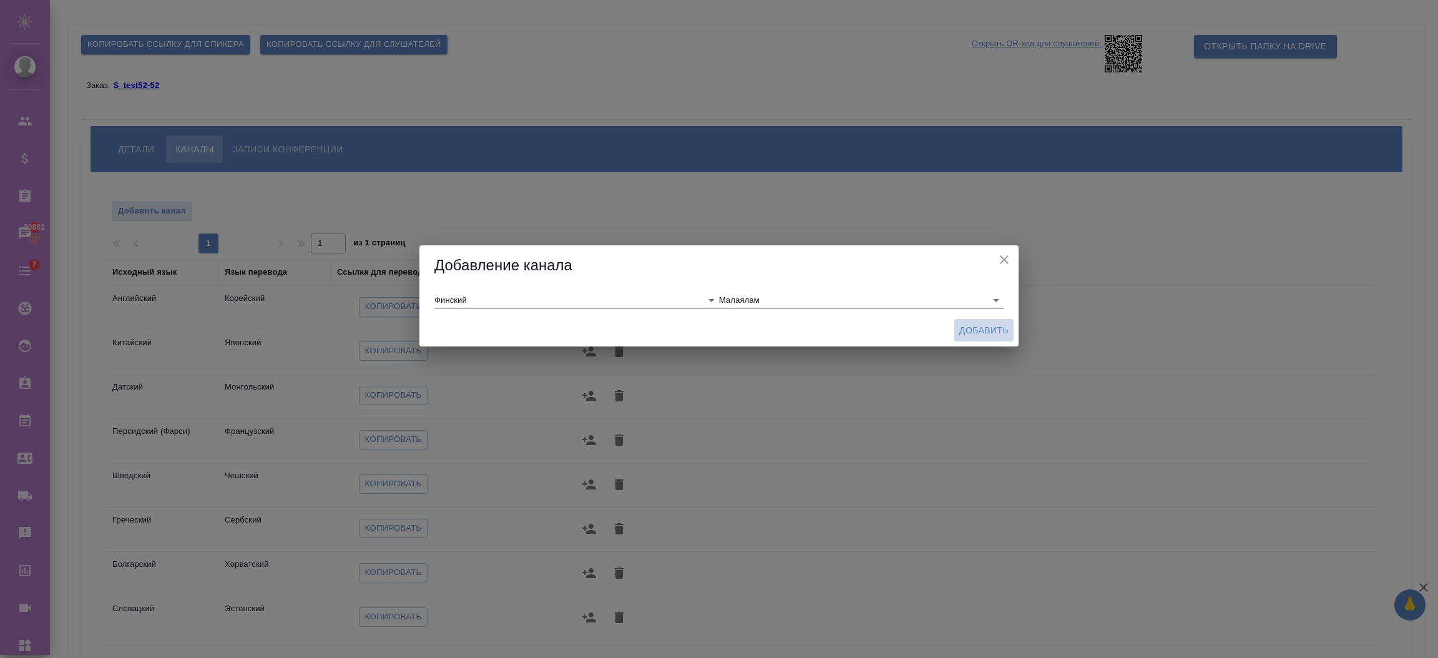
click at [979, 328] on span "Добавить" at bounding box center [983, 331] width 49 height 16
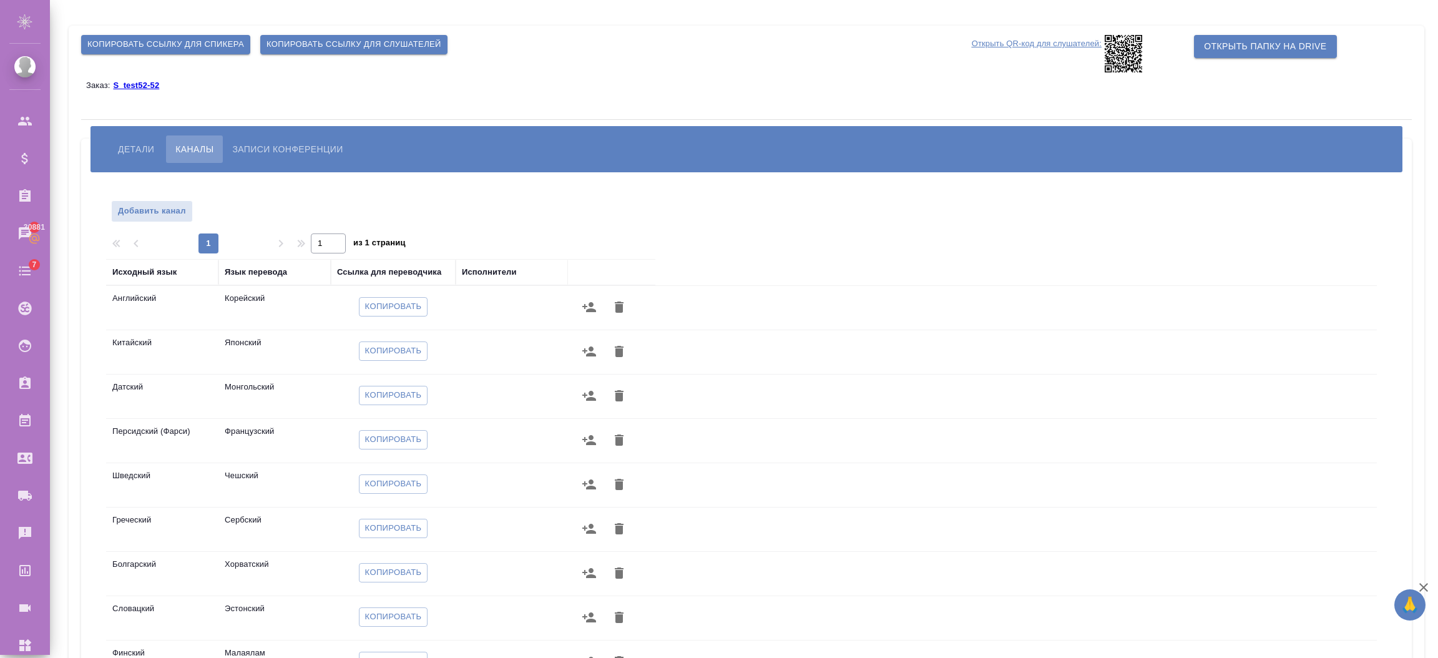
click at [1130, 61] on icon at bounding box center [1123, 53] width 37 height 37
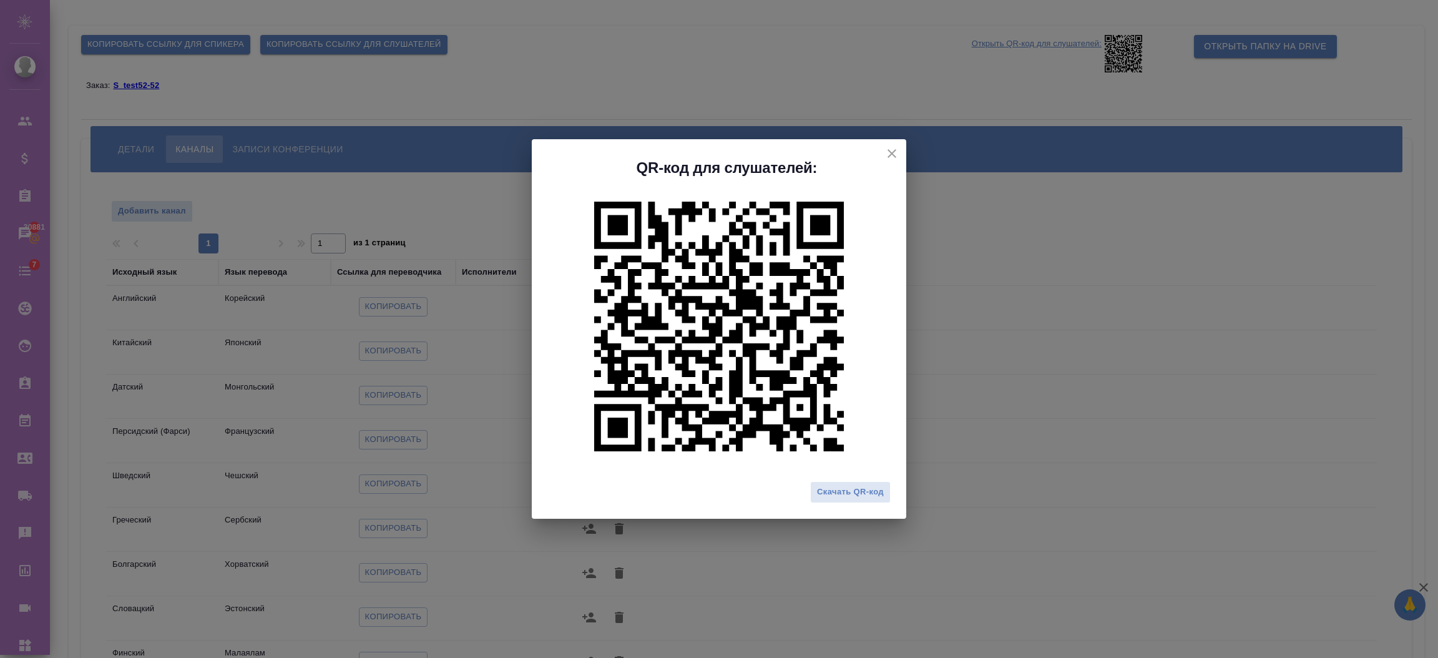
click at [884, 159] on icon "close" at bounding box center [891, 153] width 15 height 15
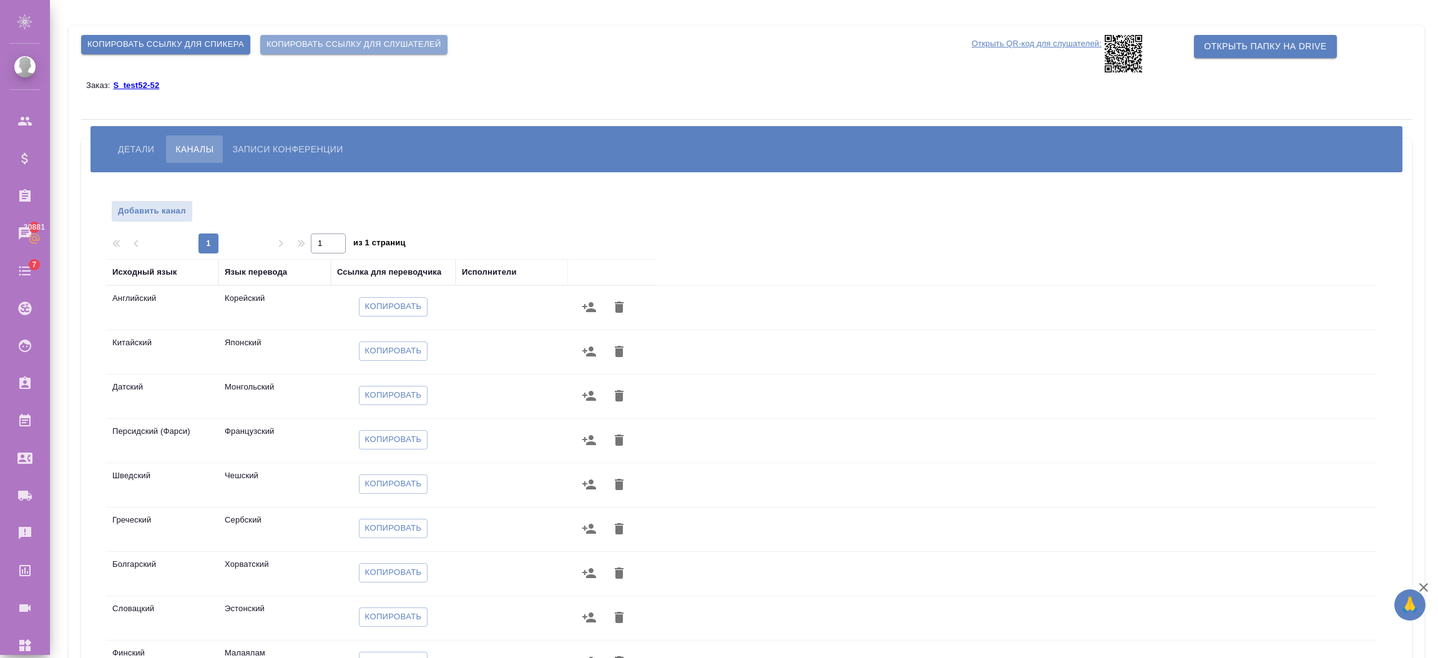
click at [413, 44] on span "Копировать ссылку для слушателей" at bounding box center [354, 44] width 175 height 14
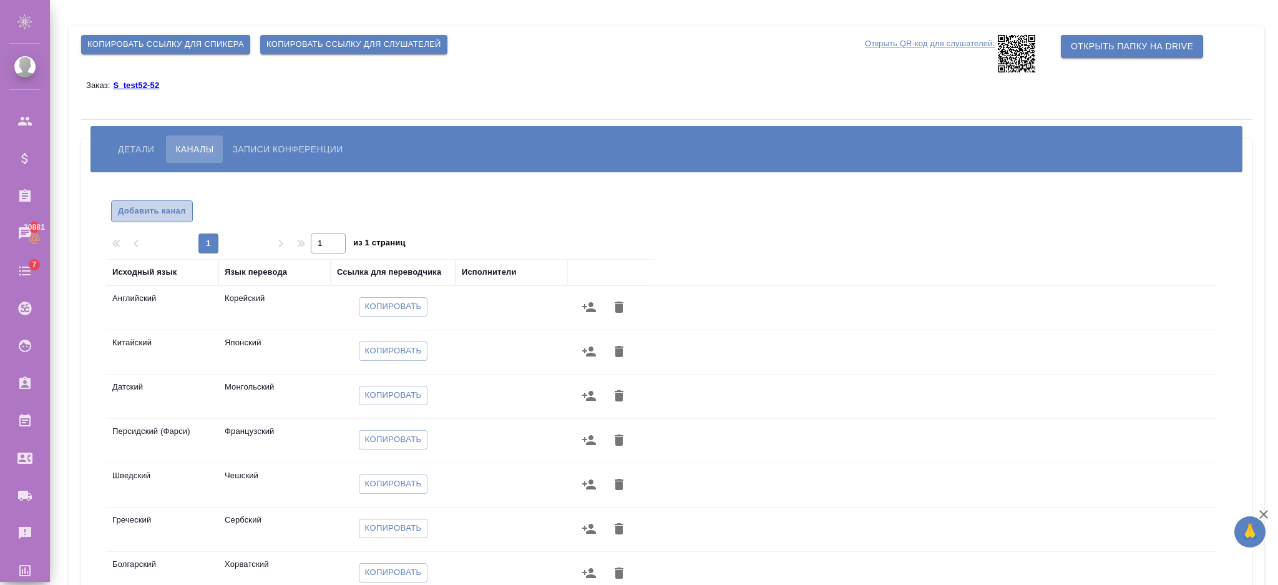
click at [170, 213] on span "Добавить канал" at bounding box center [152, 211] width 68 height 14
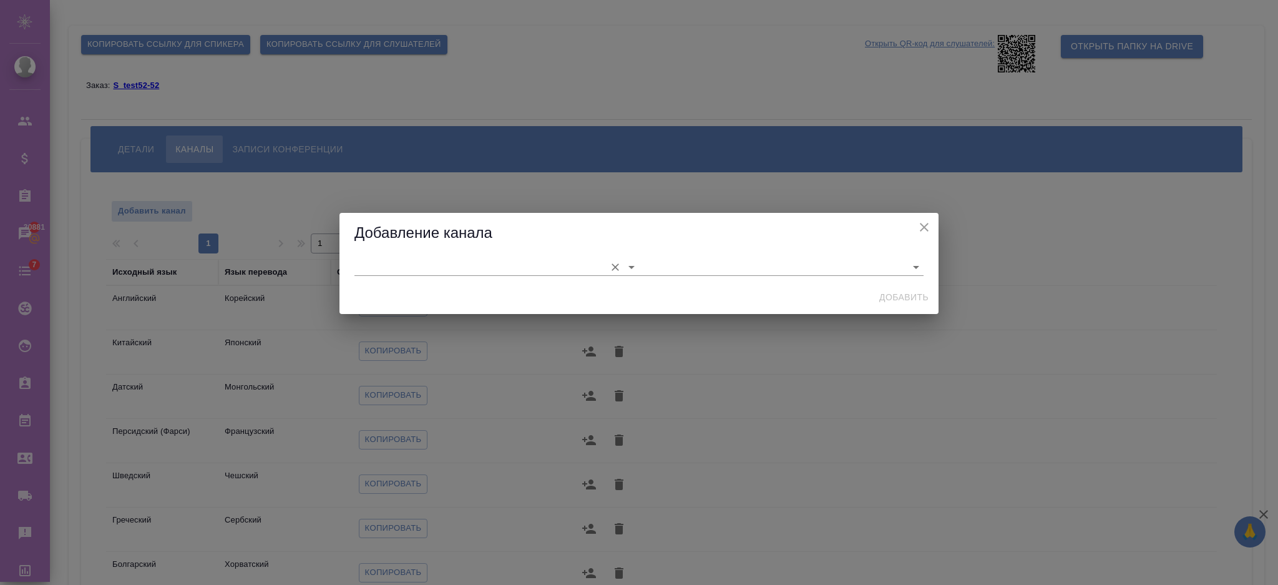
click at [385, 258] on input "text" at bounding box center [477, 266] width 245 height 17
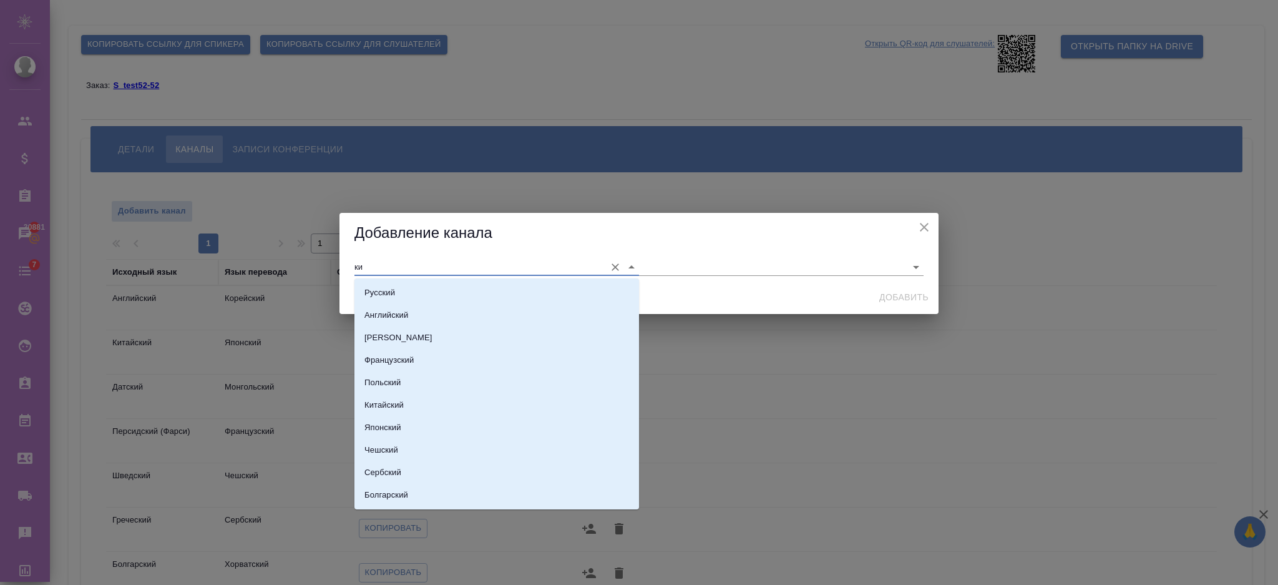
type input "к"
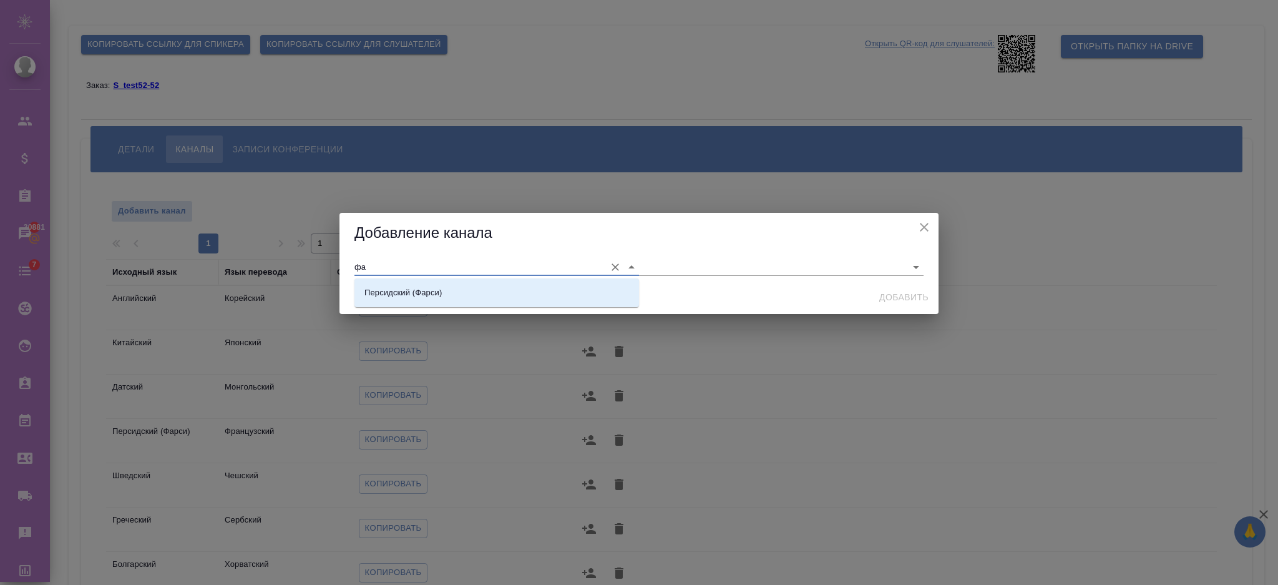
type input "ф"
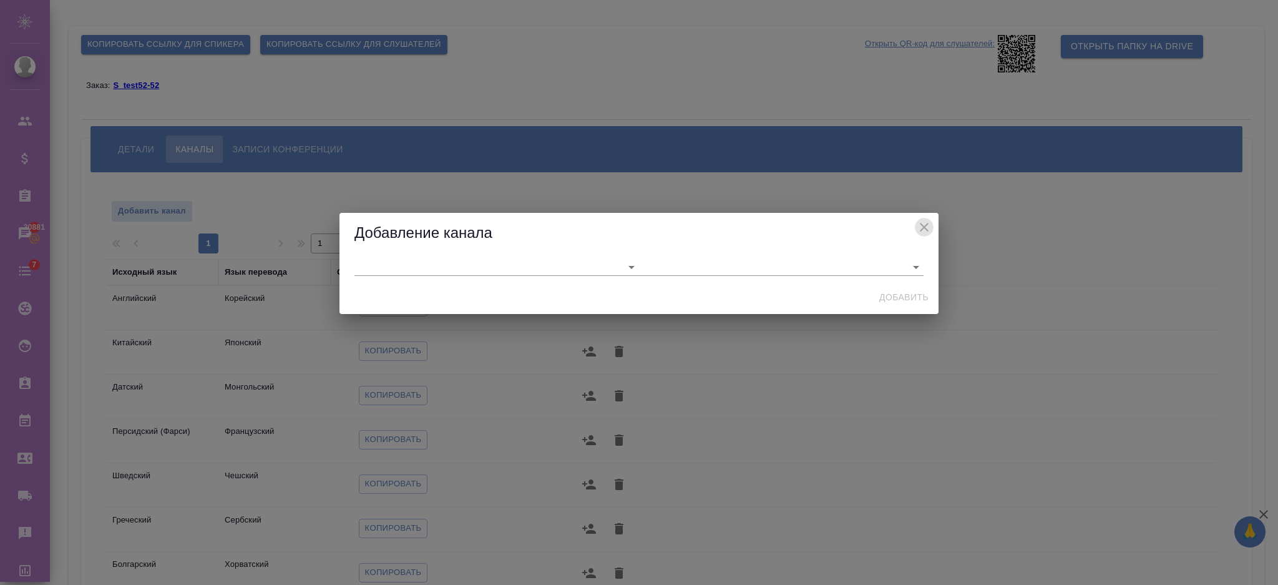
click at [931, 221] on icon "close" at bounding box center [924, 227] width 15 height 15
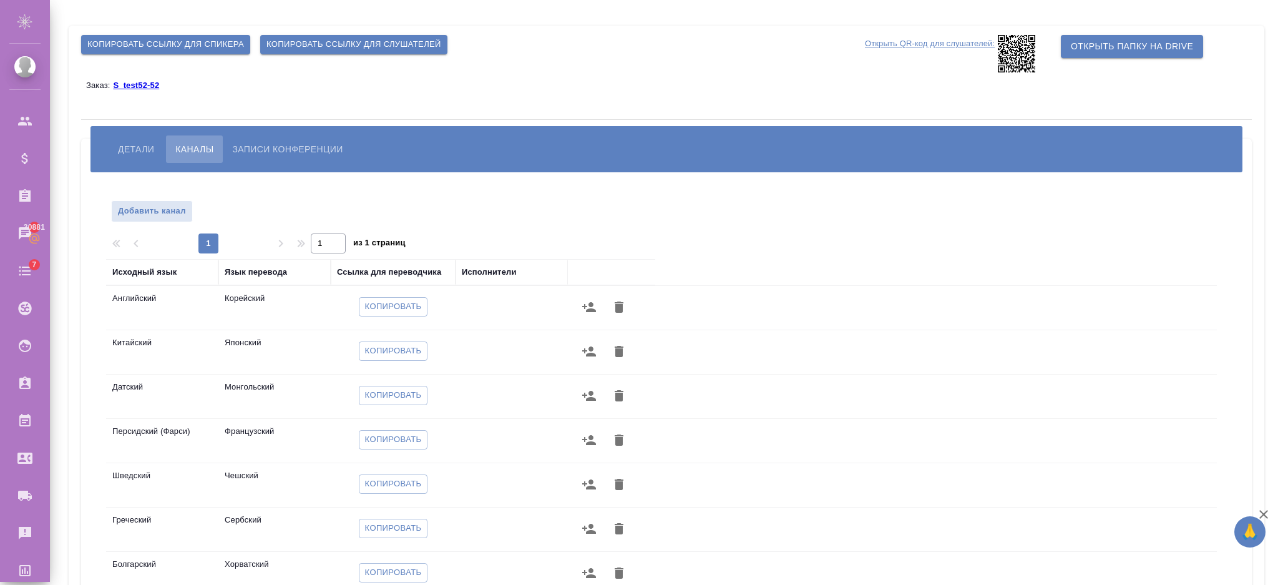
click at [931, 221] on body "🙏 .cls-1 fill:#fff; AWATERA Semenets Irina Клиенты Спецификации Заказы 30881 Ча…" at bounding box center [639, 342] width 1278 height 685
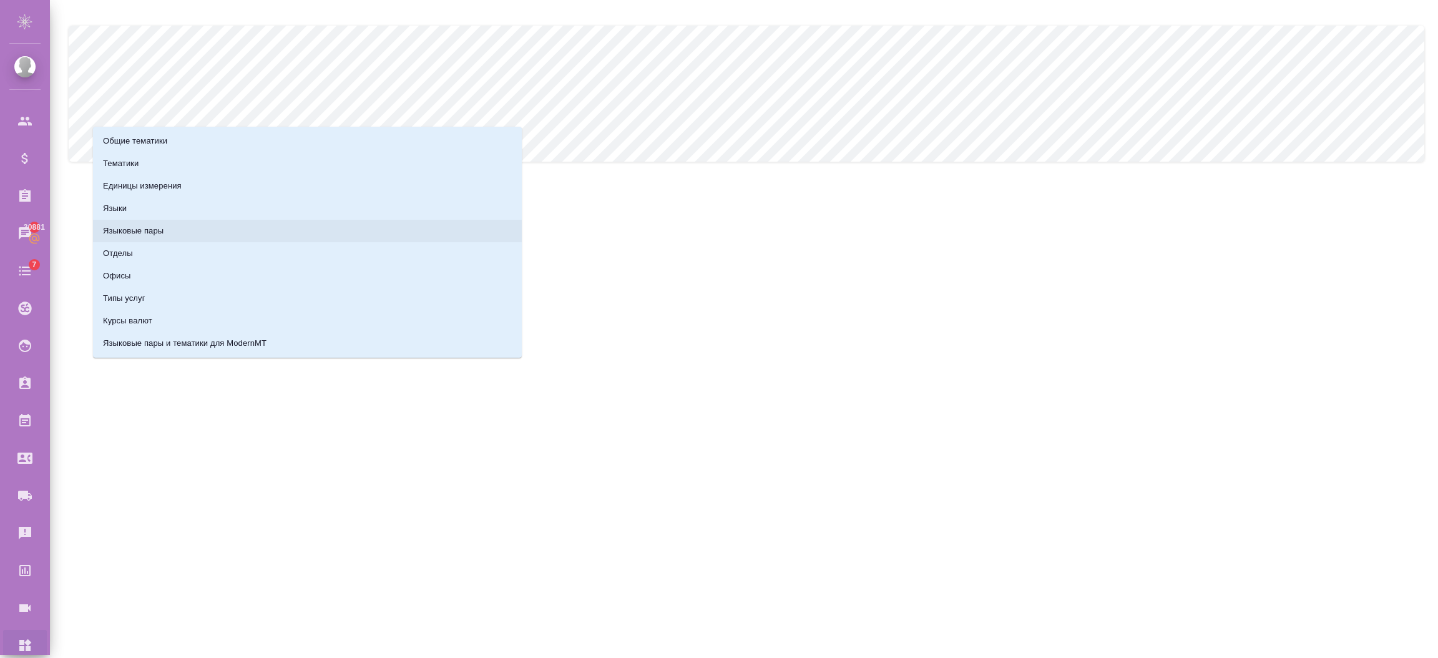
click at [143, 231] on p "Языковые пары" at bounding box center [133, 231] width 61 height 12
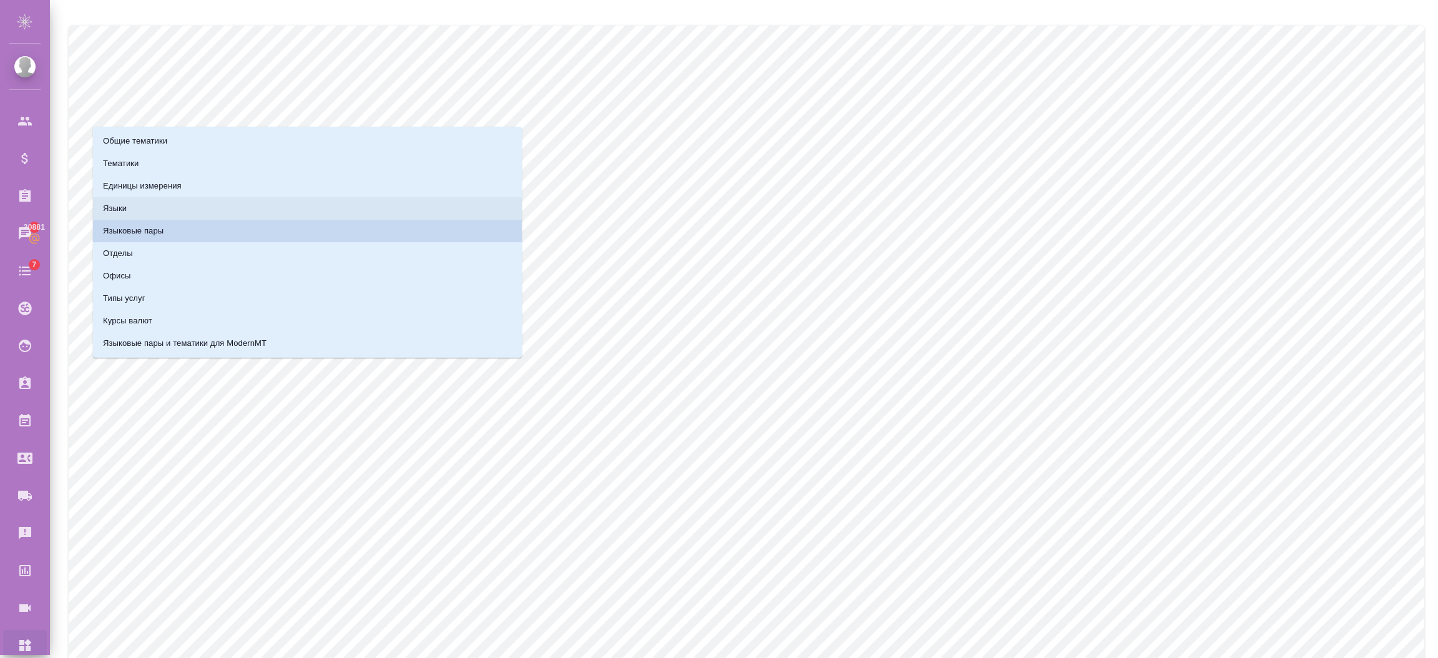
click at [340, 205] on li "Языки" at bounding box center [307, 208] width 429 height 22
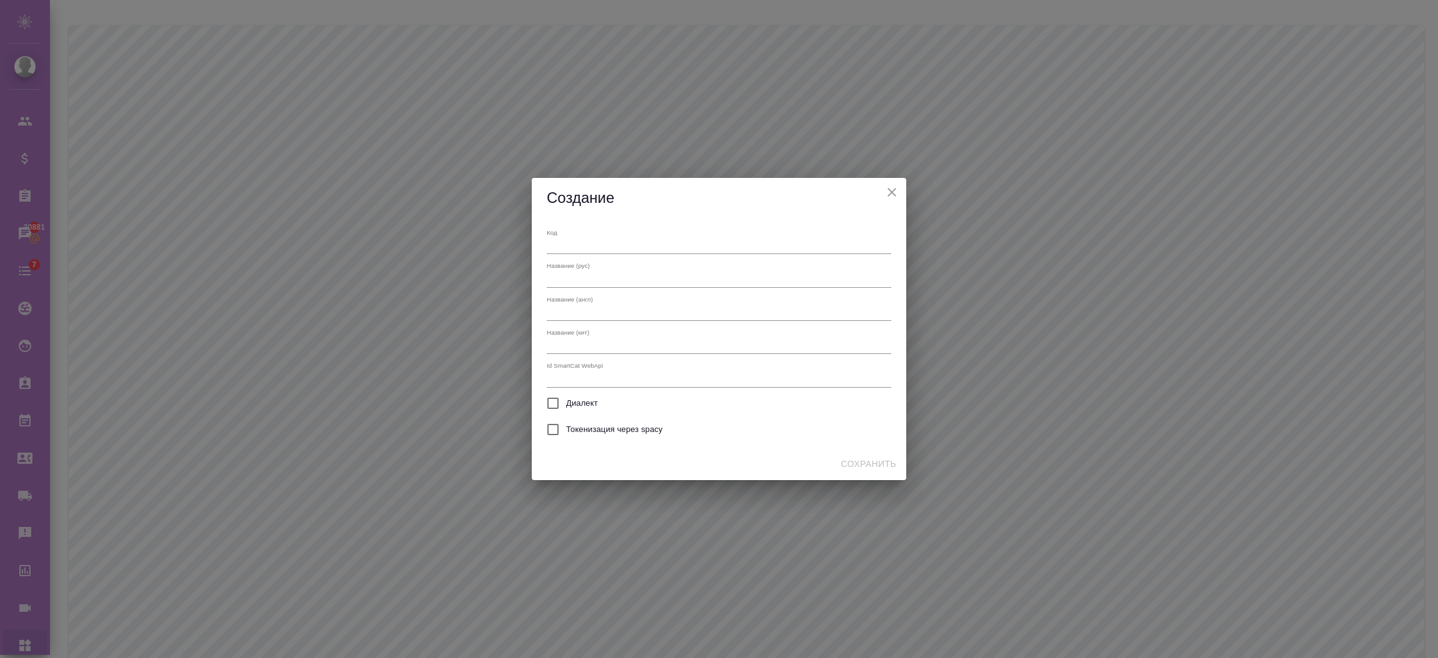
click at [607, 240] on input "text" at bounding box center [719, 246] width 345 height 16
click at [892, 191] on icon "close" at bounding box center [892, 192] width 9 height 9
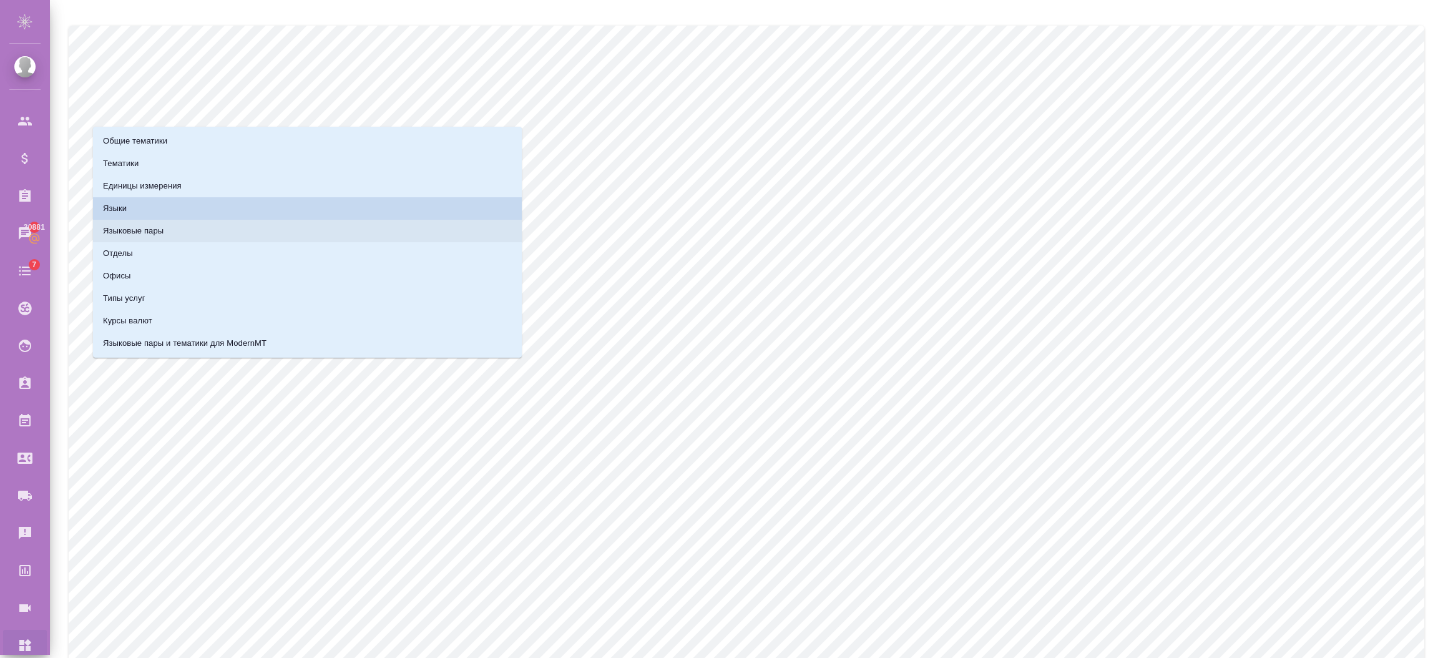
click at [250, 228] on li "Языковые пары" at bounding box center [307, 231] width 429 height 22
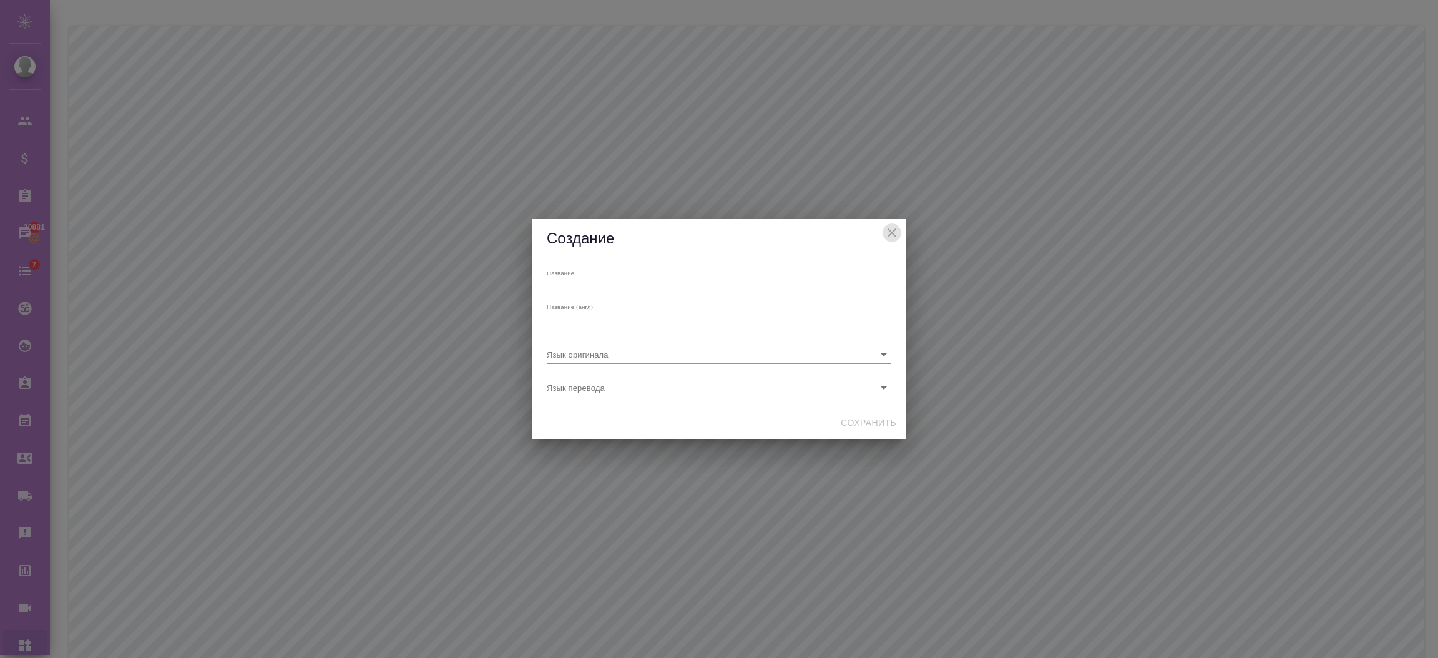
click at [894, 227] on icon "close" at bounding box center [891, 232] width 15 height 15
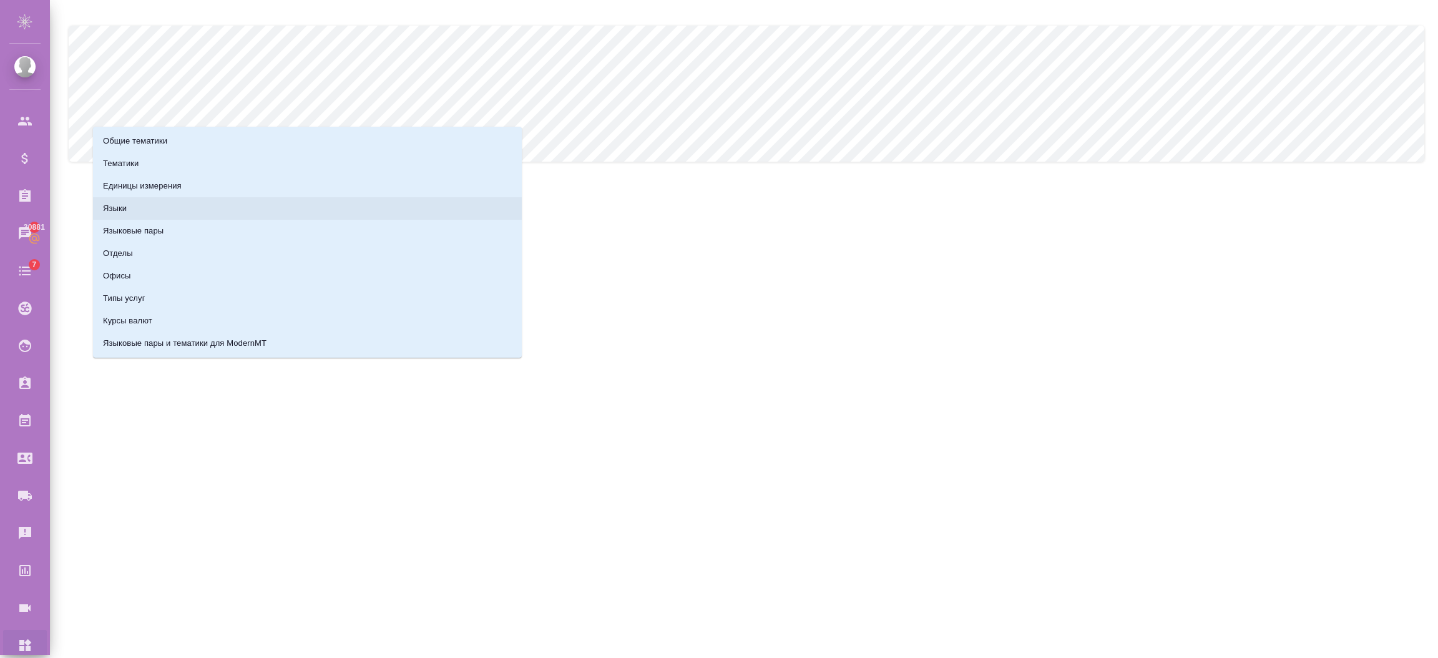
click at [190, 217] on li "Языки" at bounding box center [307, 208] width 429 height 22
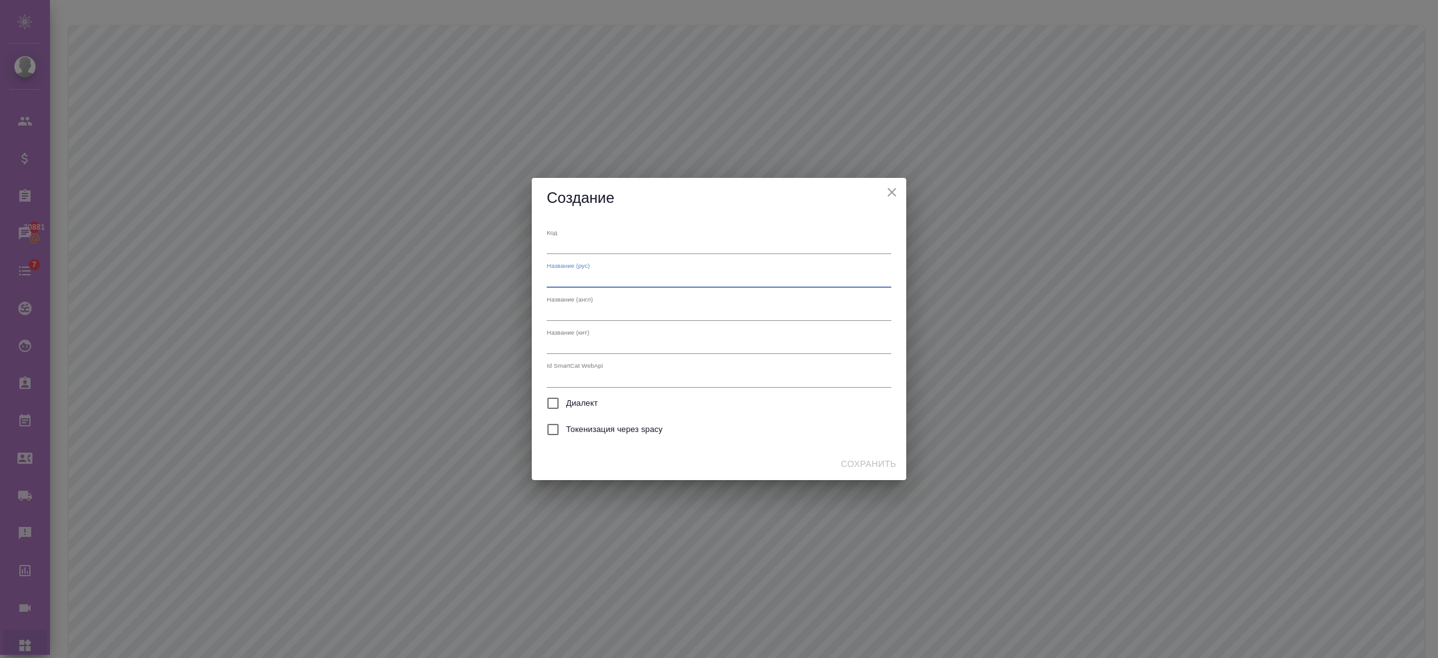
click at [600, 282] on input "text" at bounding box center [719, 279] width 345 height 16
type input "Фарски"
click at [568, 308] on input "text" at bounding box center [719, 313] width 345 height 16
type input "farci"
click at [574, 343] on input "text" at bounding box center [719, 346] width 345 height 16
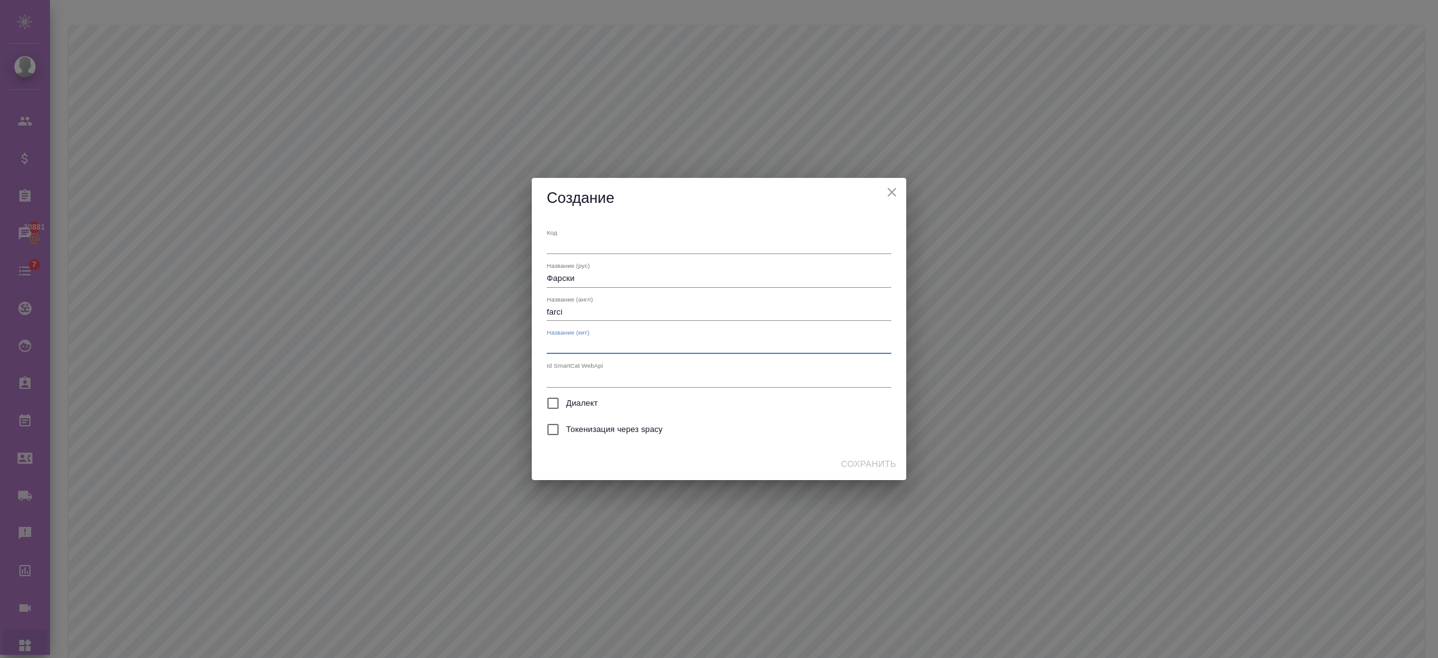
click at [579, 381] on input "text" at bounding box center [719, 379] width 345 height 16
type input "567"
click at [868, 470] on div "Сохранить" at bounding box center [719, 463] width 374 height 33
click at [620, 249] on input "text" at bounding box center [719, 246] width 345 height 16
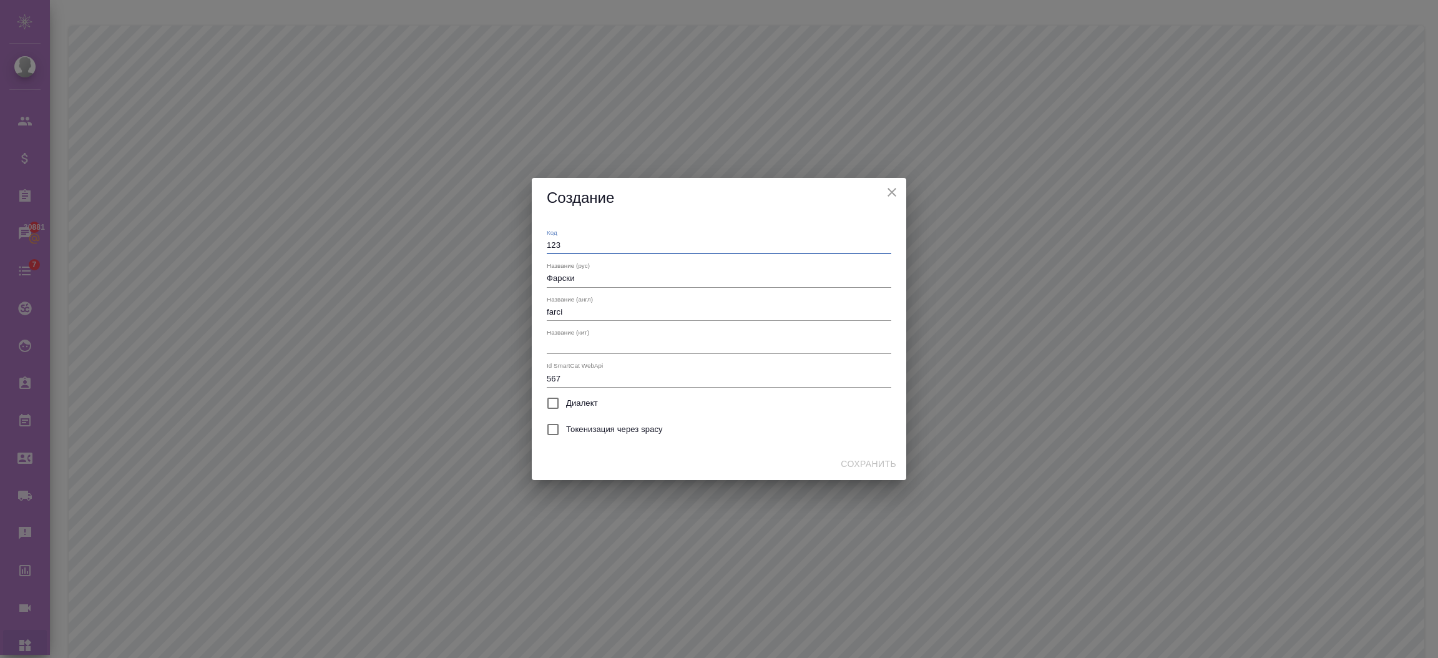
type input "123"
click at [758, 452] on div "Сохранить" at bounding box center [719, 463] width 374 height 33
click at [575, 343] on input "text" at bounding box center [719, 346] width 345 height 16
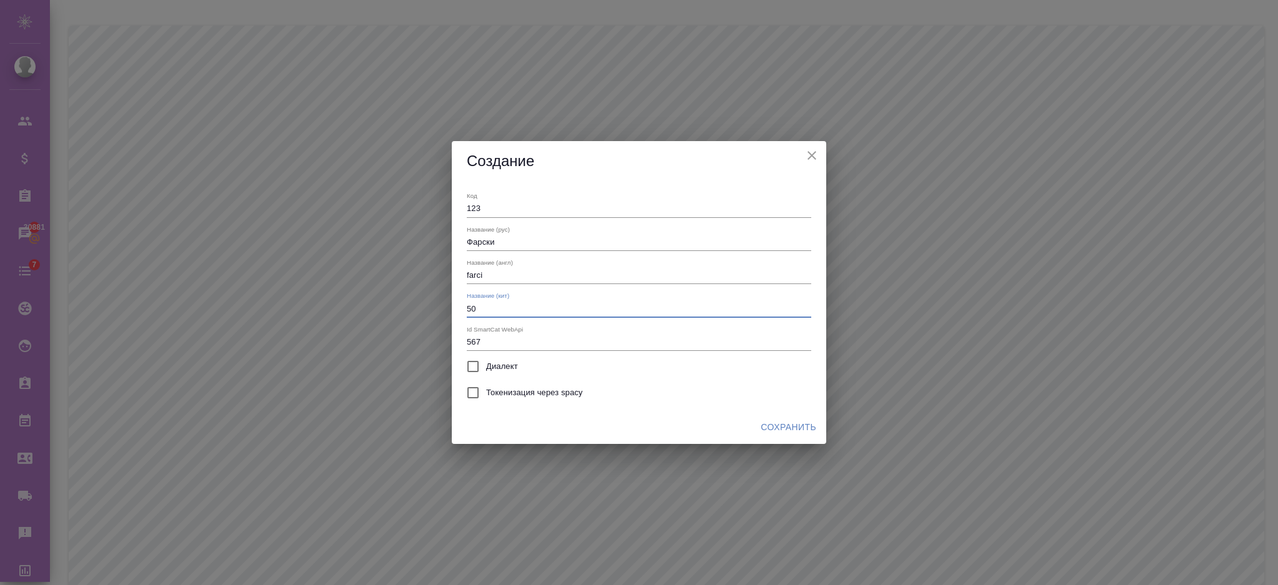
type input "5"
click at [805, 154] on icon "close" at bounding box center [811, 155] width 15 height 15
click at [507, 213] on input "text" at bounding box center [639, 210] width 345 height 16
type input "123"
click at [492, 248] on input "text" at bounding box center [639, 243] width 345 height 16
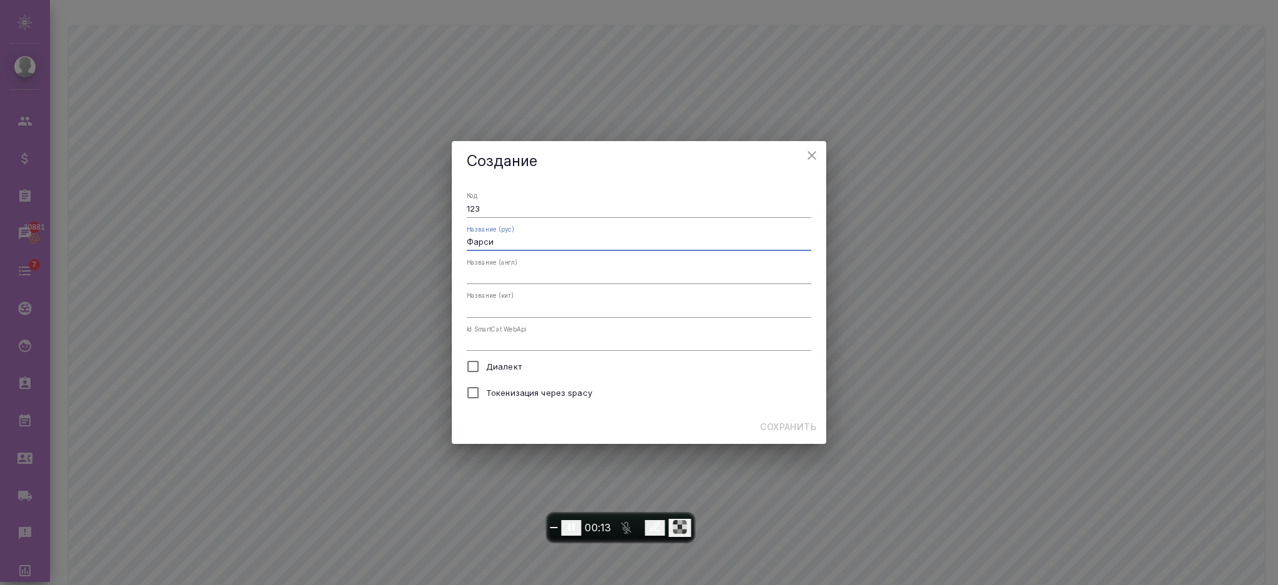
type input "Фарси"
click at [491, 267] on div "Название (англ)" at bounding box center [639, 271] width 345 height 26
click at [492, 274] on input "text" at bounding box center [639, 276] width 345 height 16
type input "Farci"
click at [493, 347] on div "Код 123 Название (рус) Фарси Название (англ) Farci Название (кит) Id SmartCat W…" at bounding box center [639, 296] width 374 height 229
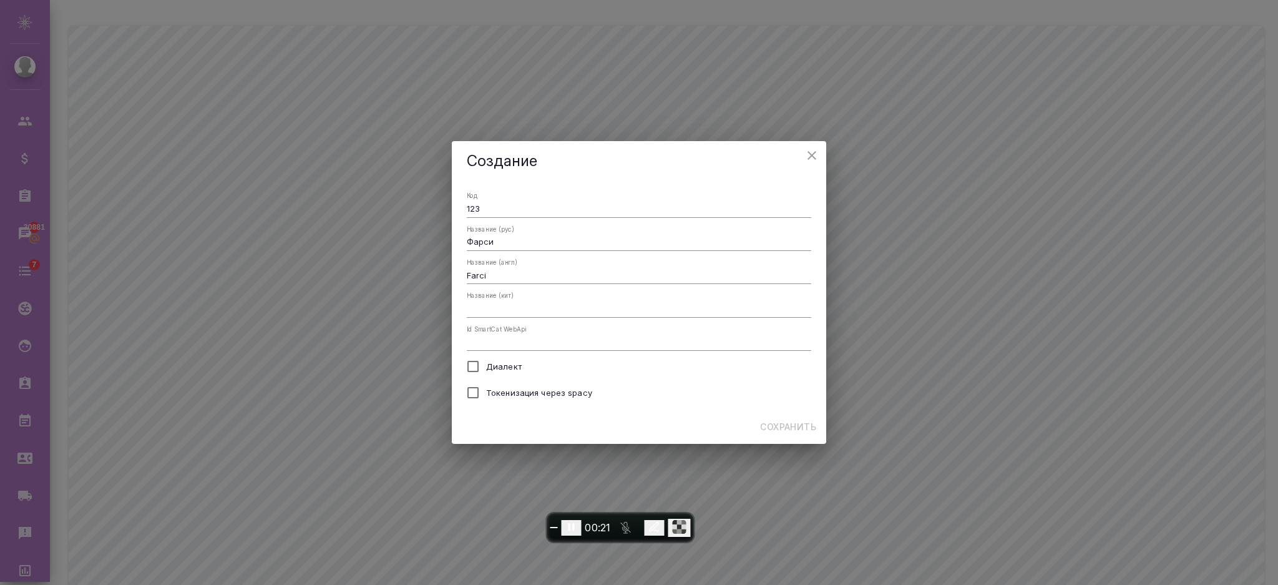
click at [493, 347] on input "text" at bounding box center [639, 343] width 345 height 16
type input "56"
click at [508, 419] on div "Сохранить" at bounding box center [639, 427] width 374 height 33
click at [496, 304] on input "text" at bounding box center [639, 309] width 345 height 16
click at [771, 429] on span "Сохранить" at bounding box center [788, 427] width 56 height 16
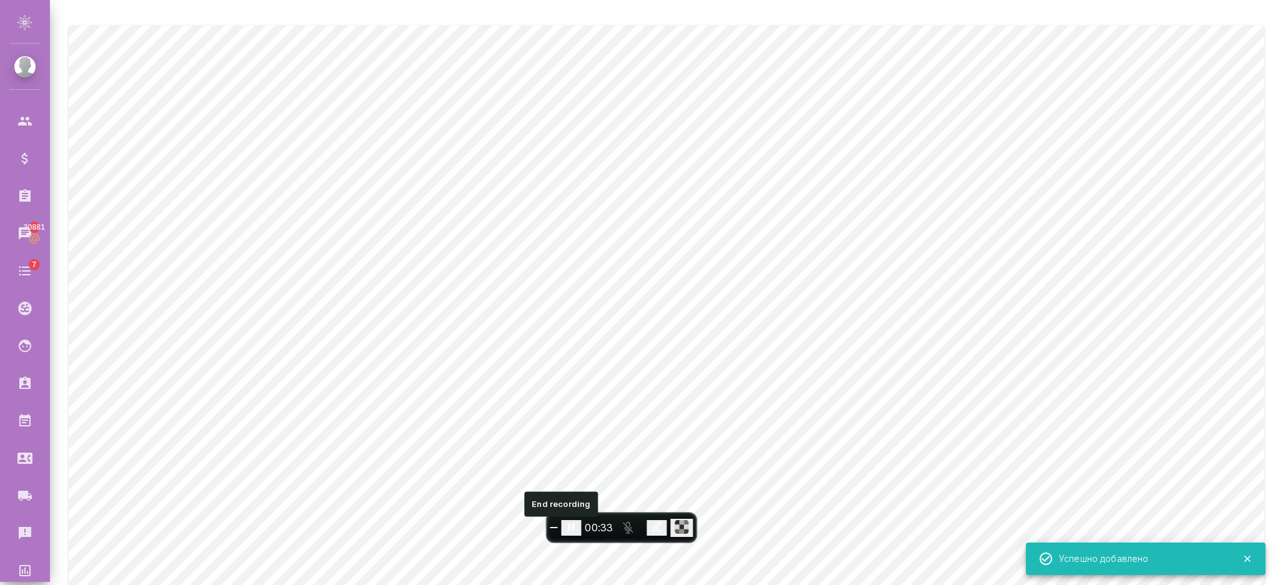
click at [554, 527] on span "End recording" at bounding box center [554, 527] width 0 height 0
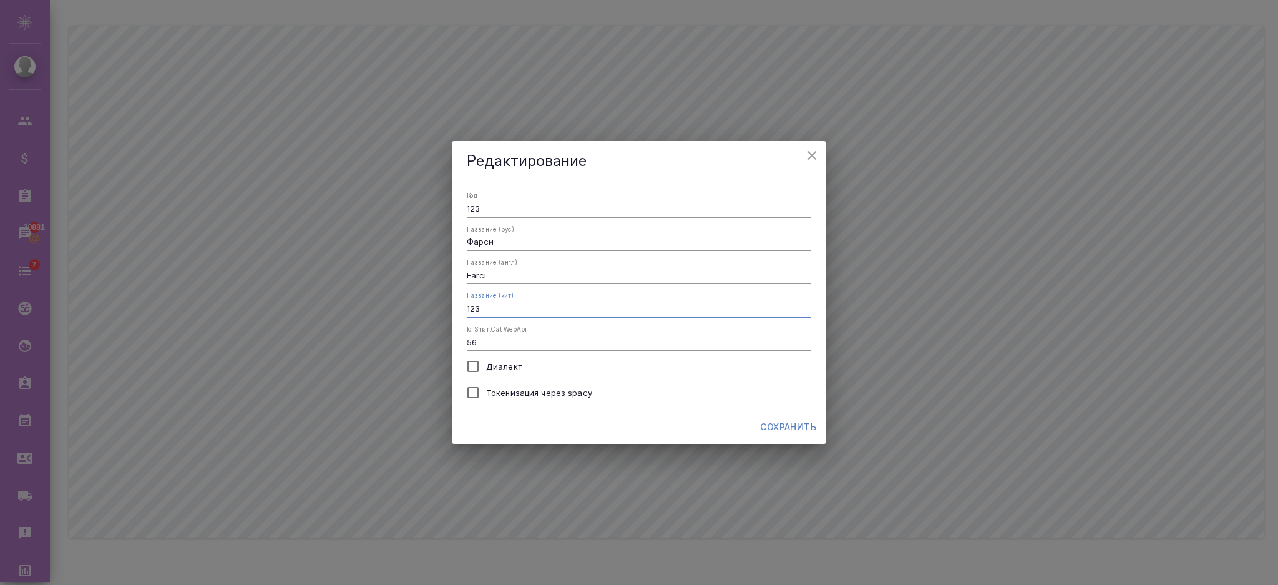
drag, startPoint x: 533, startPoint y: 311, endPoint x: 433, endPoint y: 321, distance: 101.0
click at [433, 321] on div "Редактирование Код 123 Название (рус) Фарси Название (англ) Farci Название (кит…" at bounding box center [639, 292] width 1278 height 585
paste input "波斯语"
type input "波斯语"
click at [776, 434] on span "Сохранить" at bounding box center [788, 427] width 56 height 16
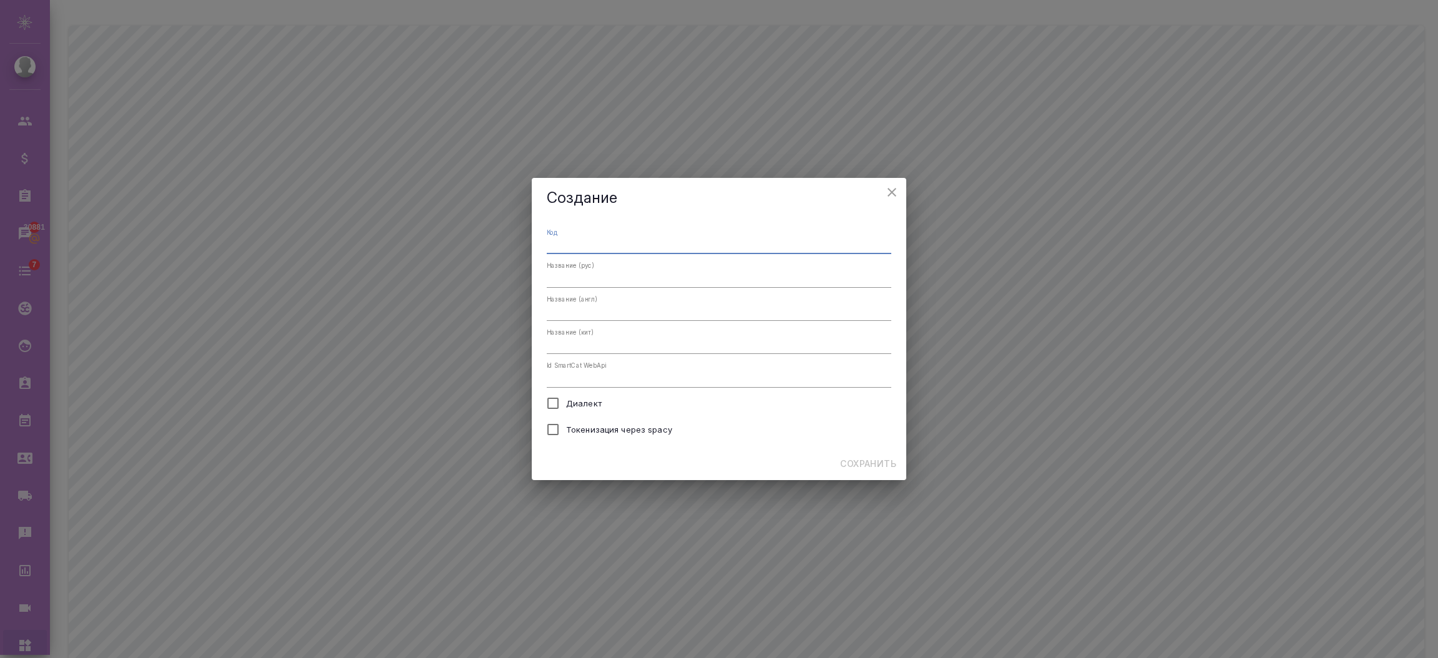
click at [587, 241] on input "text" at bounding box center [719, 246] width 345 height 16
type input "345"
click at [572, 279] on input "text" at bounding box center [719, 279] width 345 height 16
type input "е"
type input "t"
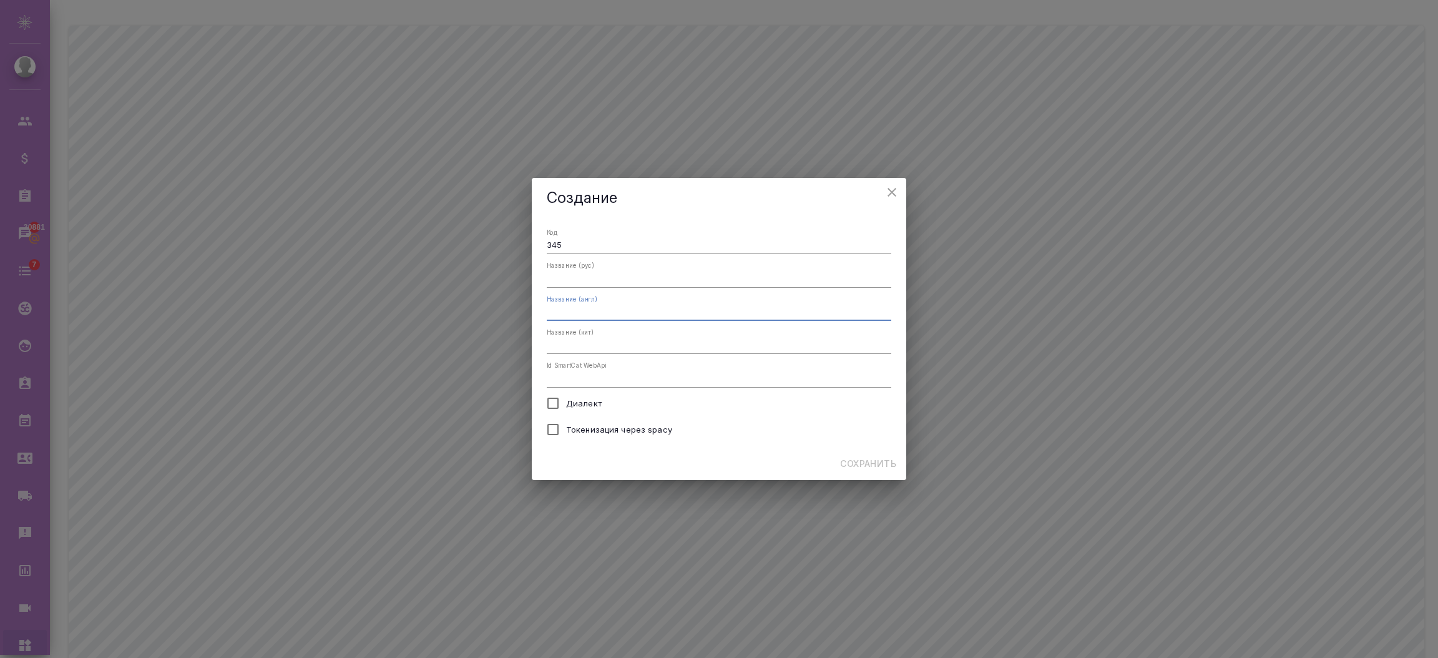
click at [567, 310] on input "text" at bounding box center [719, 313] width 345 height 16
type input "test"
click at [586, 283] on input "text" at bounding box center [719, 279] width 345 height 16
type input "тест"
click at [570, 343] on input "text" at bounding box center [719, 346] width 345 height 16
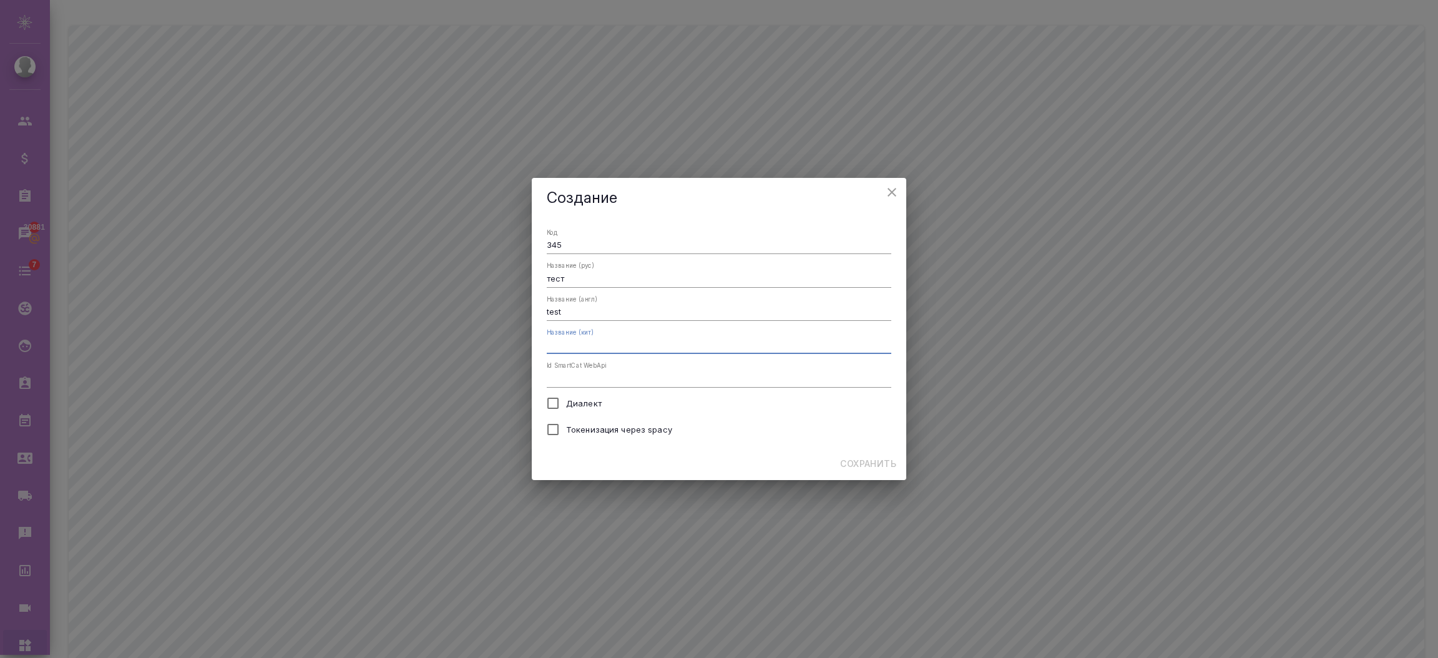
paste input "测试"
type input "测试"
click at [861, 466] on span "Сохранить" at bounding box center [868, 464] width 56 height 16
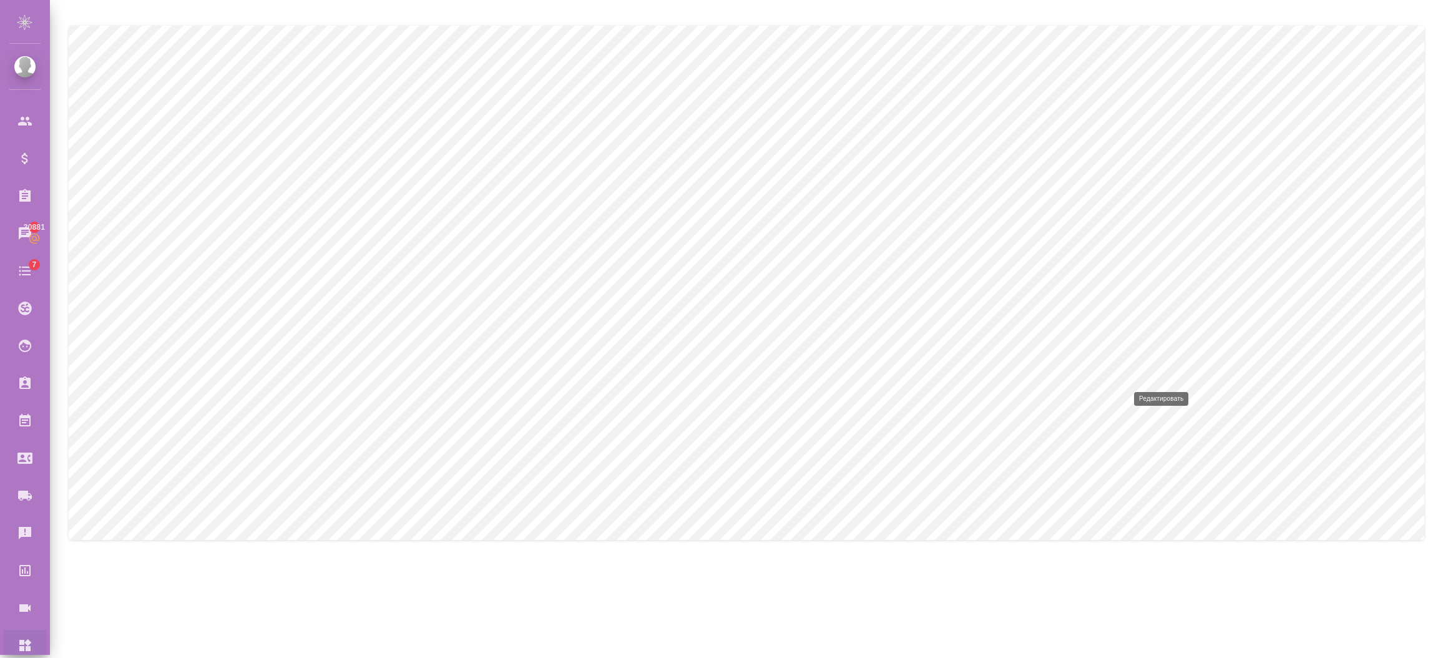
type input "123"
type input "Фарси"
type input "Farci"
type input "波斯语"
type input "56"
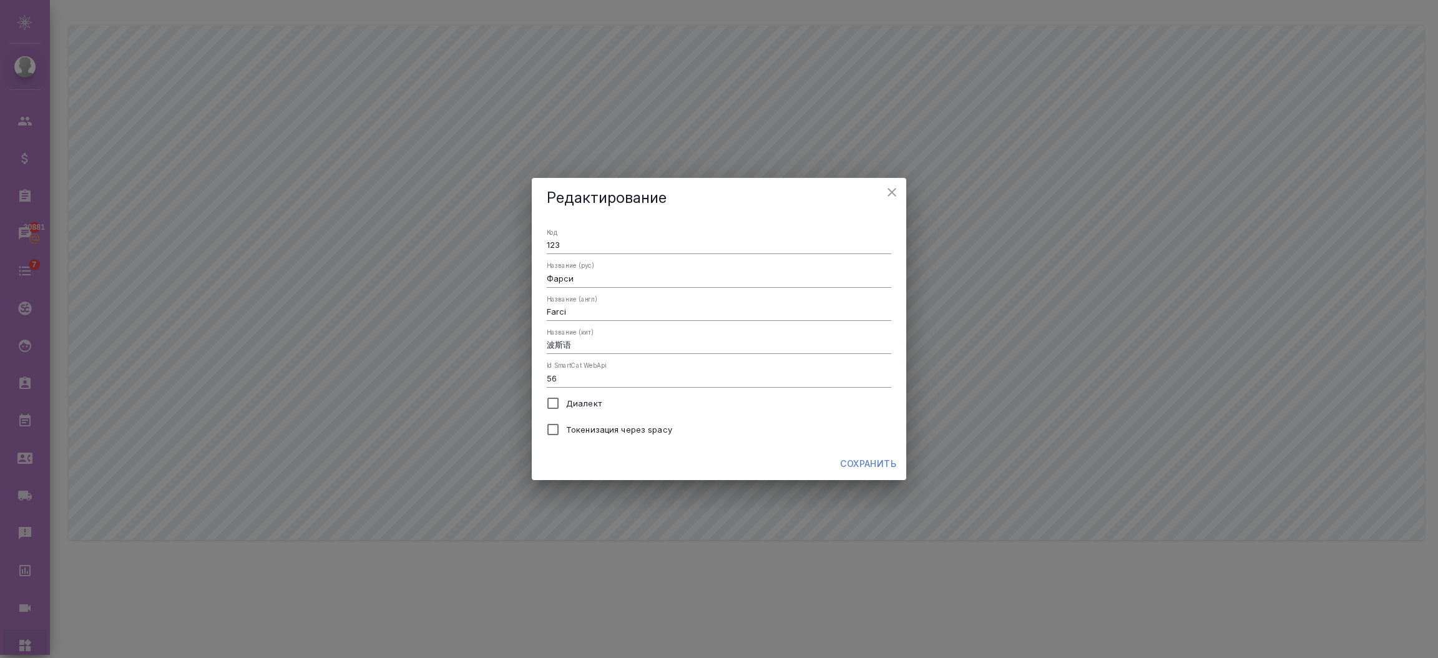
drag, startPoint x: 567, startPoint y: 232, endPoint x: 567, endPoint y: 243, distance: 11.2
click at [567, 243] on div "Код 123" at bounding box center [719, 241] width 345 height 26
click at [567, 243] on input "123" at bounding box center [719, 246] width 345 height 16
type input "1"
type input "s"
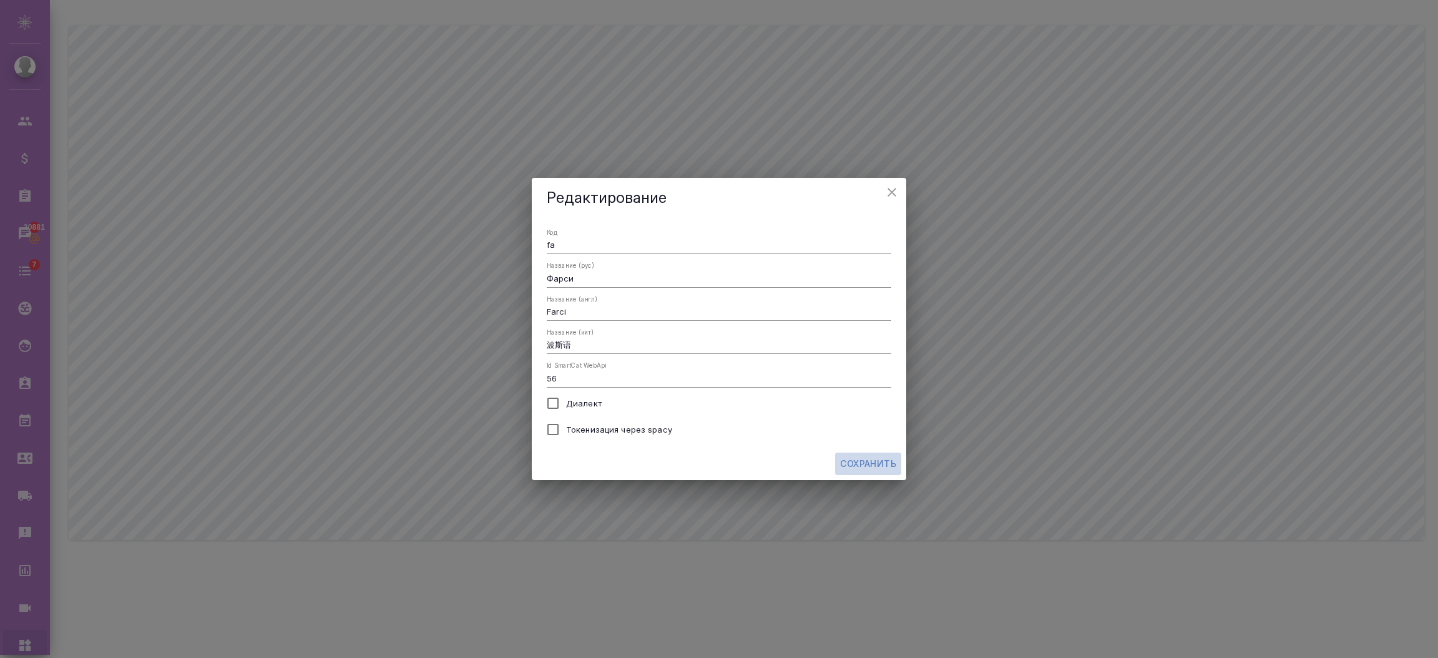
click at [866, 462] on span "Сохранить" at bounding box center [868, 464] width 56 height 16
click at [568, 253] on input "123" at bounding box center [719, 246] width 345 height 16
type input "1"
click at [861, 459] on span "Сохранить" at bounding box center [868, 464] width 56 height 16
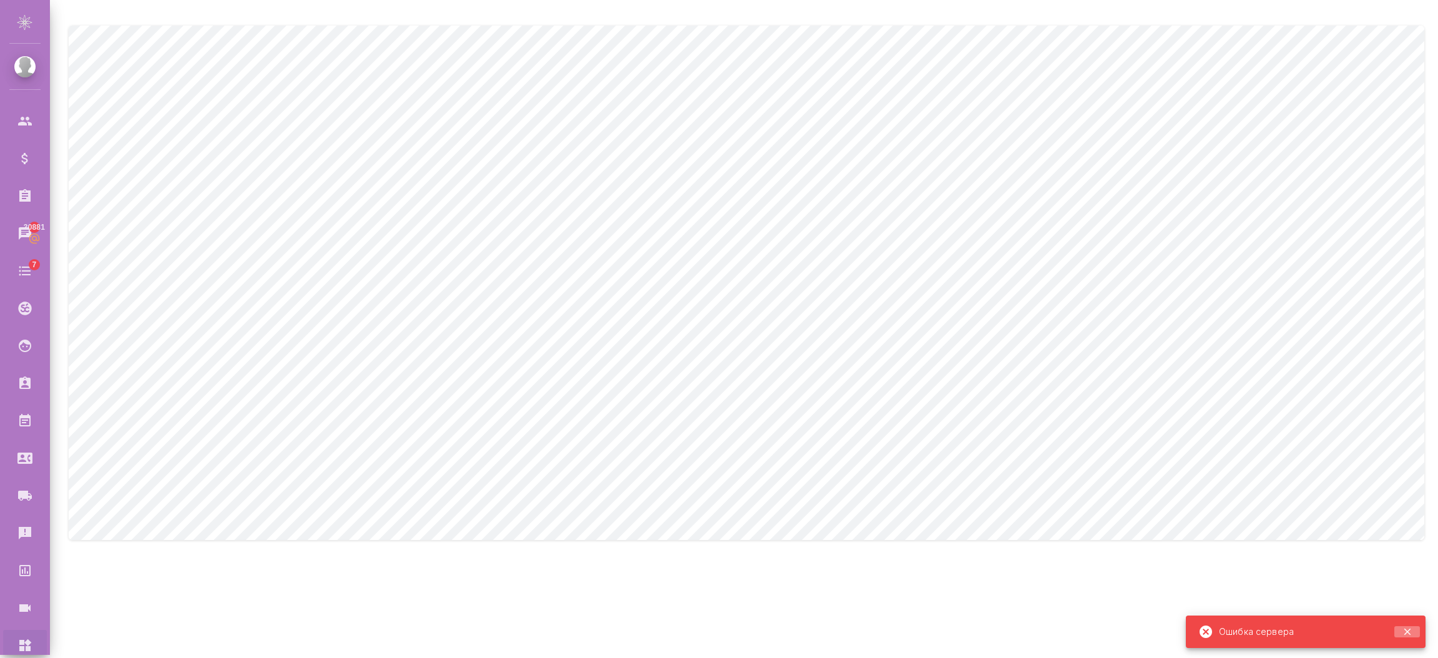
click at [1406, 632] on icon "button" at bounding box center [1407, 631] width 7 height 7
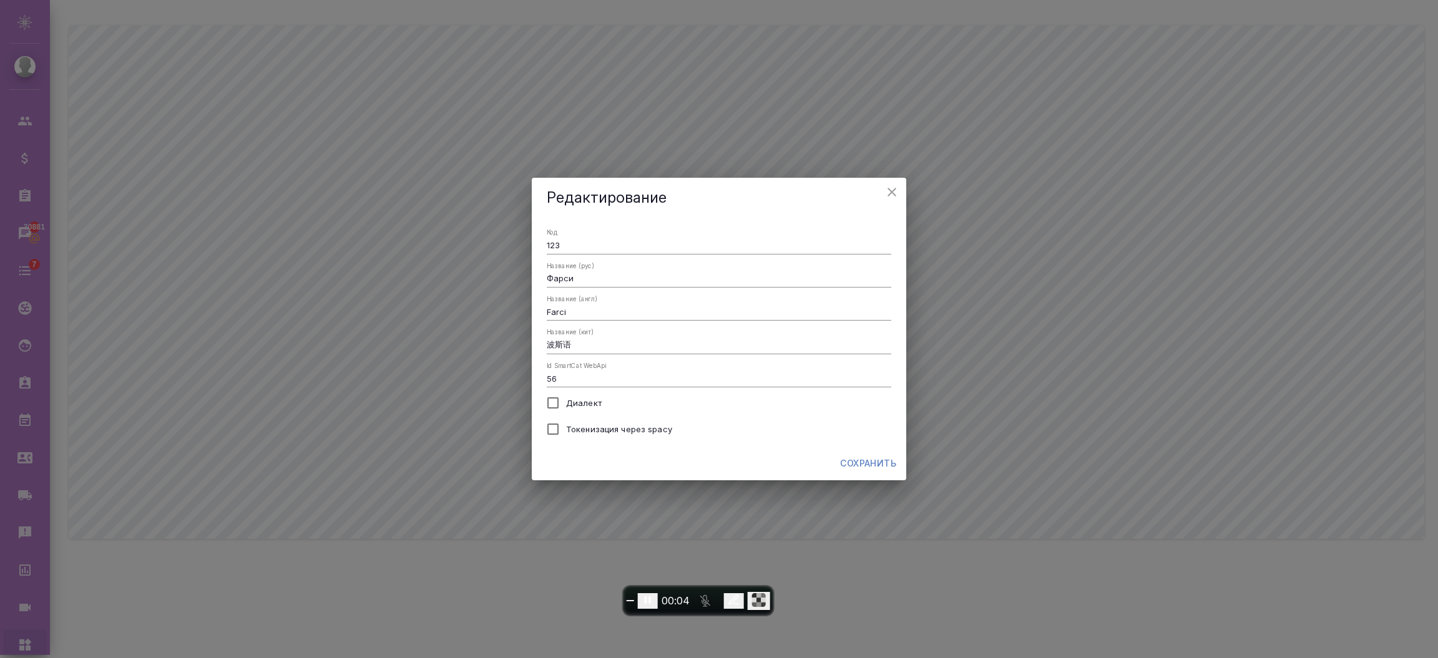
click at [590, 235] on div "Код 123" at bounding box center [719, 241] width 345 height 26
click at [593, 246] on input "123" at bounding box center [719, 246] width 345 height 16
type input "1"
type input "а"
click at [583, 342] on input "波斯语" at bounding box center [719, 346] width 345 height 16
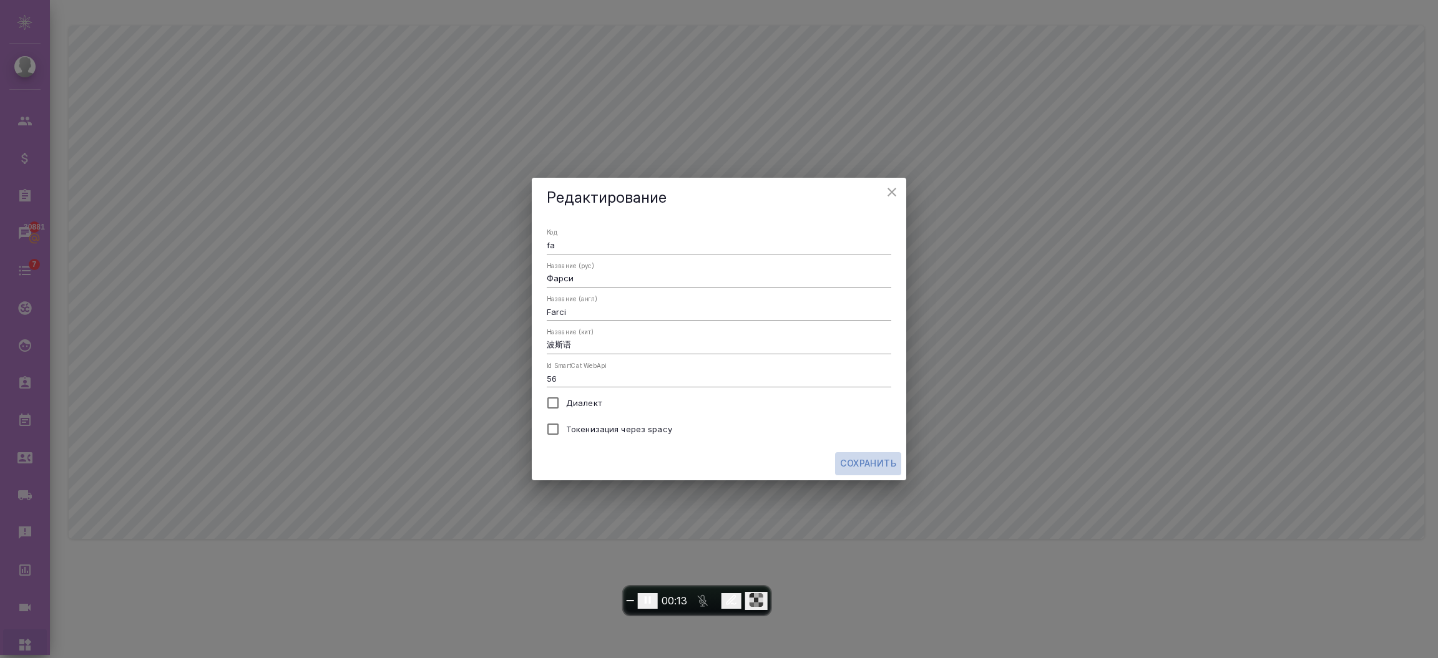
click at [885, 461] on span "Сохранить" at bounding box center [868, 464] width 56 height 16
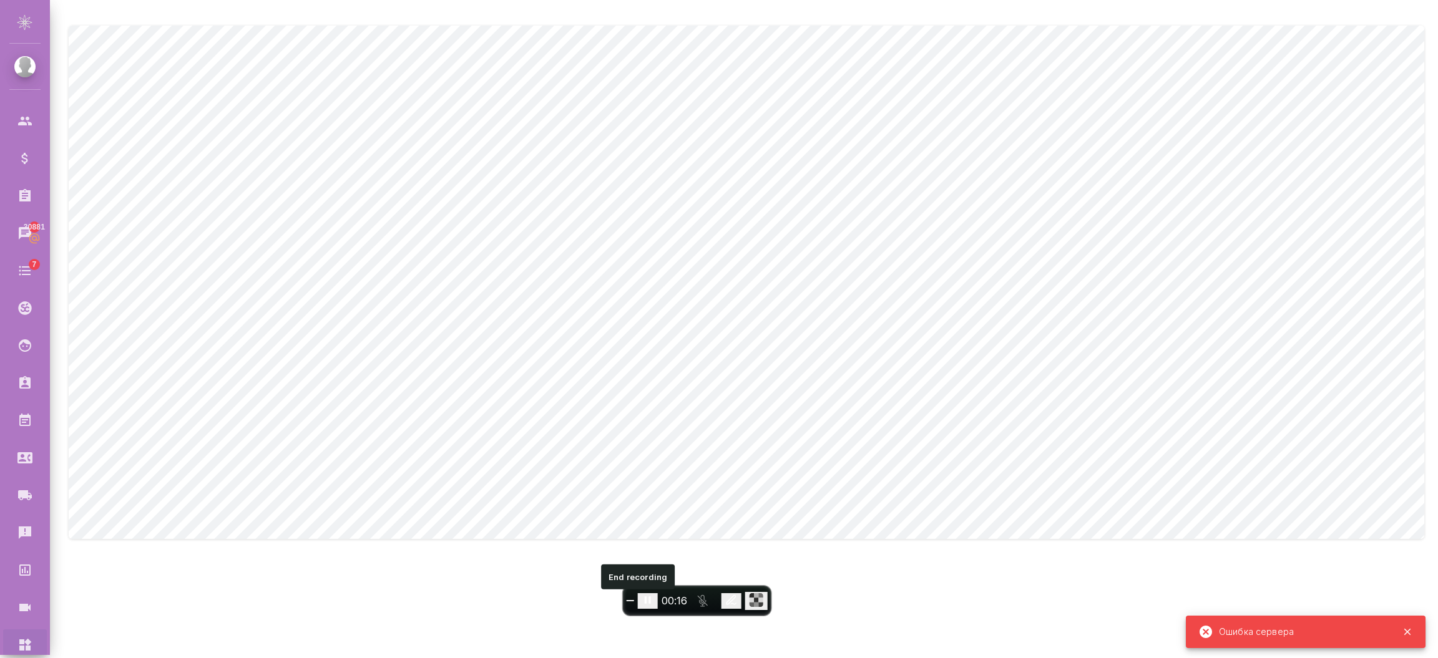
click at [630, 601] on span "End recording" at bounding box center [630, 601] width 0 height 0
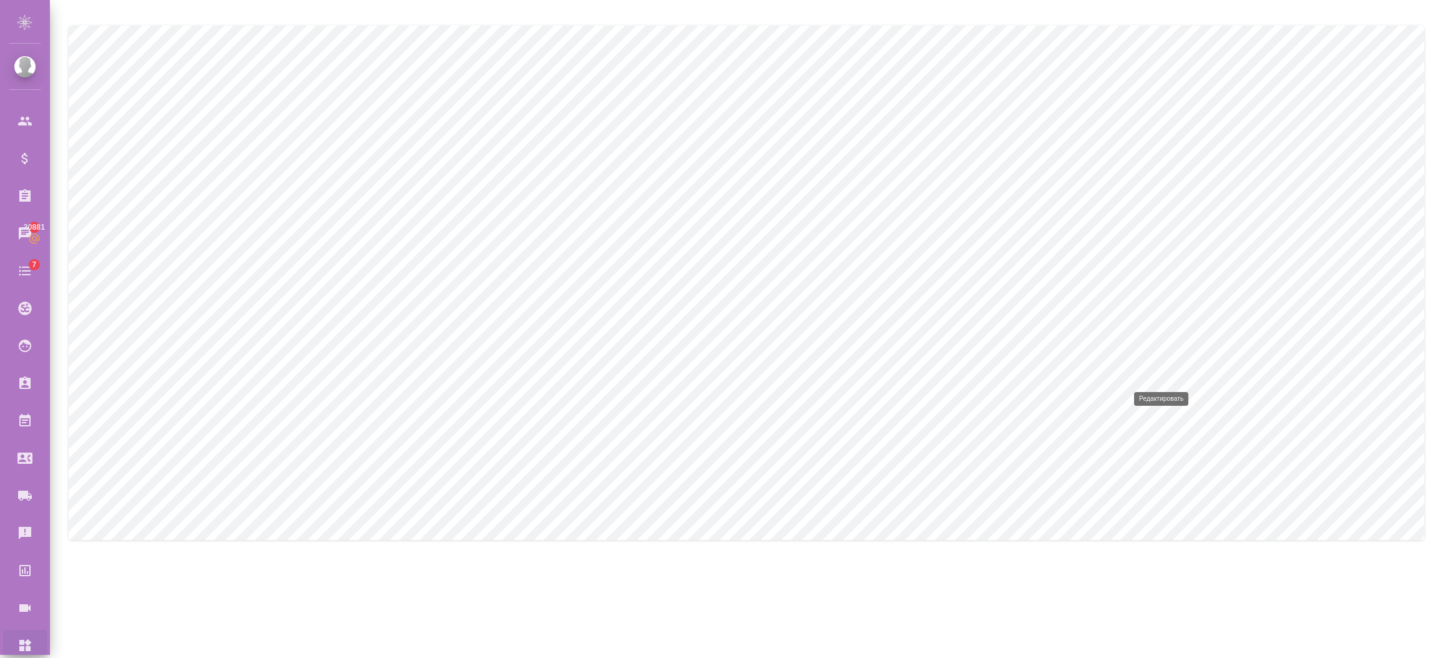
type input "123"
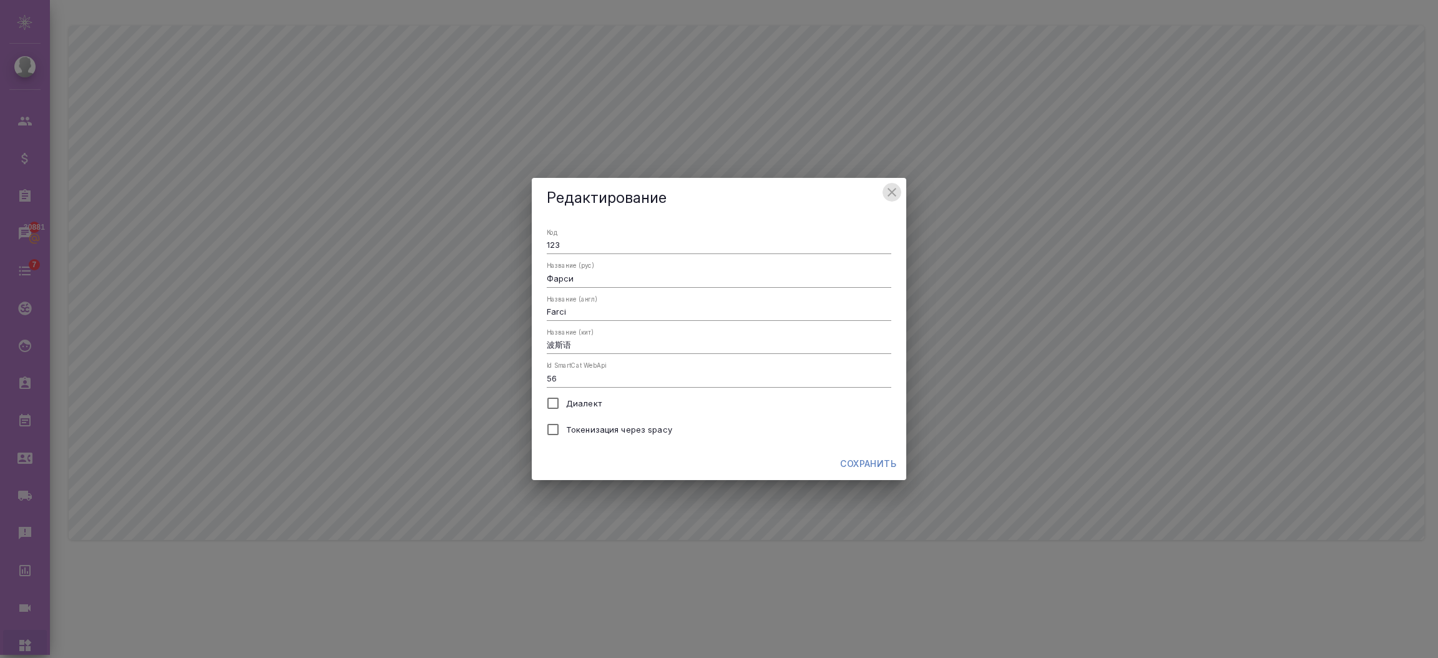
click at [892, 197] on icon "close" at bounding box center [891, 192] width 15 height 15
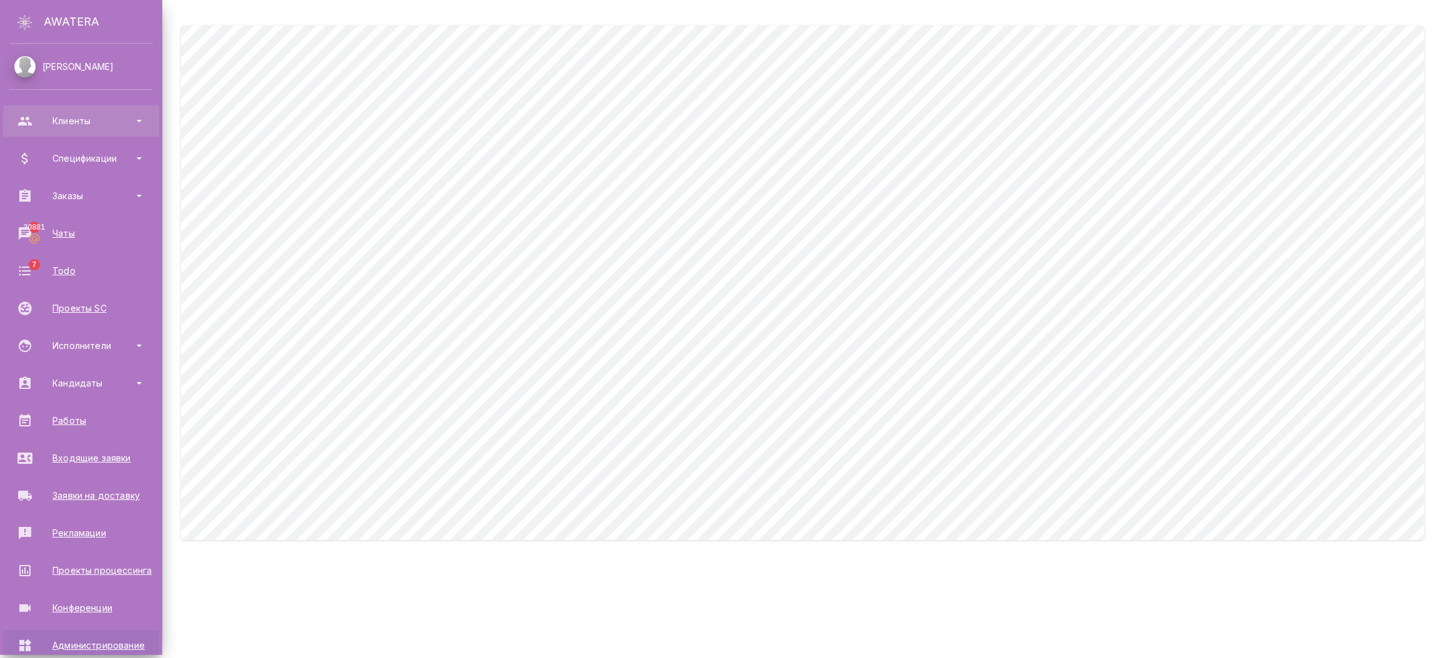
click at [48, 130] on div "Клиенты" at bounding box center [81, 121] width 144 height 19
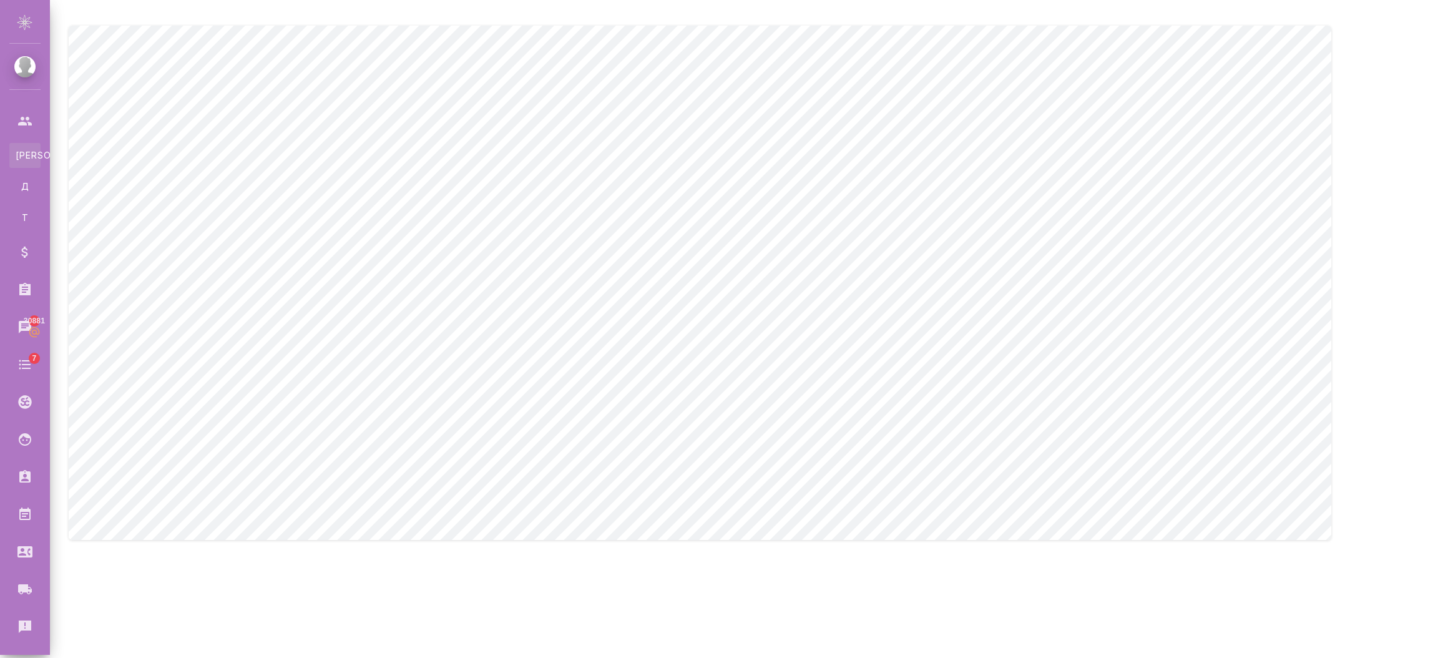
click at [50, 166] on li "К Клиенты" at bounding box center [25, 155] width 50 height 25
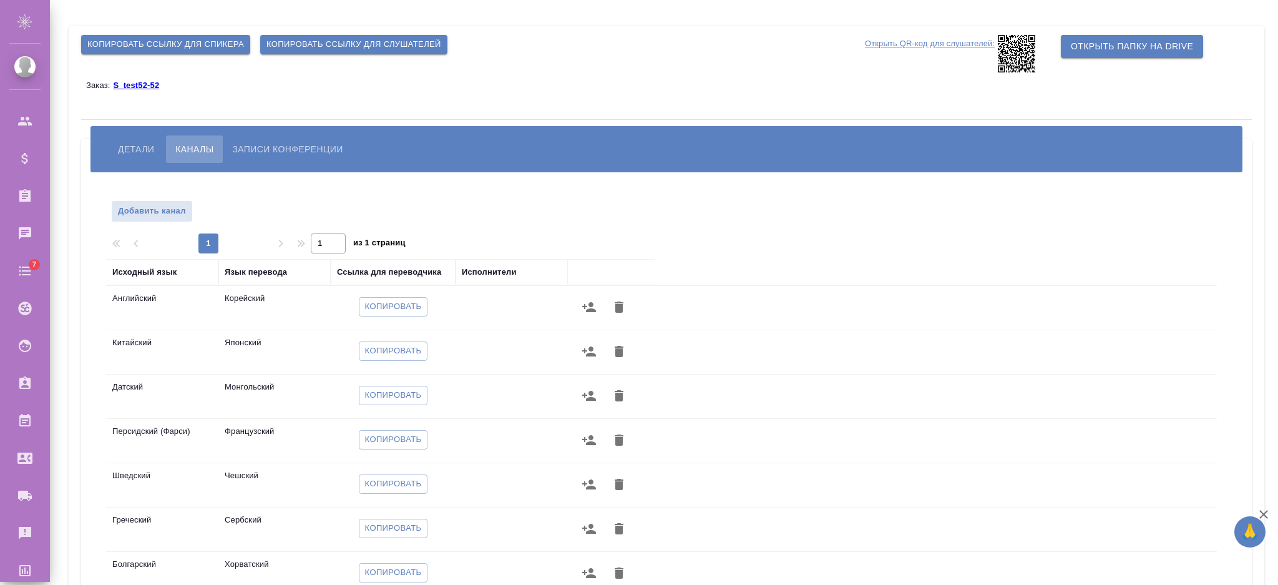
click at [140, 197] on div "Добавить канал 1 1 из 1 страниц Исходный язык Язык перевода Ссылка для переводч…" at bounding box center [667, 450] width 1146 height 536
click at [135, 215] on span "Добавить канал" at bounding box center [152, 211] width 68 height 14
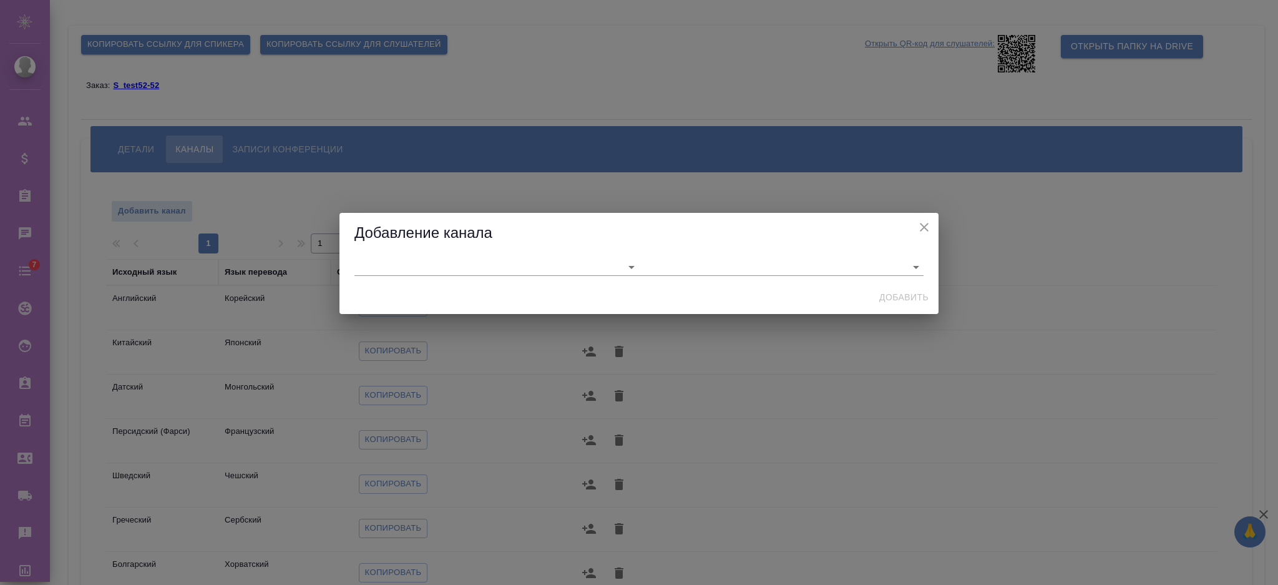
click at [351, 271] on div at bounding box center [639, 266] width 599 height 27
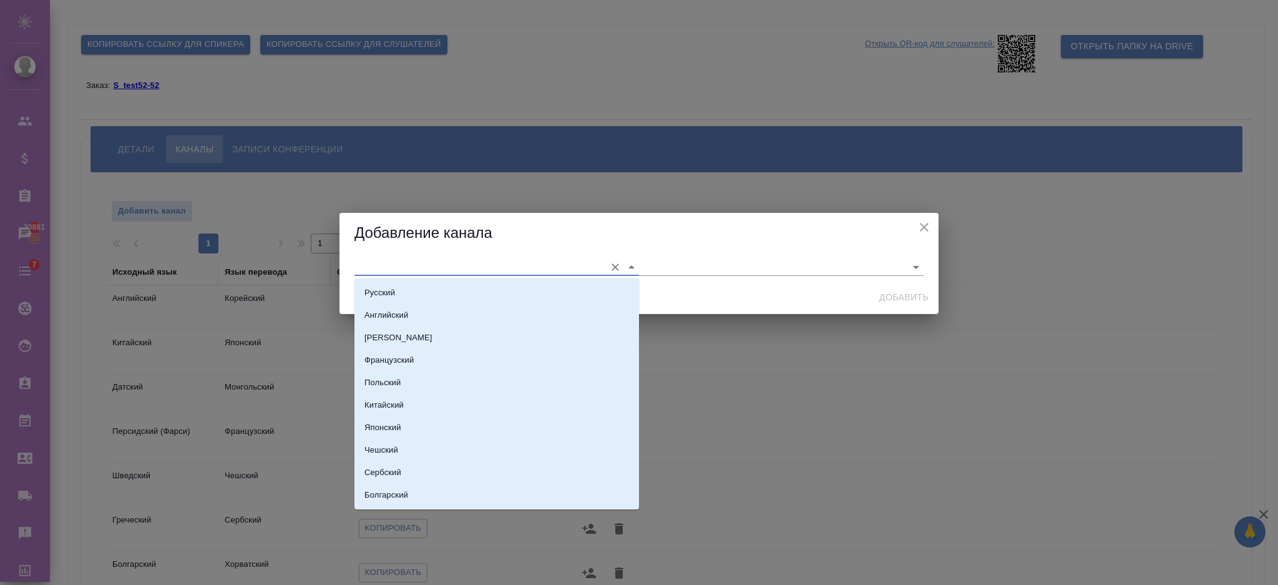
click at [363, 271] on input "text" at bounding box center [477, 266] width 245 height 17
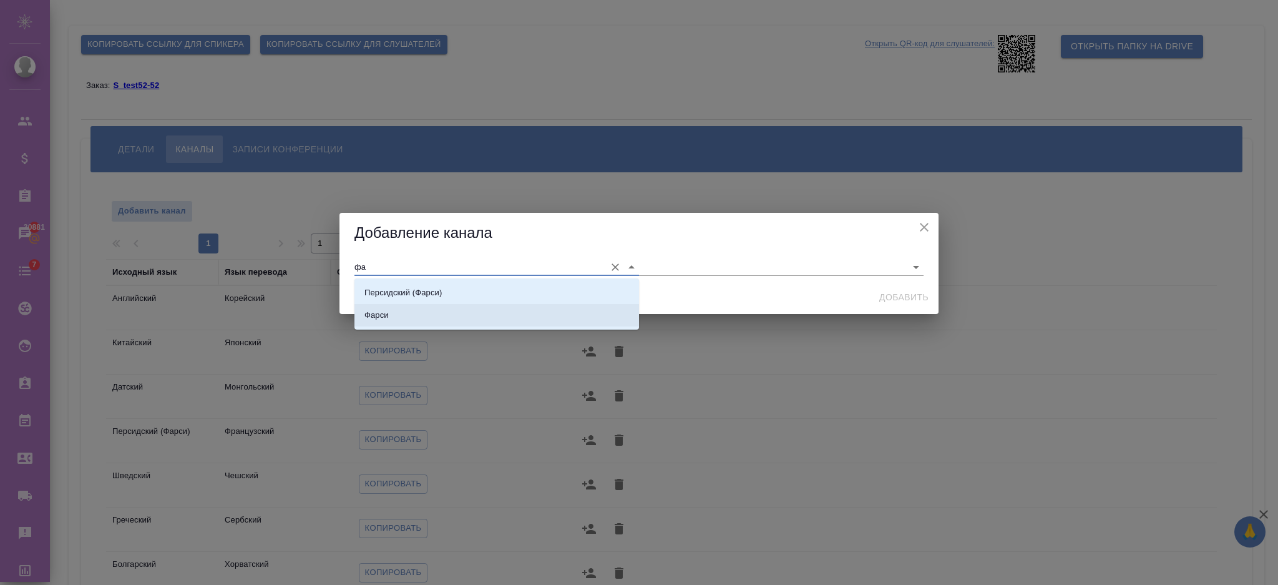
click at [383, 322] on li "Фарси" at bounding box center [497, 315] width 285 height 22
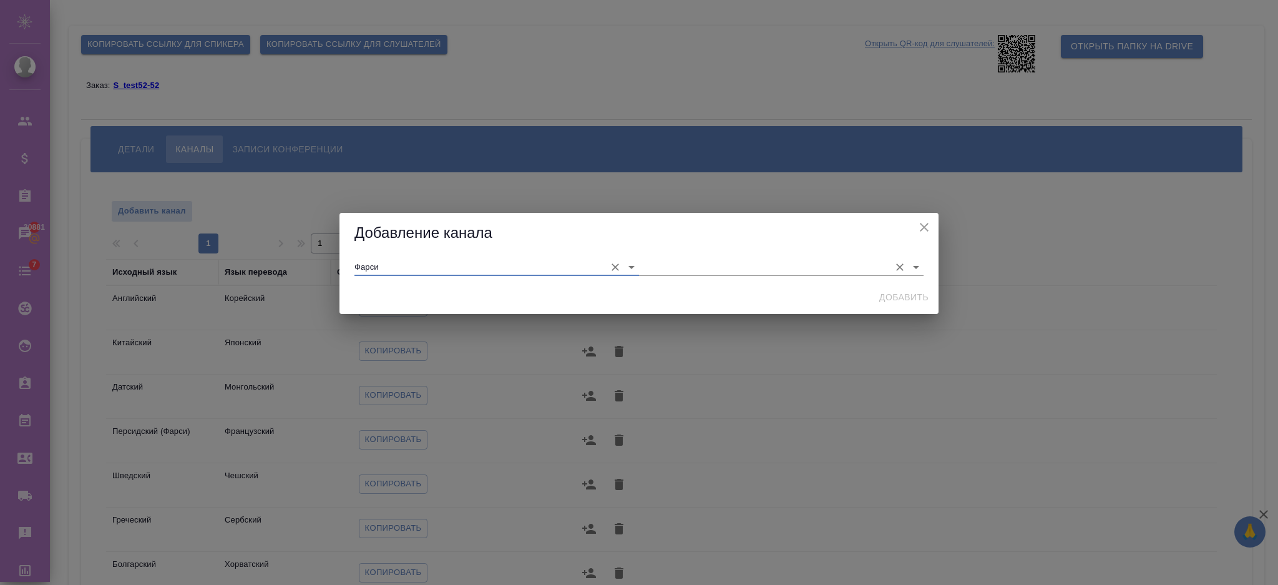
type input "Фарси"
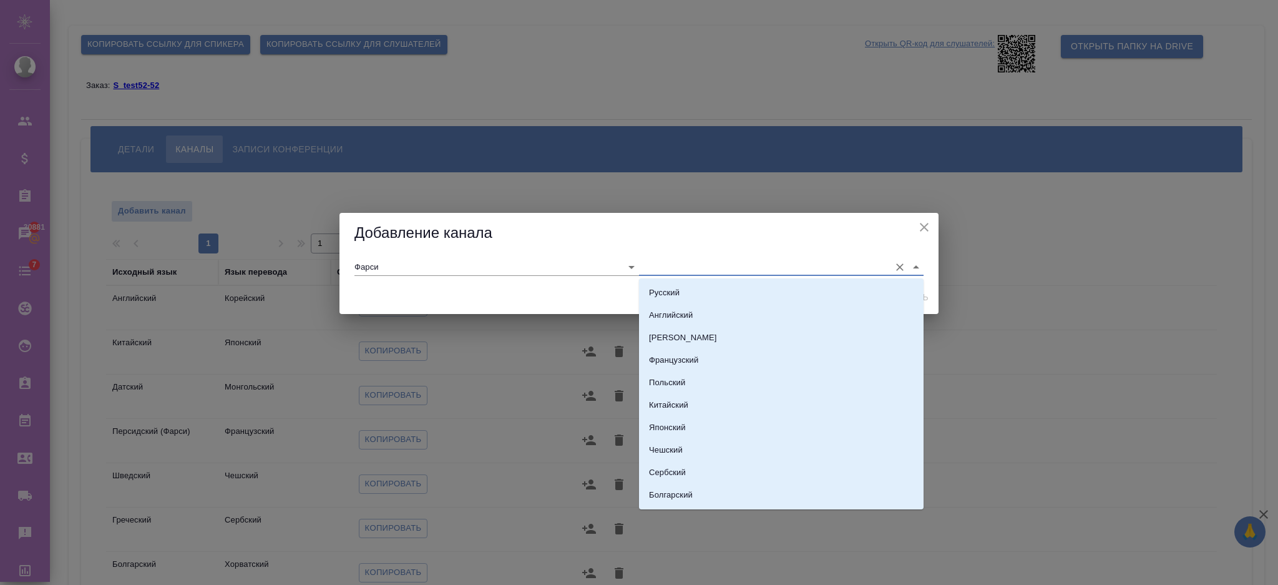
click at [682, 260] on input "text" at bounding box center [761, 266] width 245 height 17
click at [675, 344] on p "[PERSON_NAME]" at bounding box center [683, 337] width 68 height 12
type input "[PERSON_NAME]"
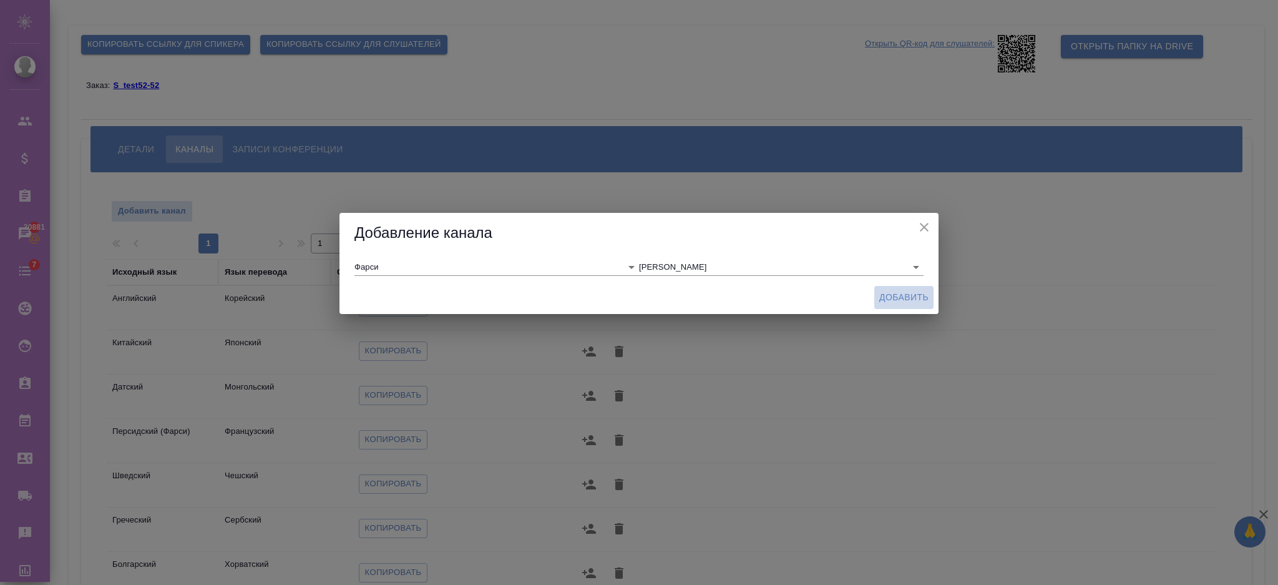
click at [914, 288] on button "Добавить" at bounding box center [903, 297] width 59 height 23
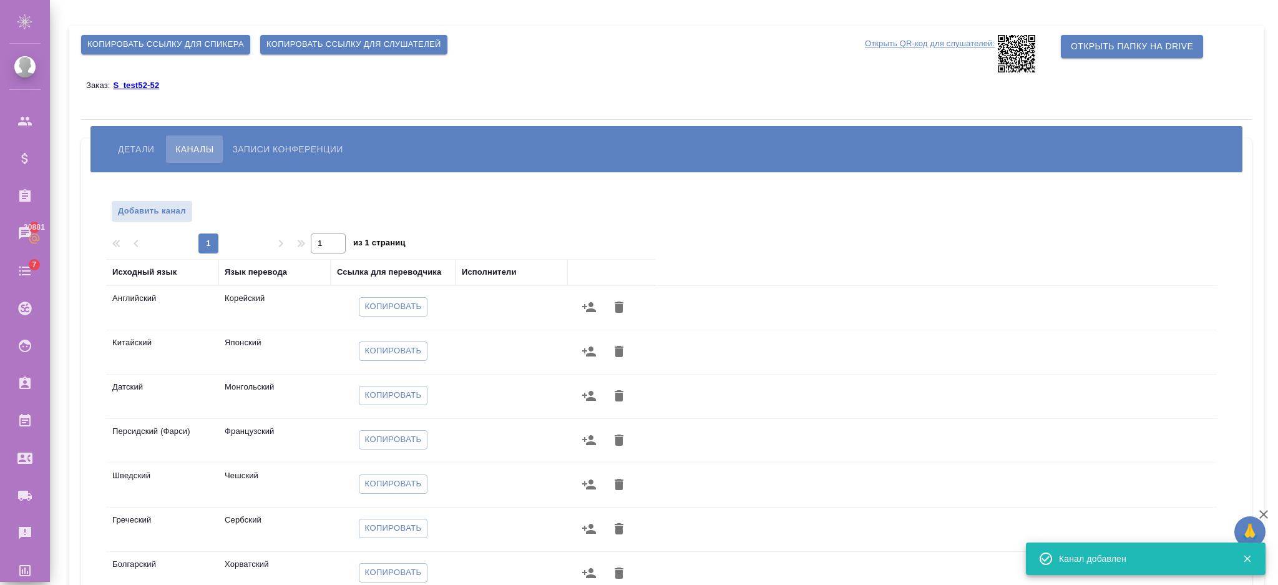
click at [1005, 58] on icon at bounding box center [1016, 53] width 37 height 37
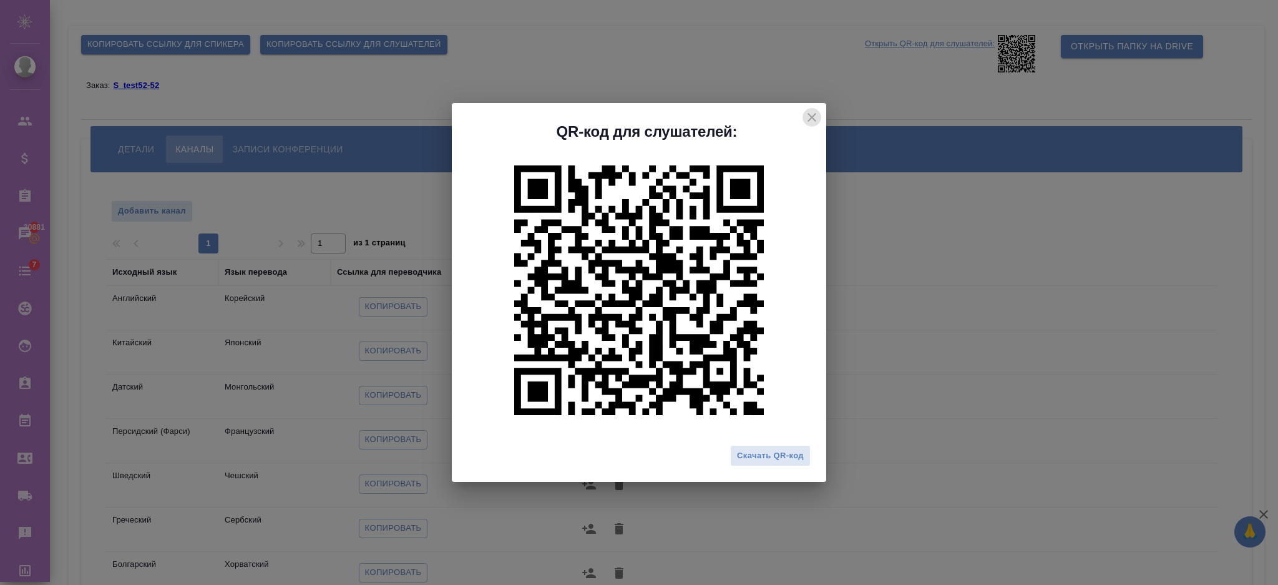
click at [810, 124] on icon "close" at bounding box center [811, 117] width 15 height 15
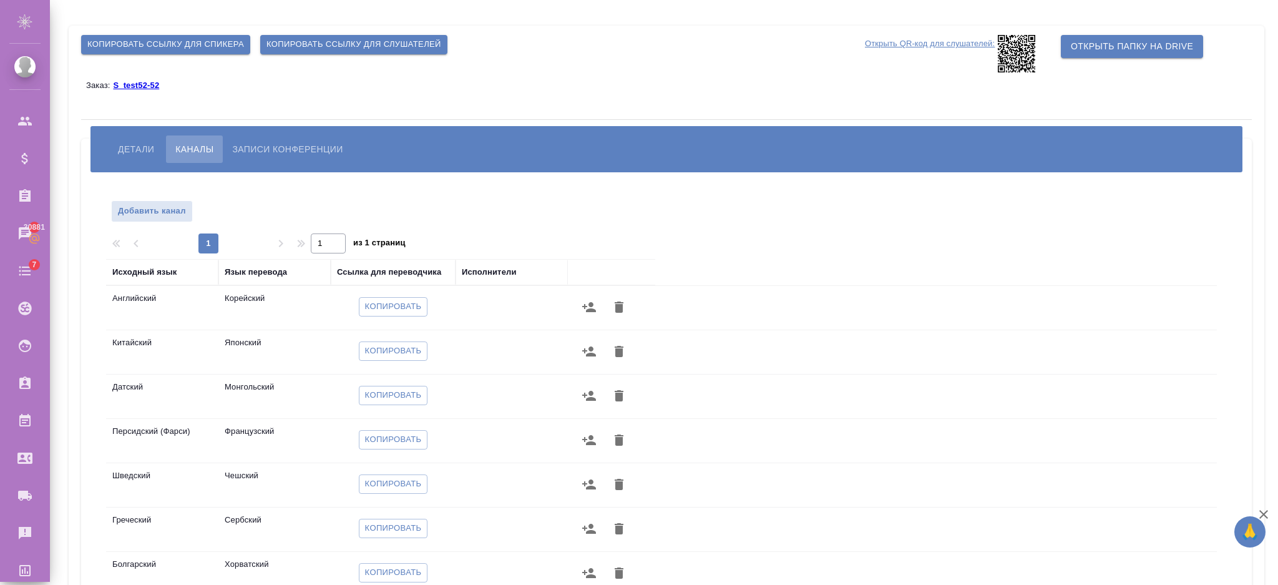
click at [1012, 48] on icon at bounding box center [1016, 53] width 37 height 37
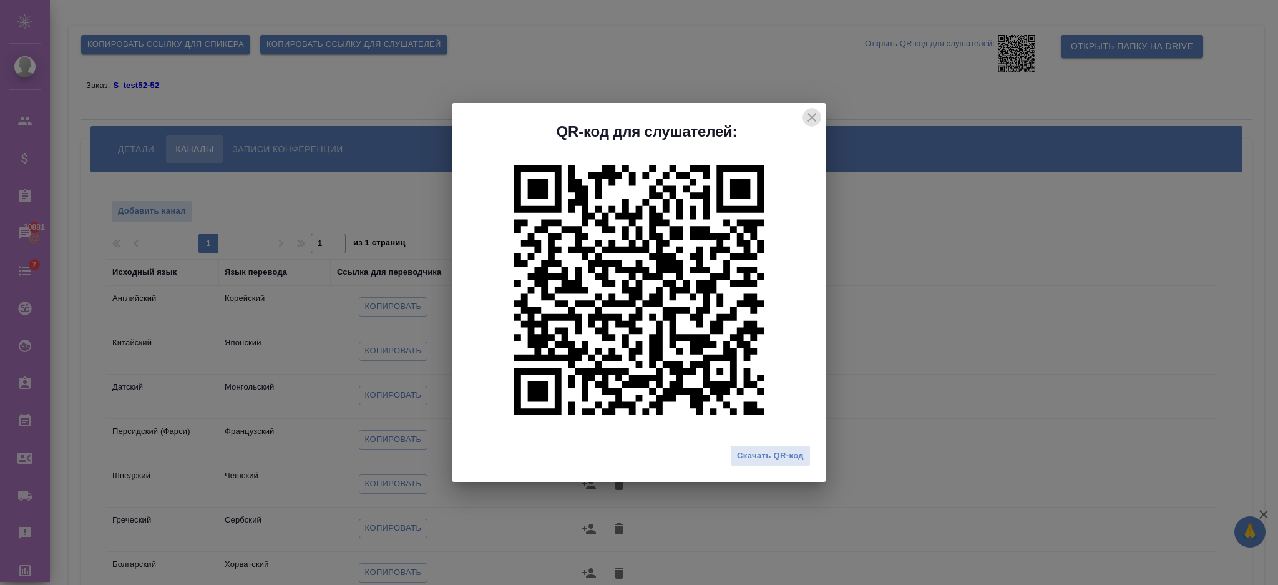
click at [813, 123] on icon "close" at bounding box center [811, 117] width 15 height 15
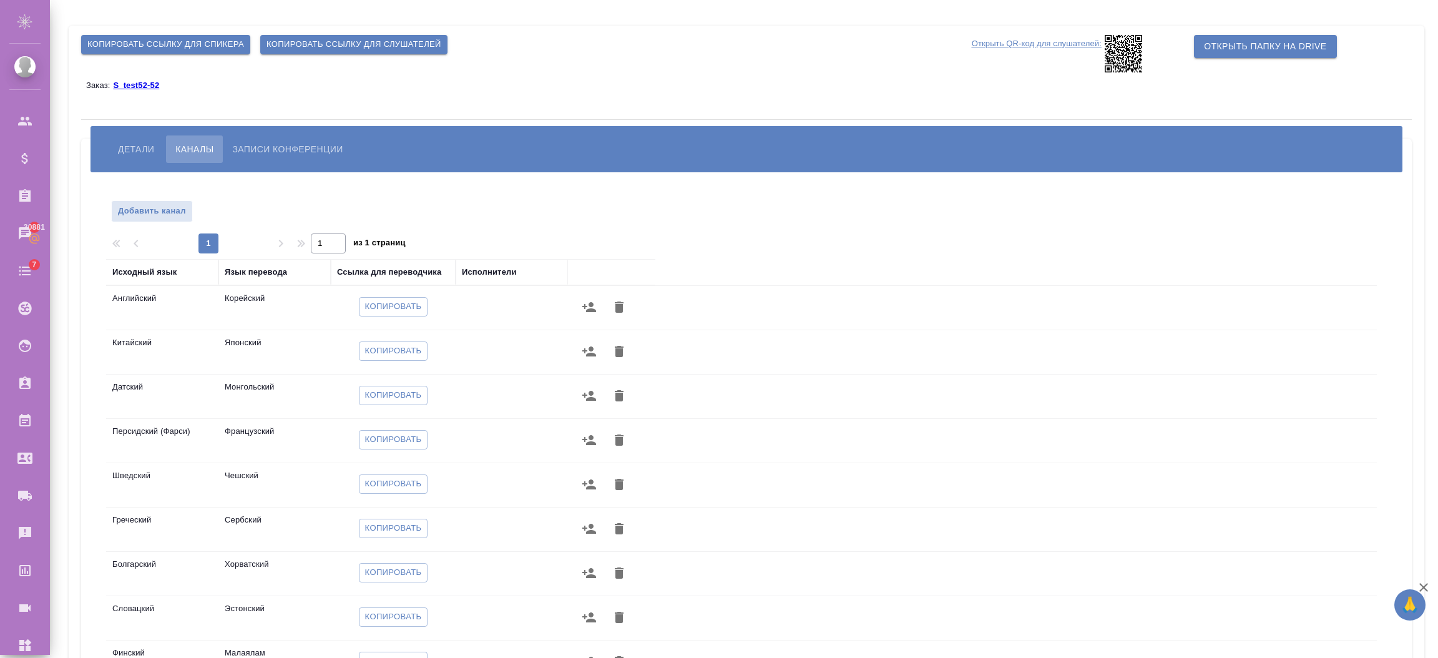
click at [773, 69] on div "Открыть QR-код для слушателей:" at bounding box center [1080, 53] width 223 height 42
click at [773, 69] on icon at bounding box center [1123, 53] width 37 height 37
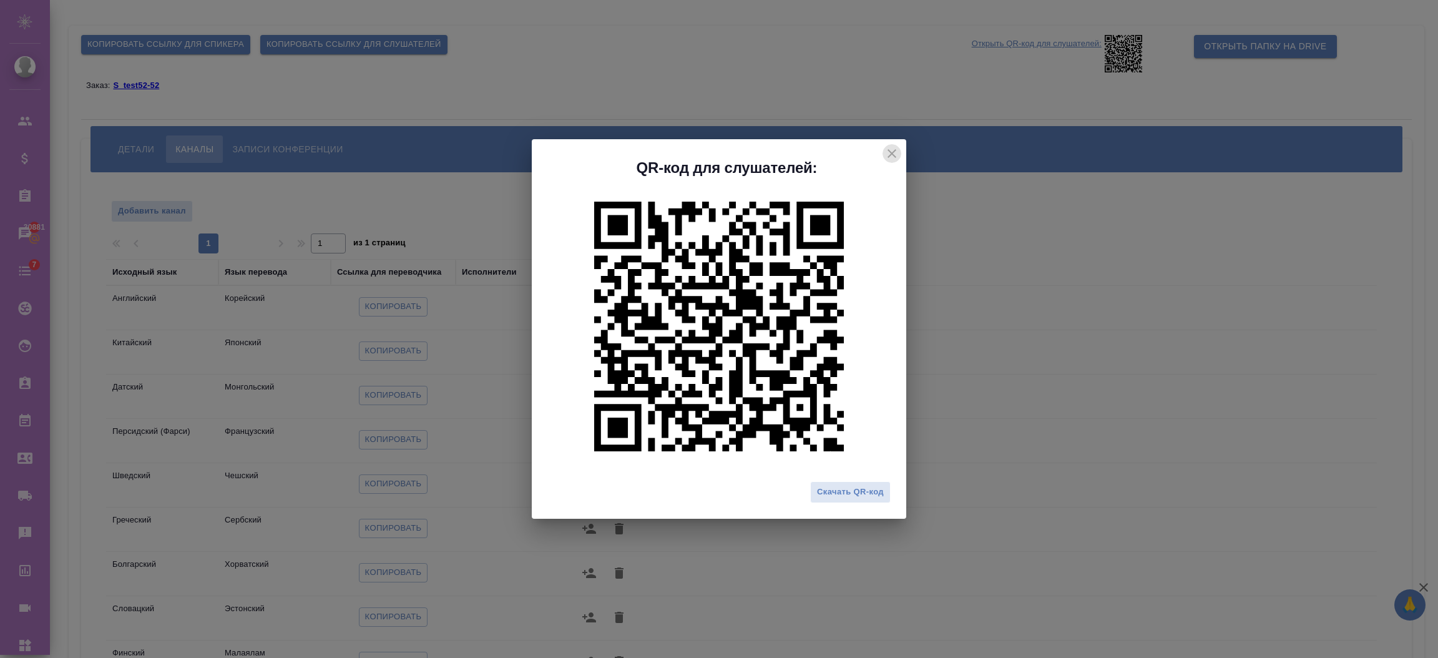
click at [773, 152] on icon "close" at bounding box center [891, 153] width 15 height 15
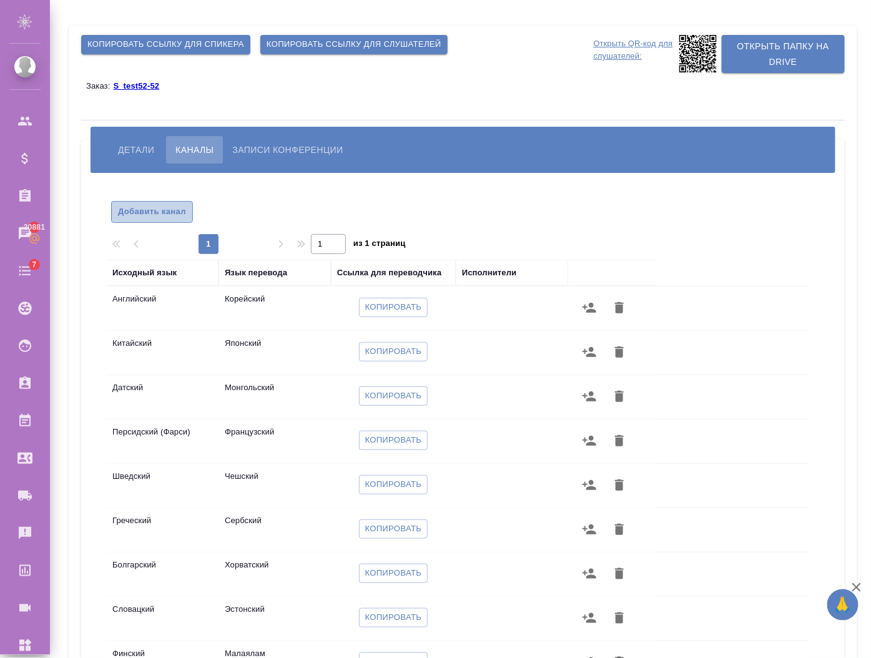
click at [163, 209] on span "Добавить канал" at bounding box center [152, 212] width 68 height 14
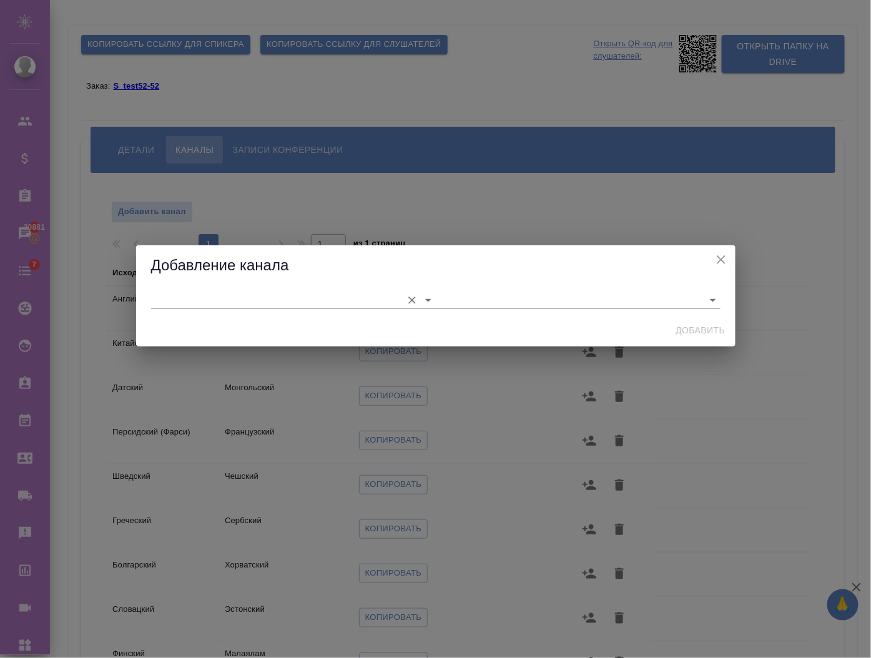
click at [291, 302] on input "text" at bounding box center [273, 299] width 245 height 17
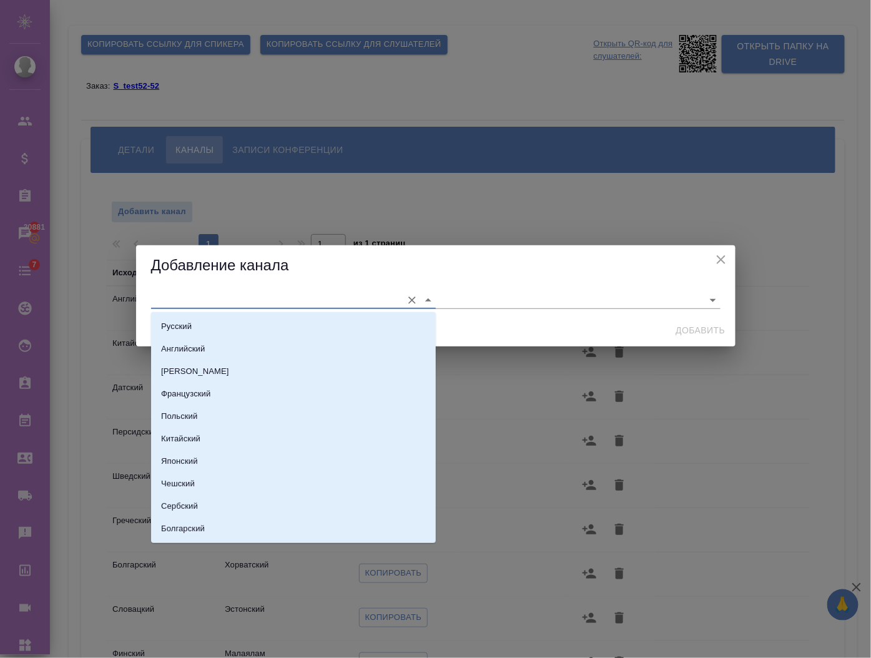
type input "е"
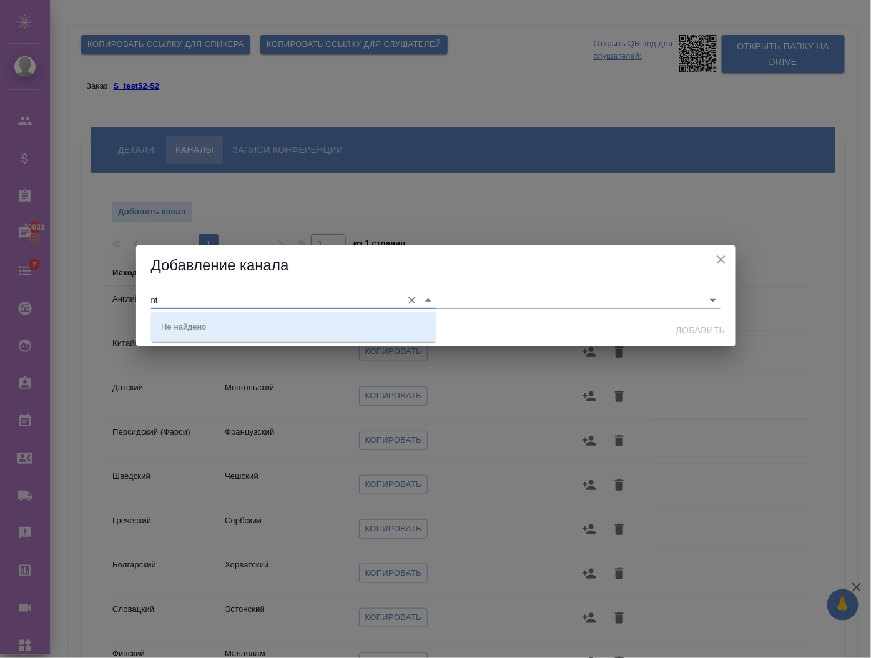
type input "n"
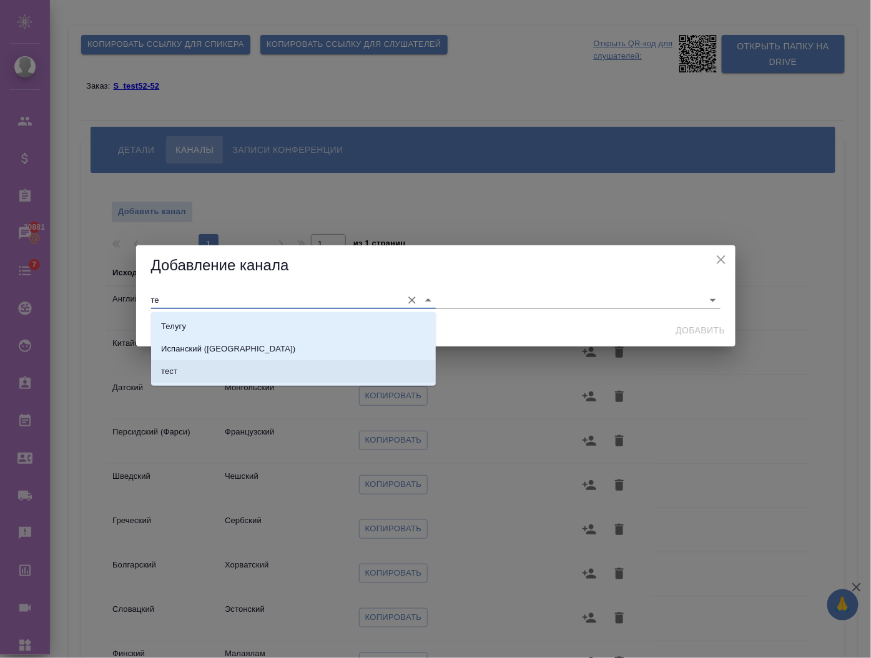
click at [237, 372] on li "тест" at bounding box center [293, 371] width 285 height 22
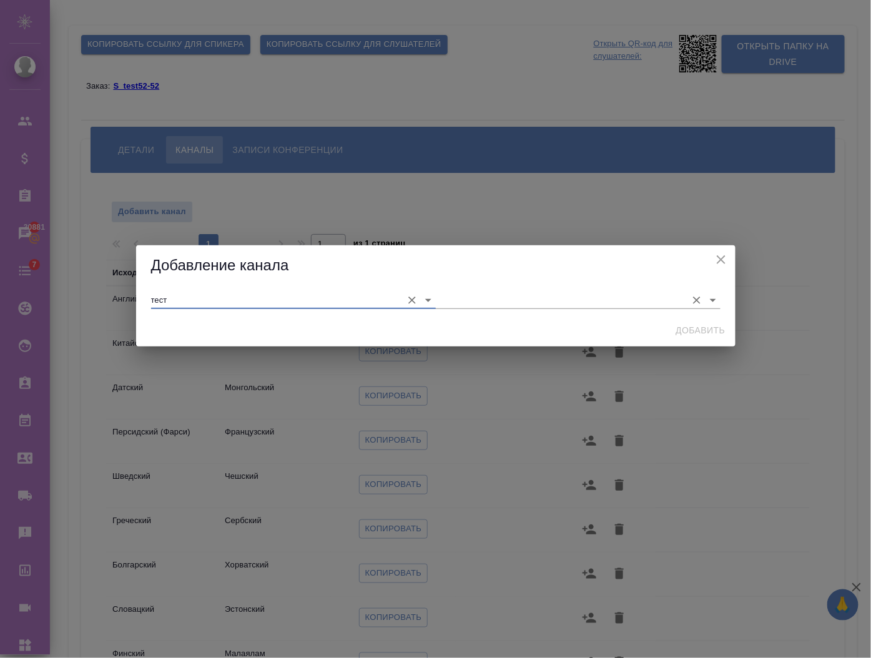
type input "тест"
click at [452, 298] on input "text" at bounding box center [558, 299] width 245 height 17
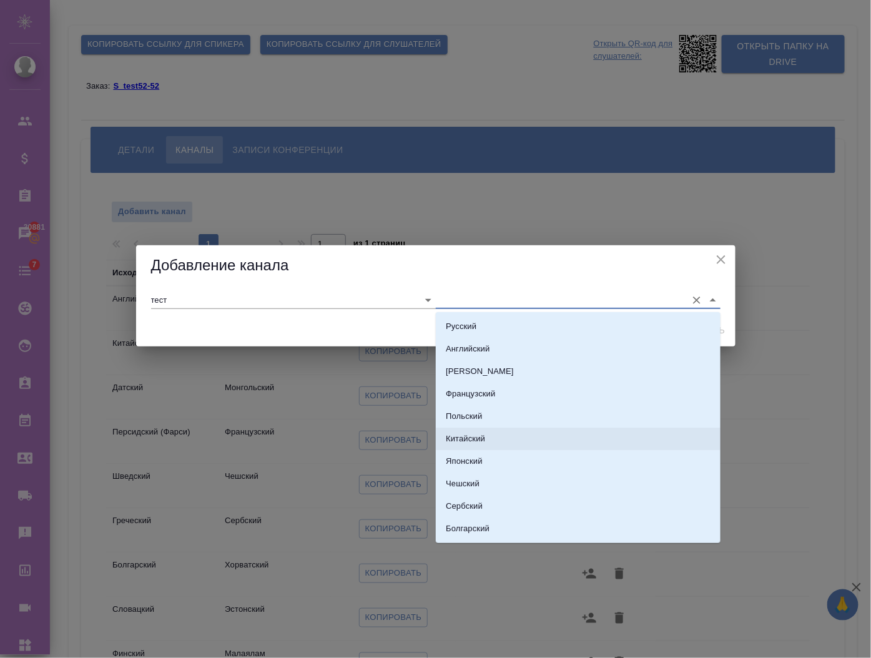
click at [451, 433] on p "Китайский" at bounding box center [465, 439] width 39 height 12
type input "Китайский"
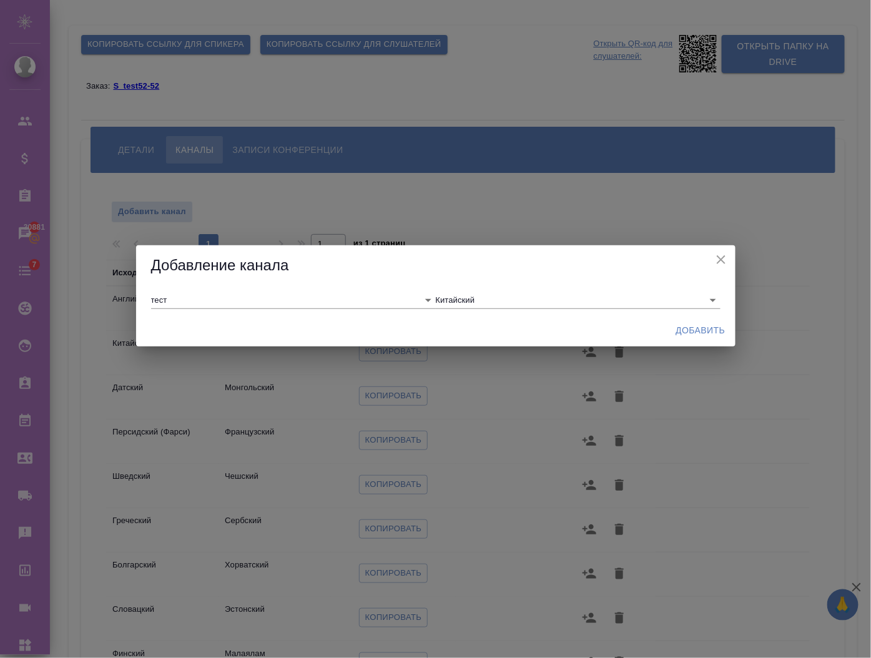
drag, startPoint x: 703, startPoint y: 316, endPoint x: 695, endPoint y: 330, distance: 15.6
click at [695, 330] on div "Добавить" at bounding box center [435, 330] width 599 height 33
click at [695, 330] on span "Добавить" at bounding box center [700, 331] width 49 height 16
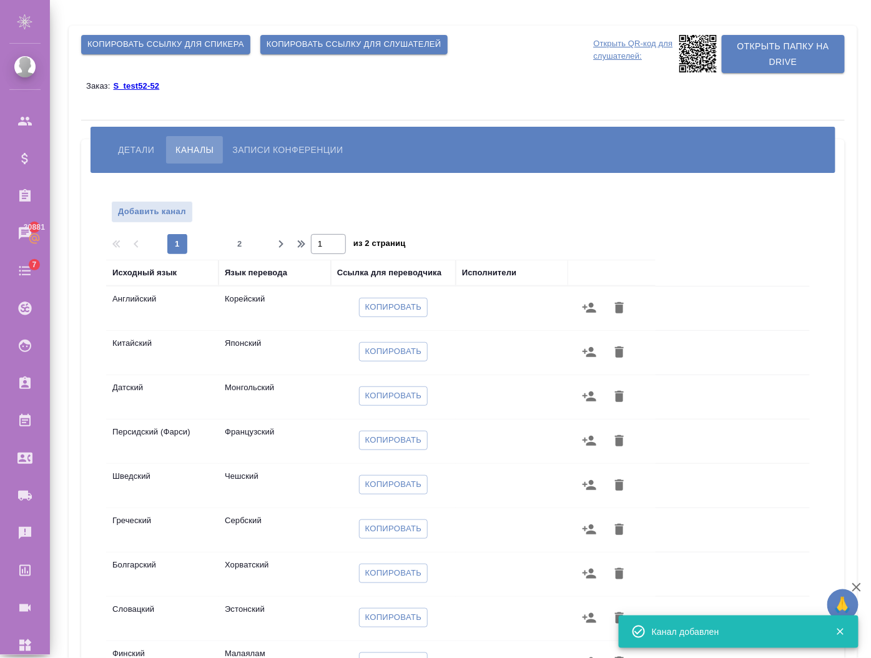
click at [701, 51] on icon at bounding box center [697, 53] width 37 height 37
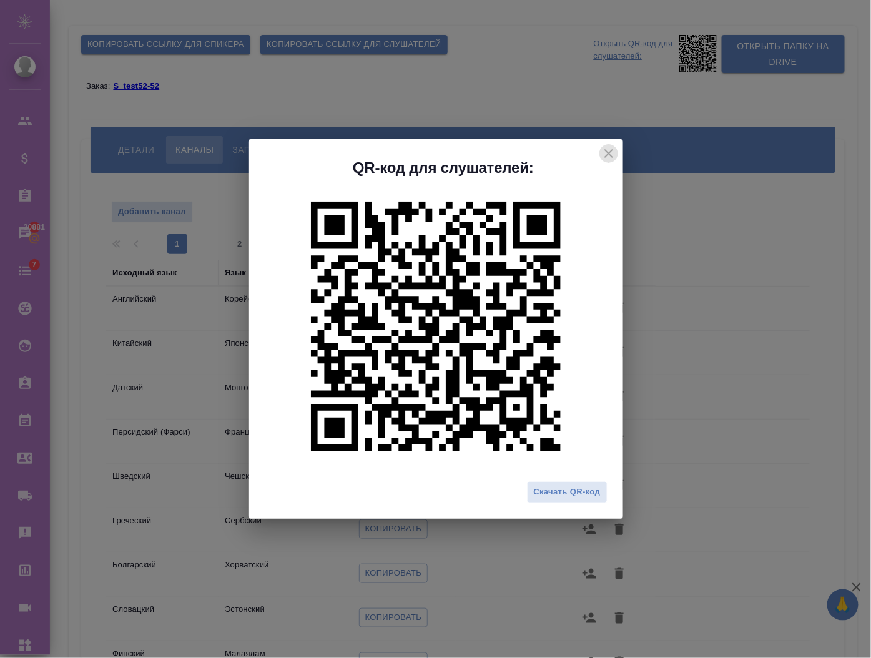
click at [614, 155] on icon "close" at bounding box center [608, 153] width 15 height 15
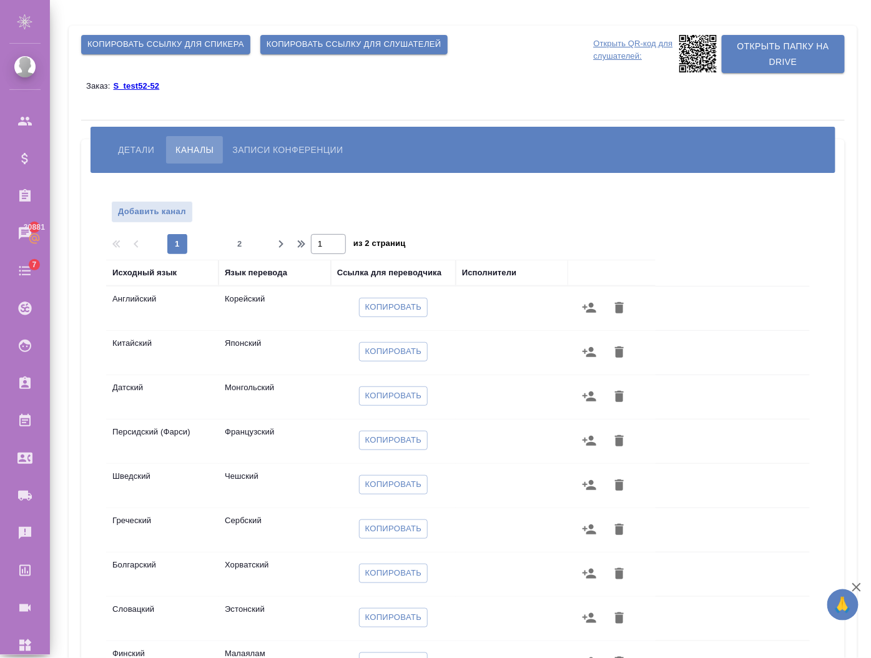
click at [699, 47] on icon at bounding box center [697, 53] width 37 height 37
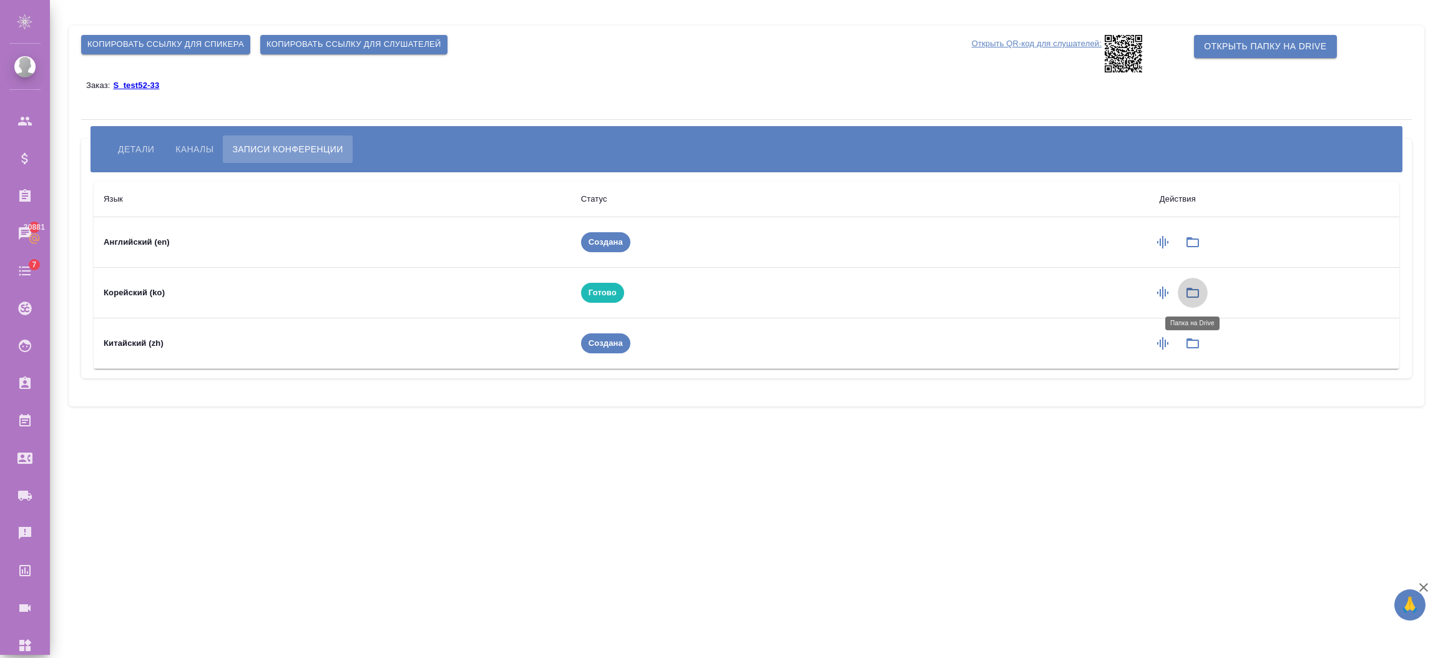
click at [1189, 295] on icon "button" at bounding box center [1192, 292] width 15 height 15
